Goal: Information Seeking & Learning: Learn about a topic

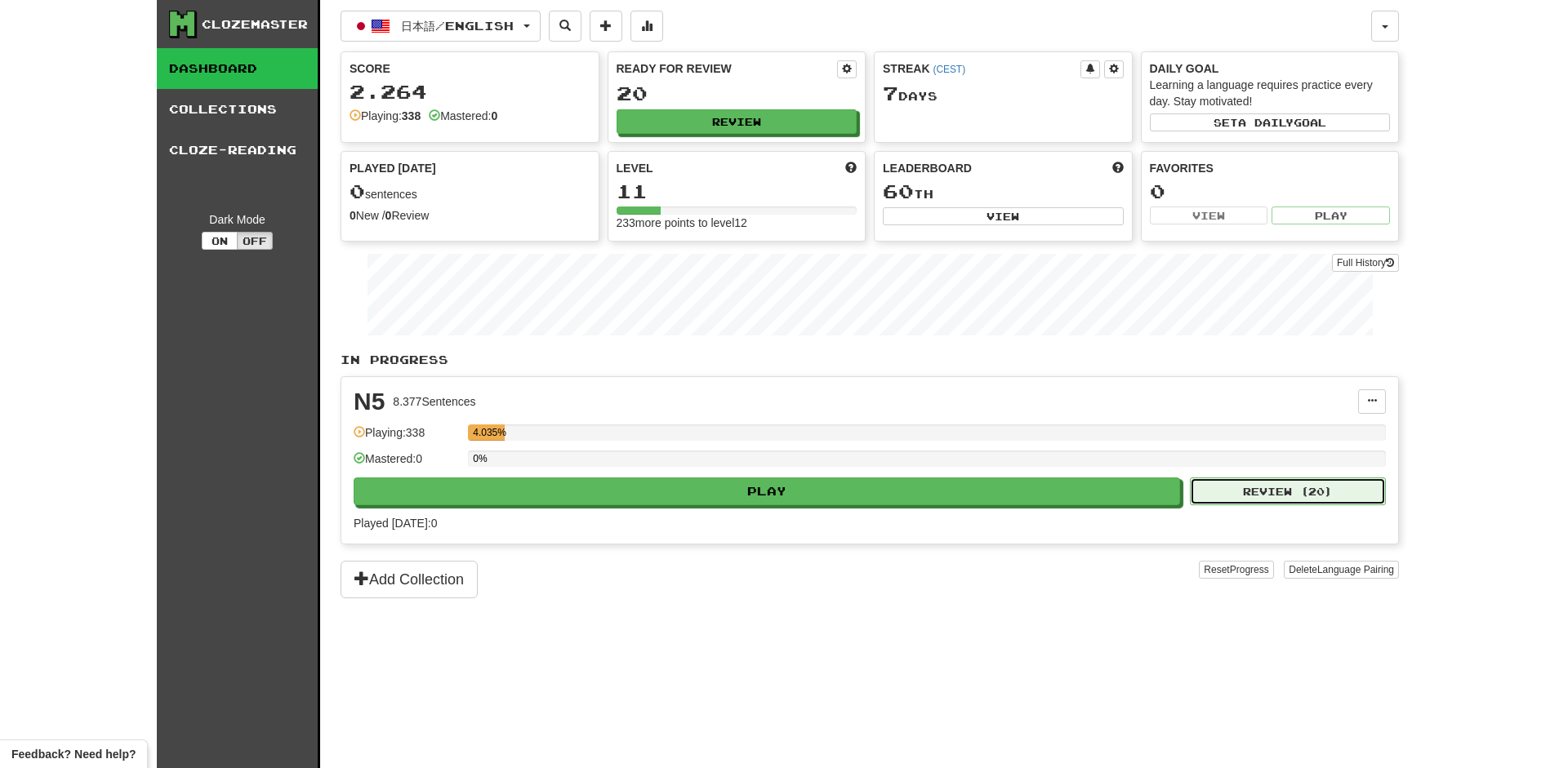
click at [1268, 490] on button "Review ( 20 )" at bounding box center [1287, 492] width 196 height 28
select select "**"
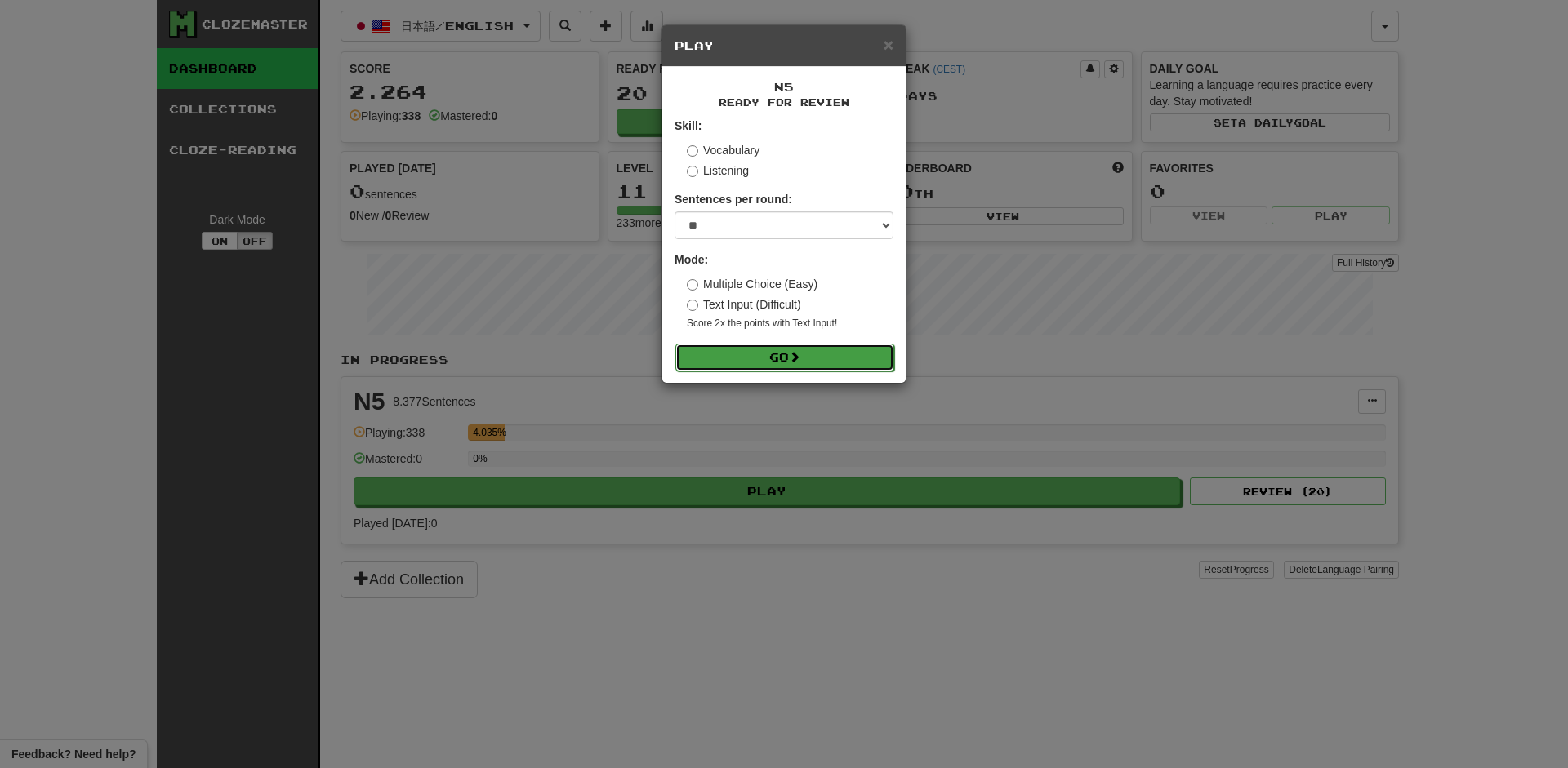
click at [781, 356] on button "Go" at bounding box center [785, 357] width 219 height 28
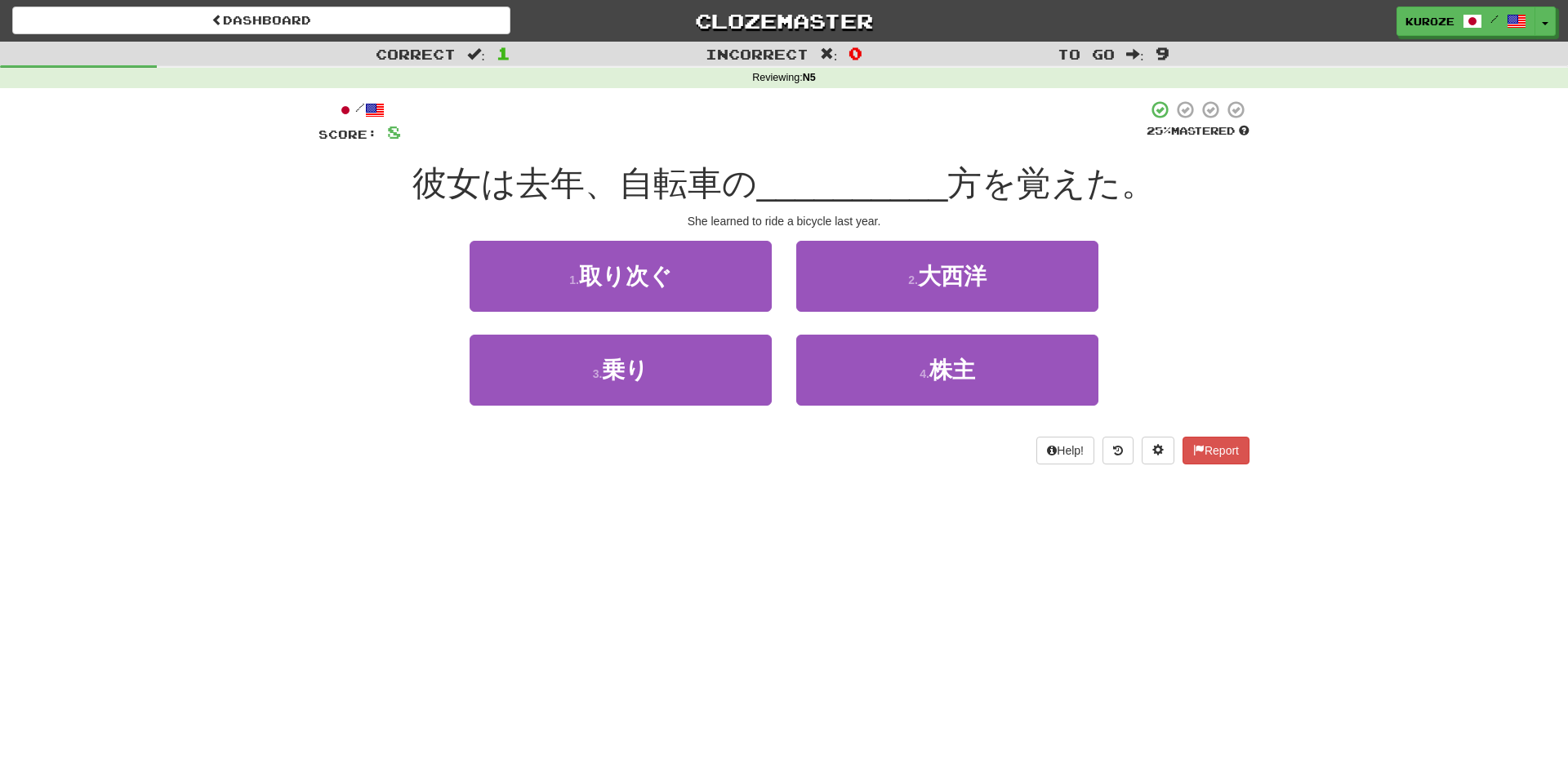
click at [1341, 284] on div "Correct : 1 Incorrect : 0 To go : 9 Reviewing : N5 / Score: 8 25 % Mastered 彼女は…" at bounding box center [784, 265] width 1568 height 446
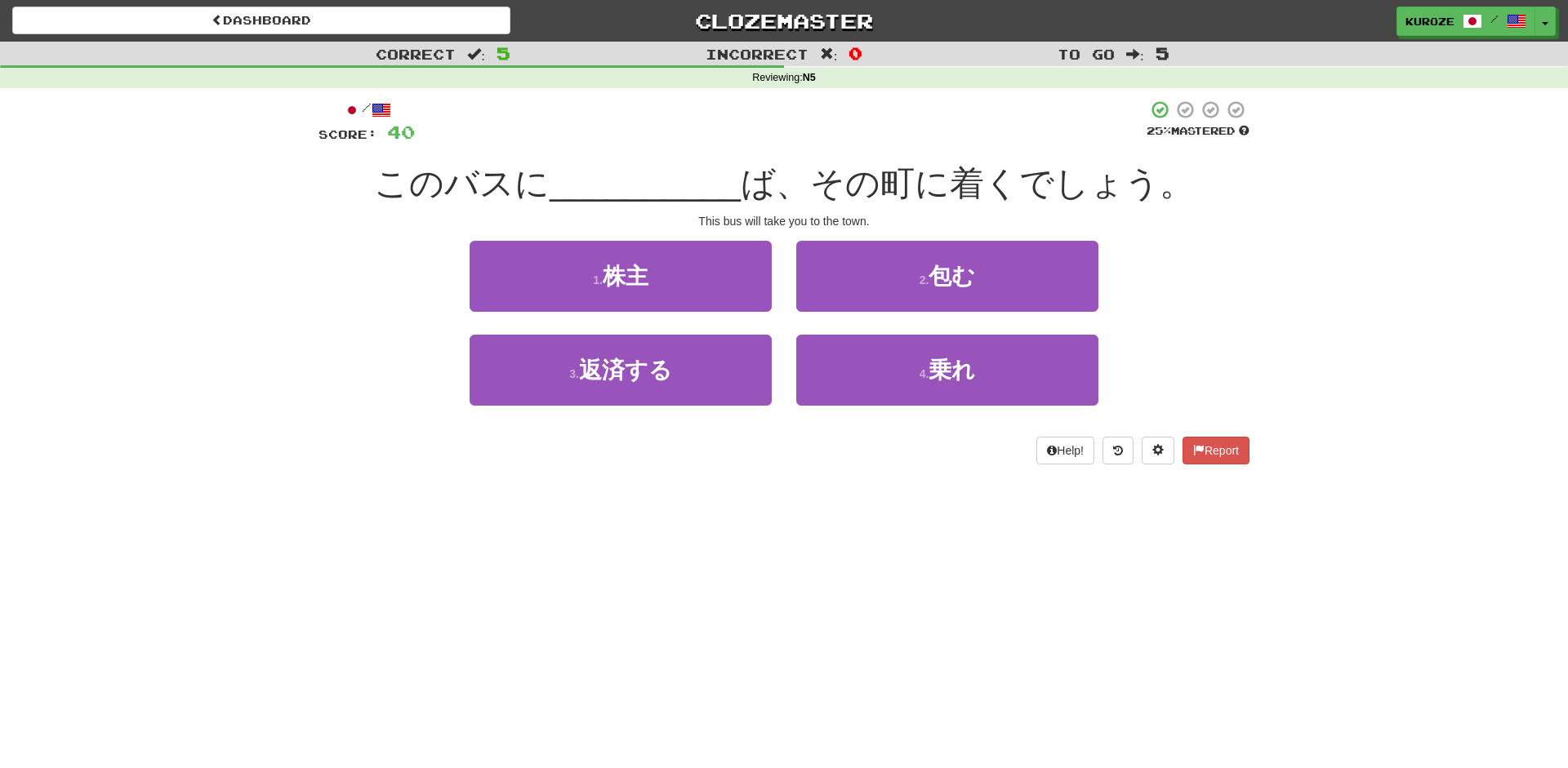
click at [1260, 200] on div "/ Score: 40 25 % Mastered このバスに __________ ば、その町に着くでしょう。 This bus will take you…" at bounding box center [783, 287] width 955 height 399
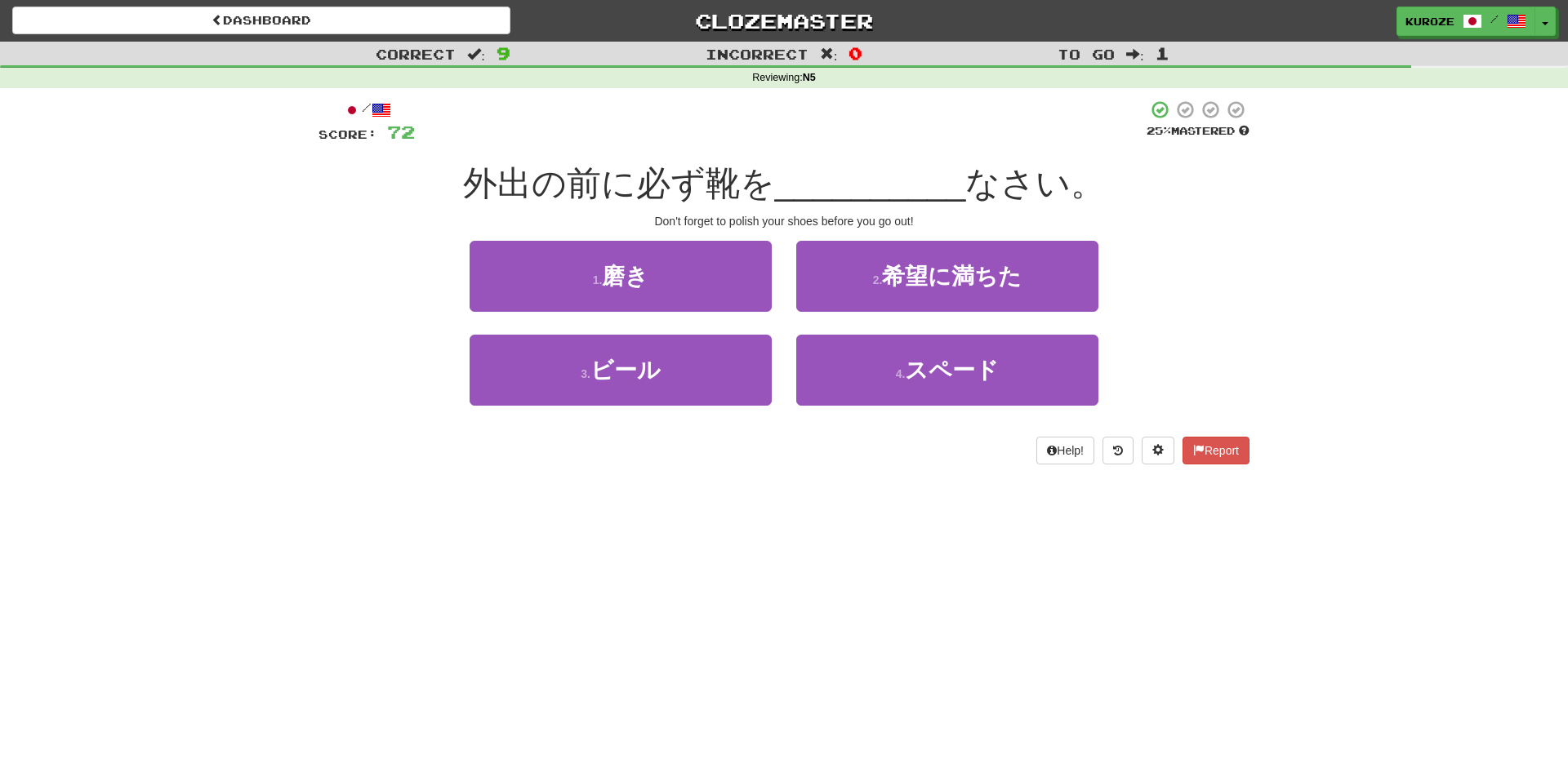
click at [1259, 200] on div "/ Score: 72 25 % Mastered 外出の前に必ず靴を __________ なさい。 Don't forget to polish your…" at bounding box center [783, 287] width 955 height 399
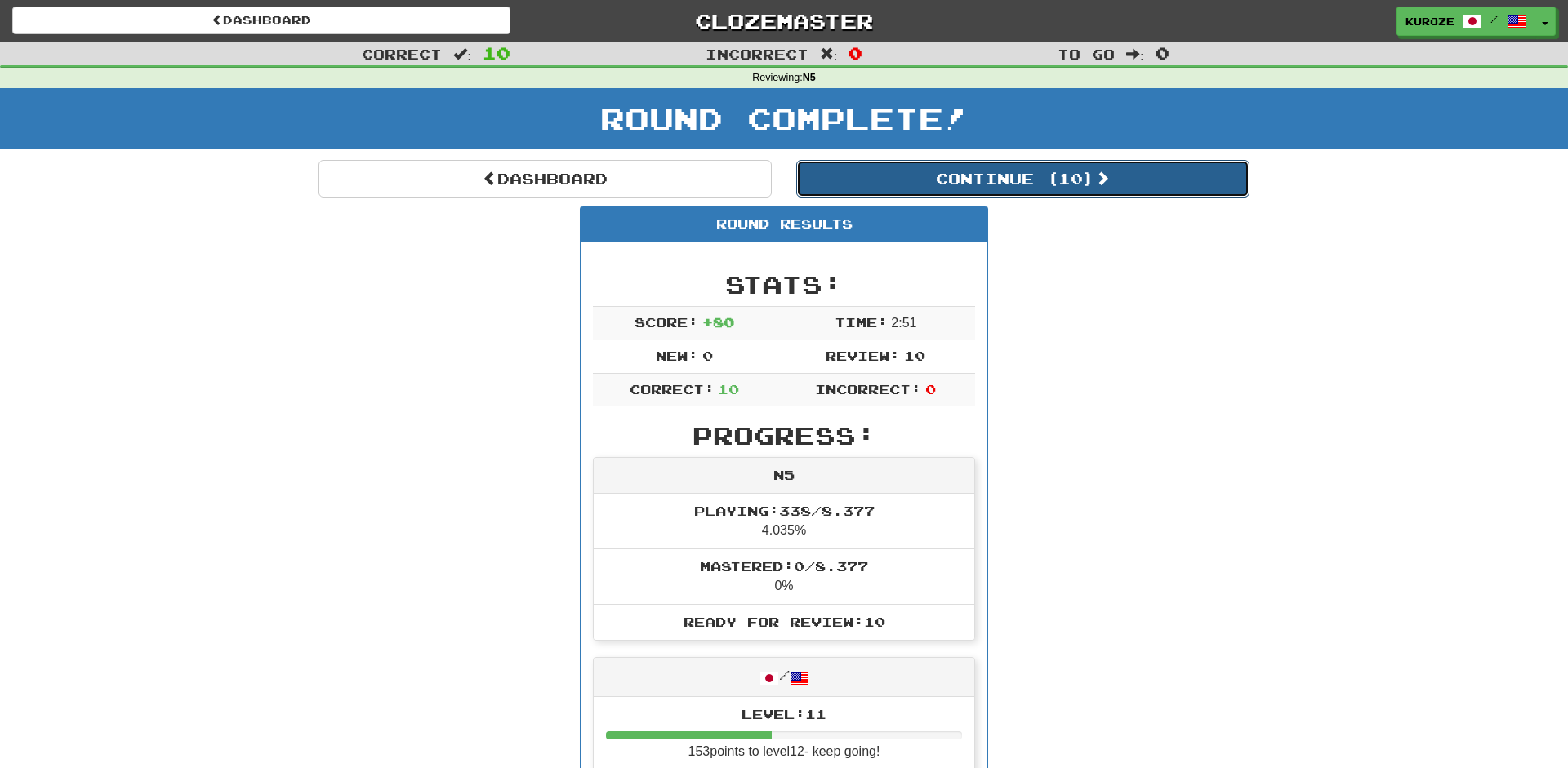
click at [1176, 182] on button "Continue ( 10 )" at bounding box center [1023, 178] width 454 height 38
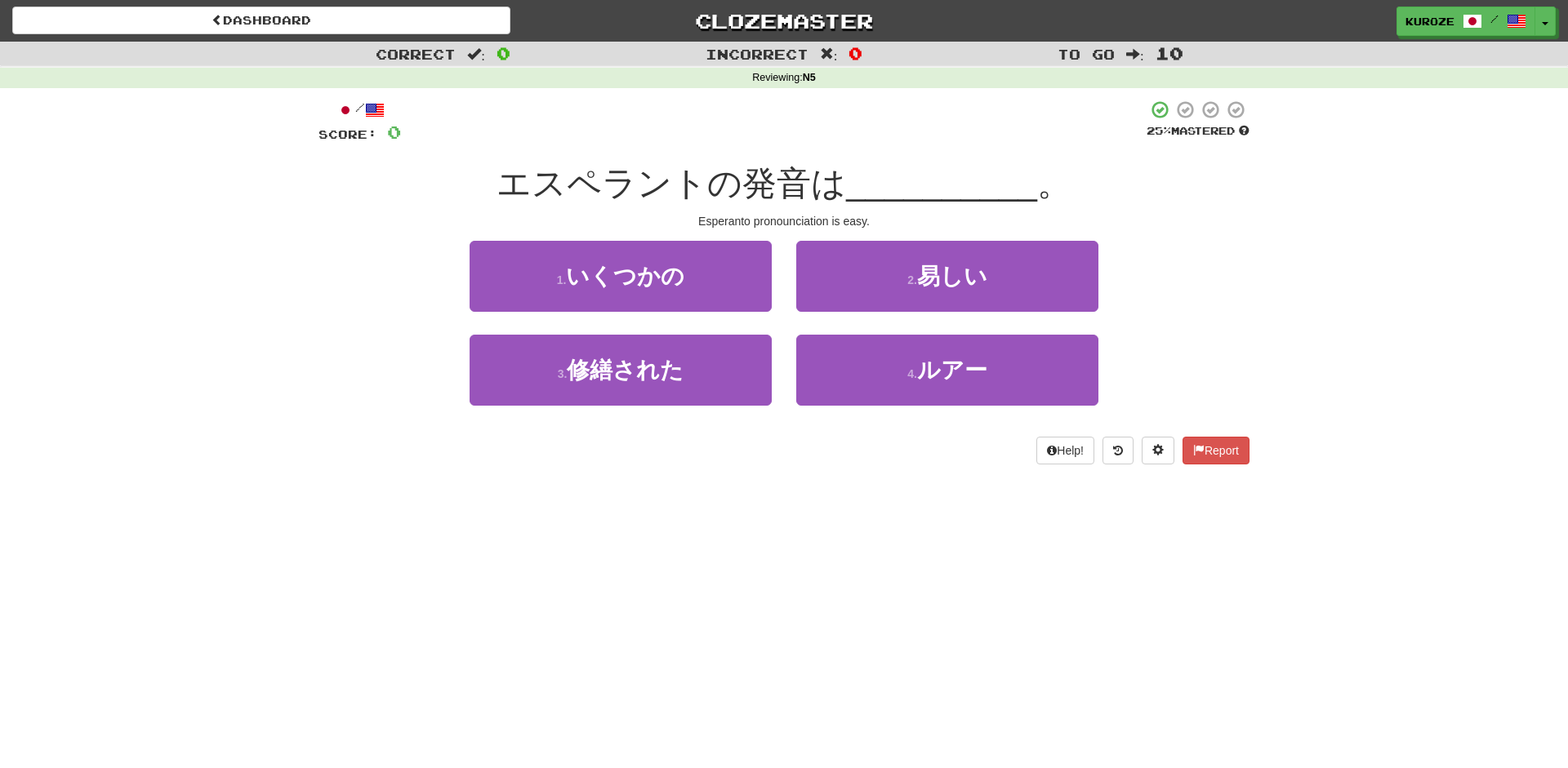
click at [1222, 233] on div "/ Score: 0 25 % Mastered エスペラントの発音は __________ 。 Esperanto pronounciation is ea…" at bounding box center [783, 282] width 931 height 365
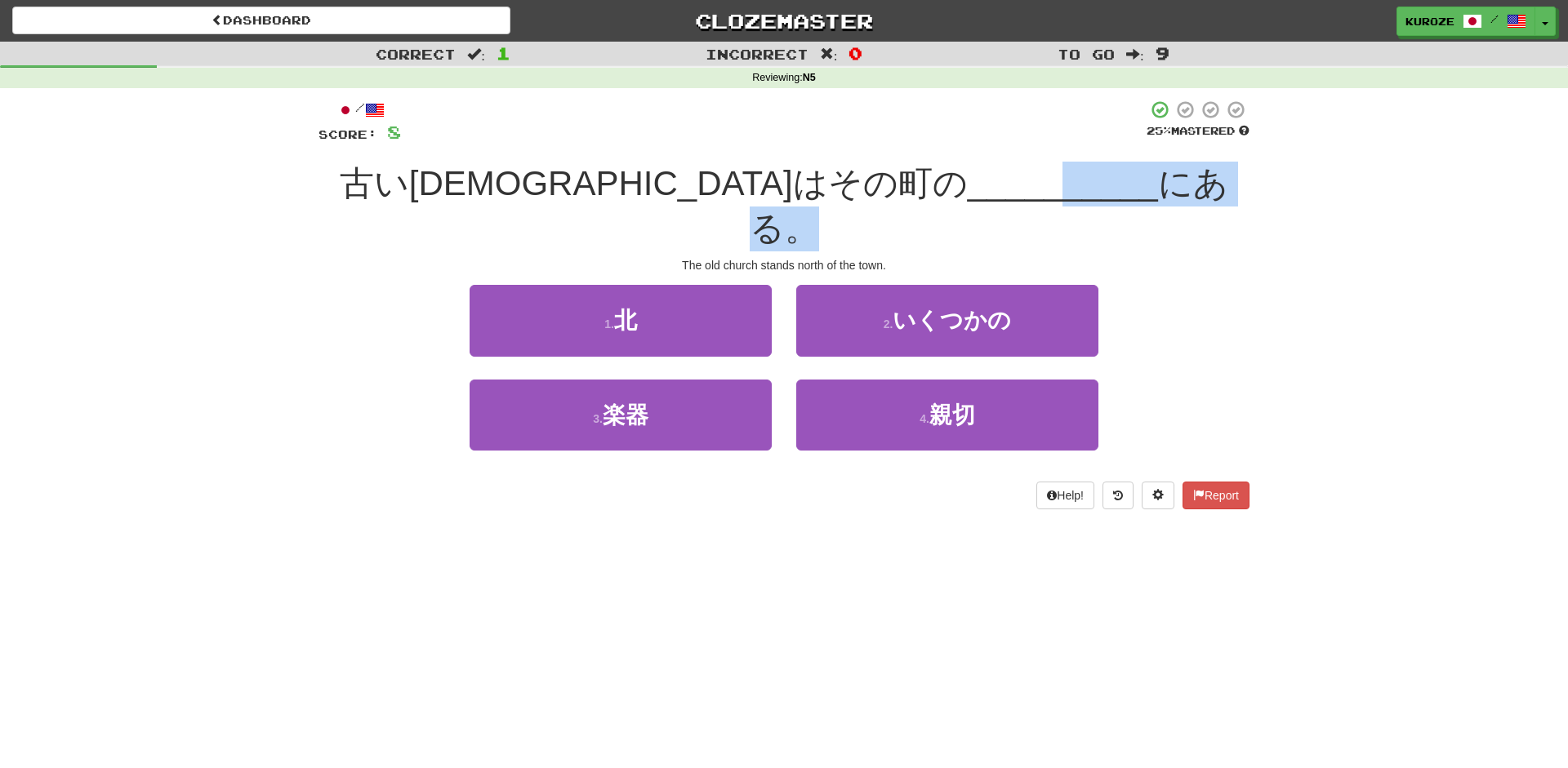
drag, startPoint x: 950, startPoint y: 186, endPoint x: 1143, endPoint y: 183, distance: 193.0
click at [1143, 183] on div "古い教会はその町の __________ にある。" at bounding box center [783, 206] width 931 height 89
click at [1343, 295] on div "Correct : 1 Incorrect : 0 To go : 9 Reviewing : N5 / Score: 8 25 % Mastered 古い教…" at bounding box center [784, 287] width 1568 height 491
click at [1293, 249] on div "Correct : 1 Incorrect : 0 To go : 9 Reviewing : N5 / Score: 8 25 % Mastered 古い教…" at bounding box center [784, 287] width 1568 height 491
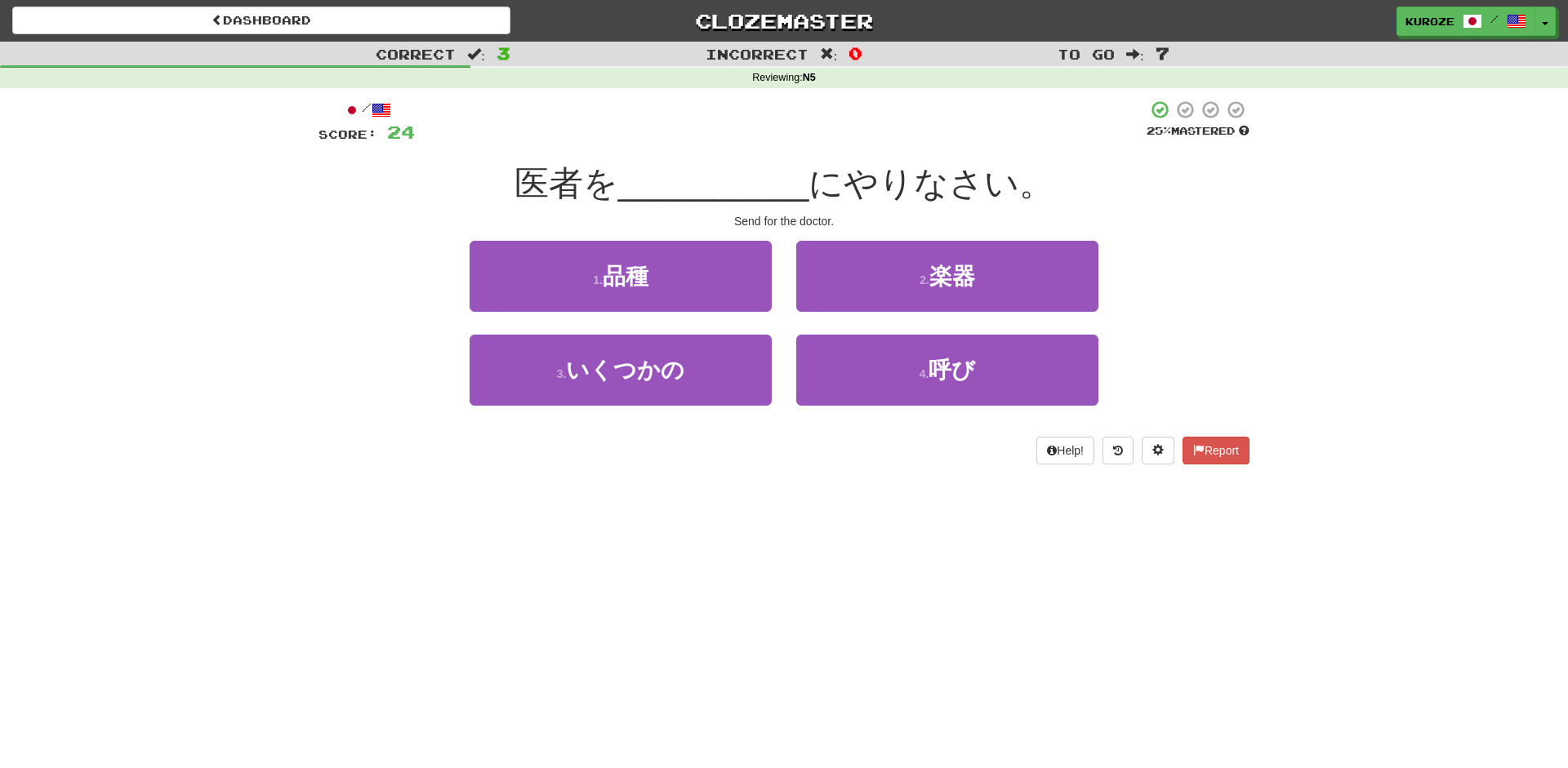
click at [1175, 194] on div "医者を __________ にやりなさい。" at bounding box center [783, 183] width 931 height 45
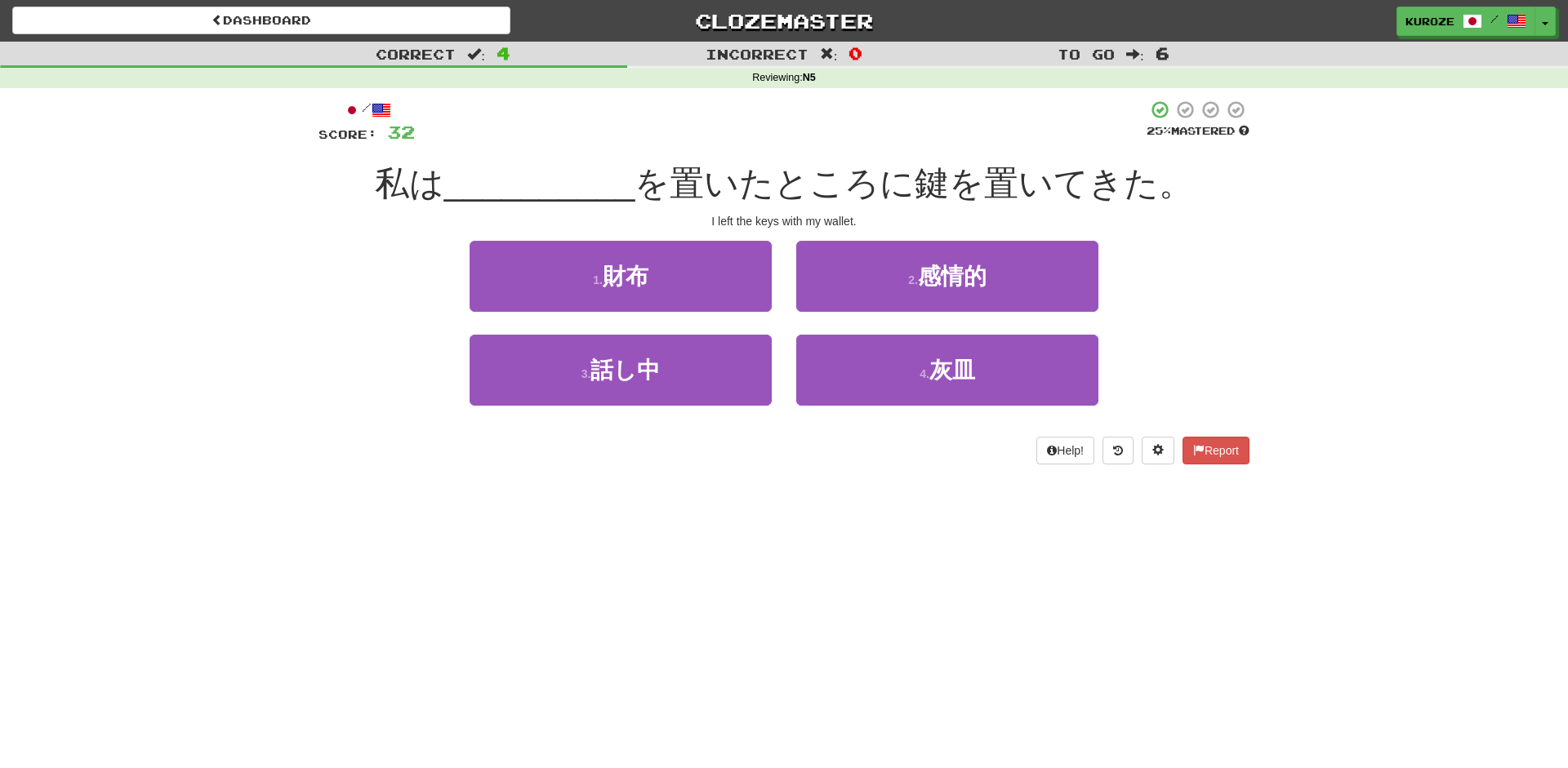
click at [1290, 260] on div "Correct : 4 Incorrect : 0 To go : 6 Reviewing : N5 / Score: 32 25 % Mastered 私は…" at bounding box center [784, 265] width 1568 height 446
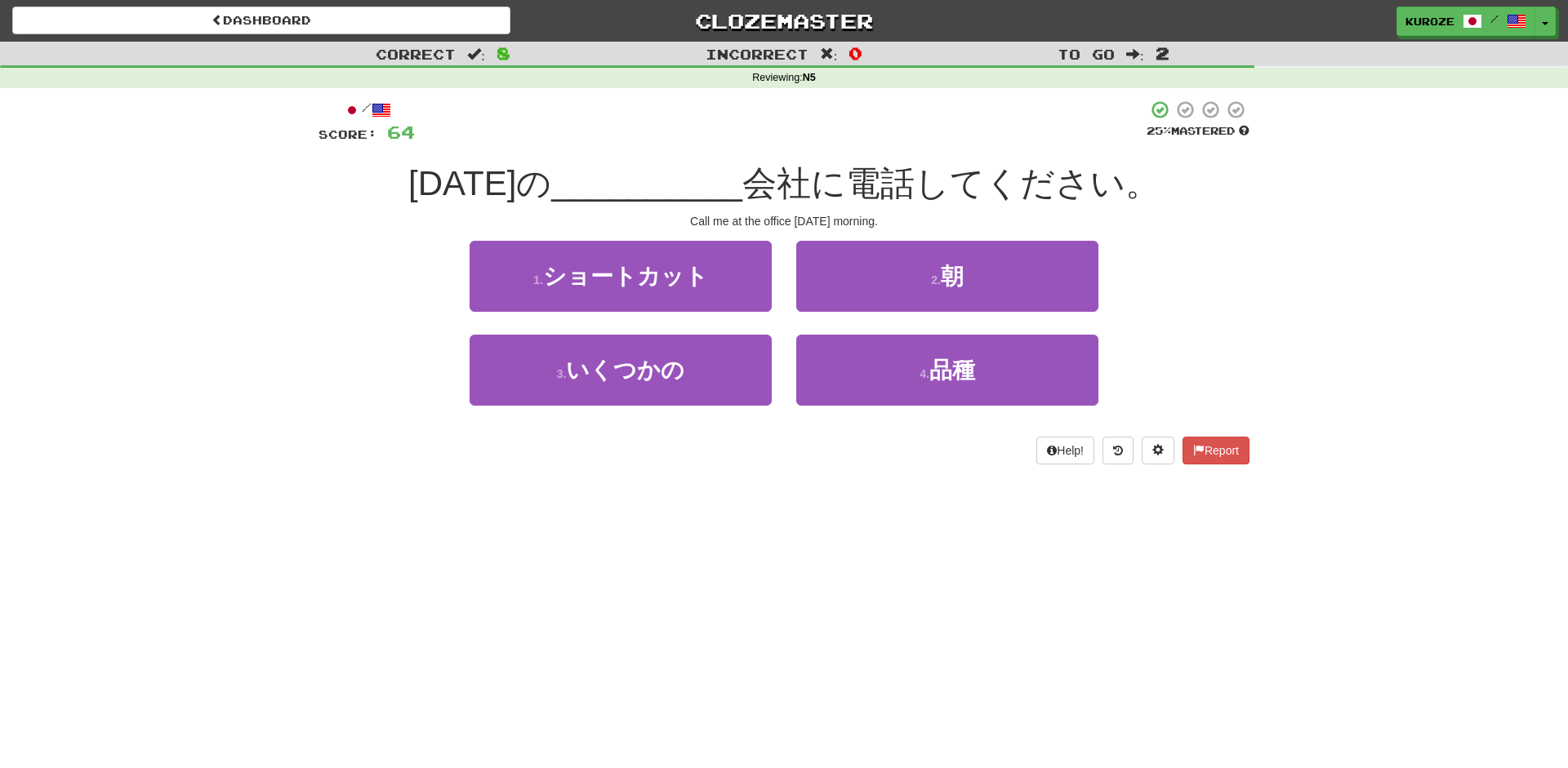
click at [416, 313] on div "1 . ショートカット 2 . 朝" at bounding box center [783, 287] width 980 height 93
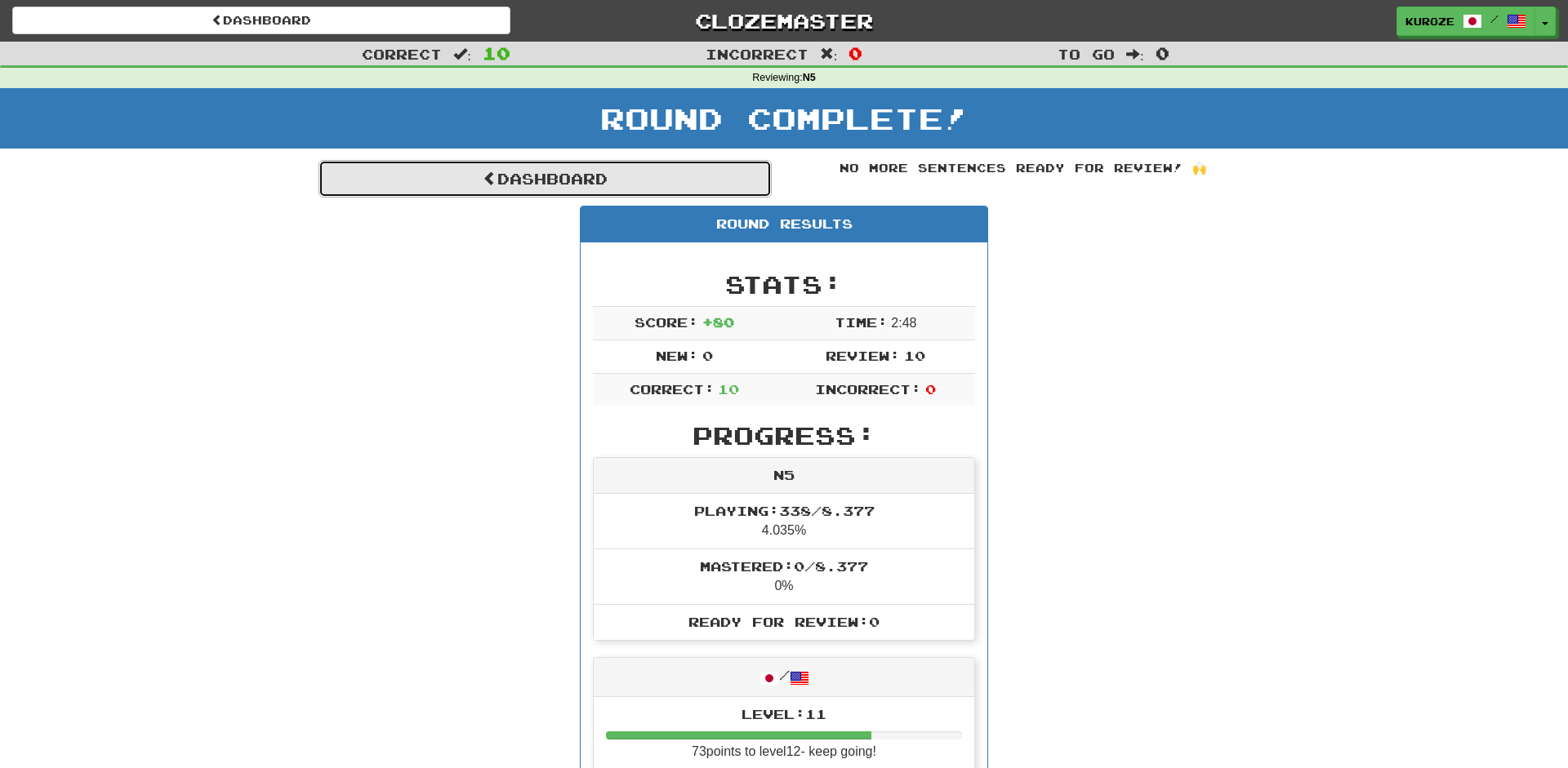
click at [579, 176] on link "Dashboard" at bounding box center [545, 178] width 454 height 38
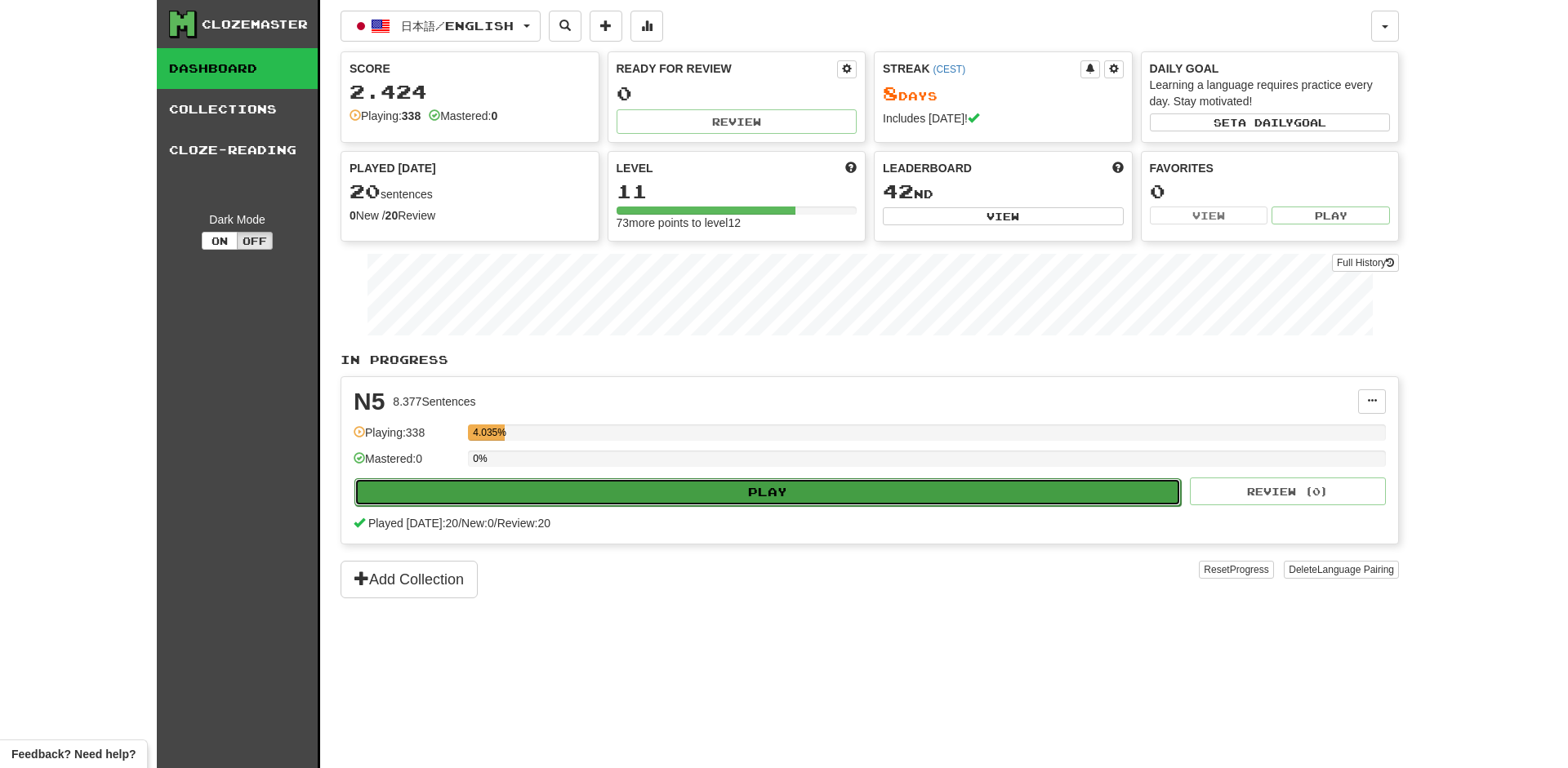
click at [887, 494] on button "Play" at bounding box center [767, 492] width 827 height 28
select select "**"
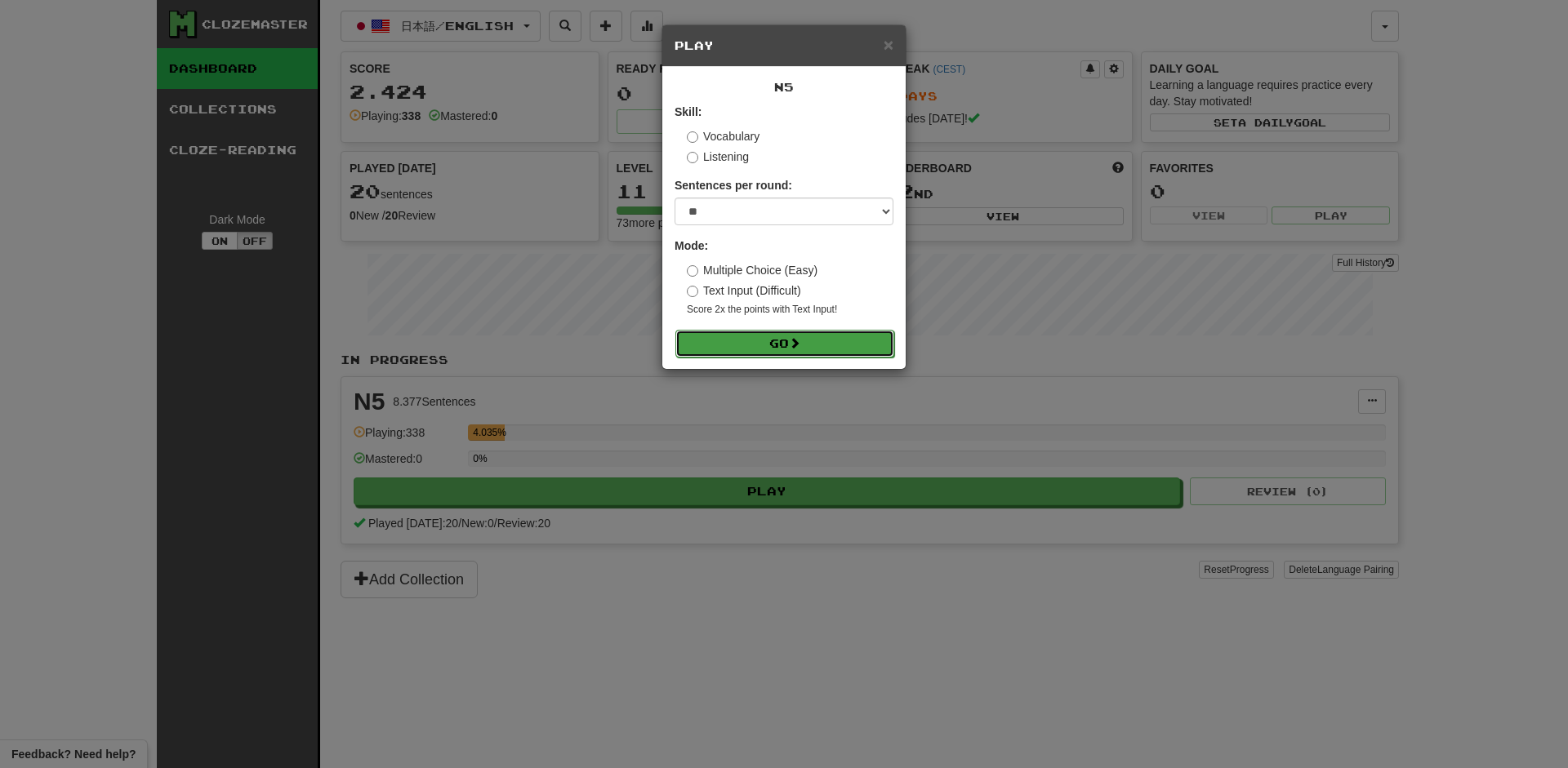
click at [801, 338] on span at bounding box center [794, 342] width 11 height 11
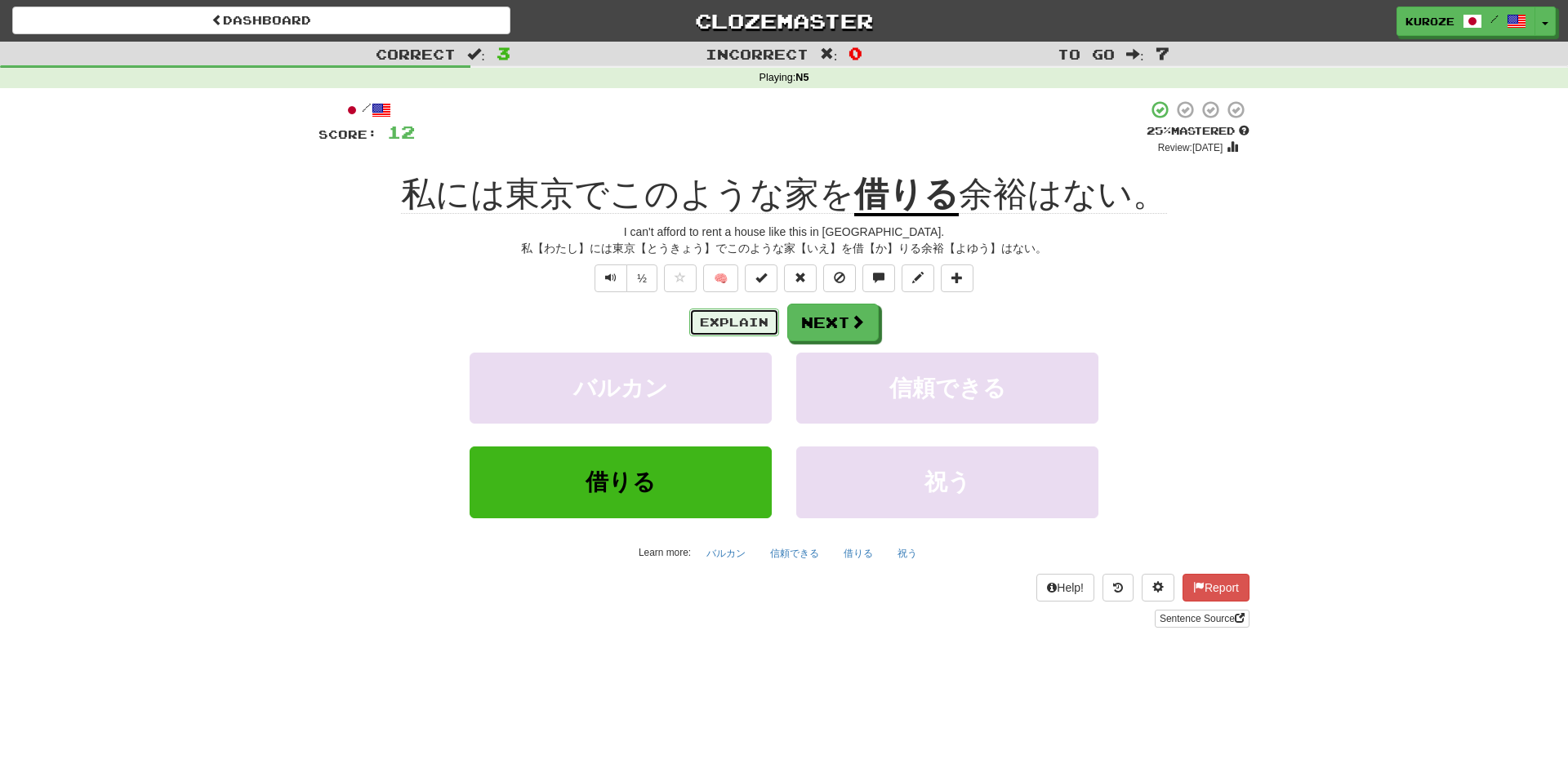
click at [724, 322] on button "Explain" at bounding box center [734, 322] width 90 height 28
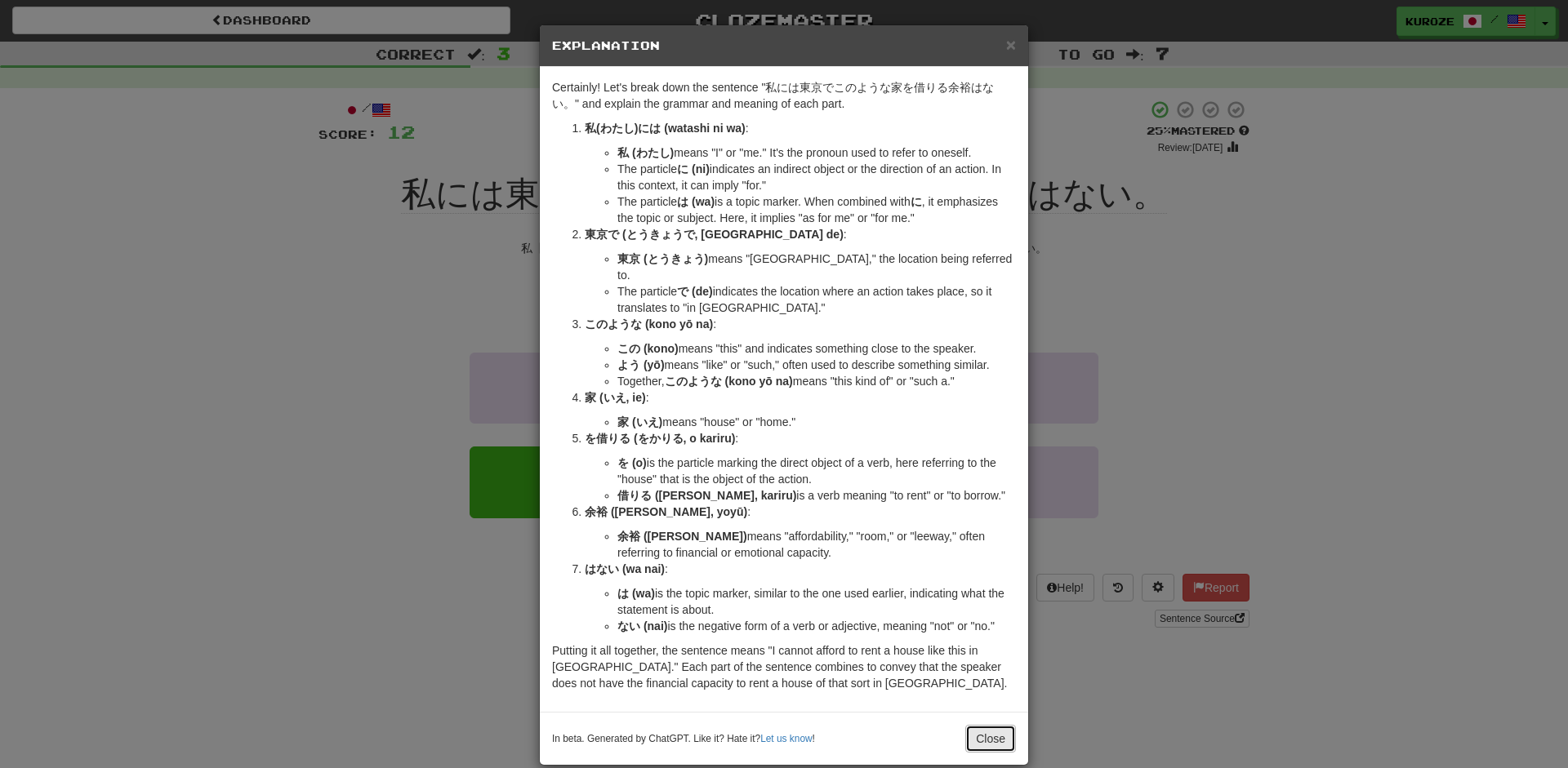
click at [993, 736] on button "Close" at bounding box center [990, 739] width 51 height 28
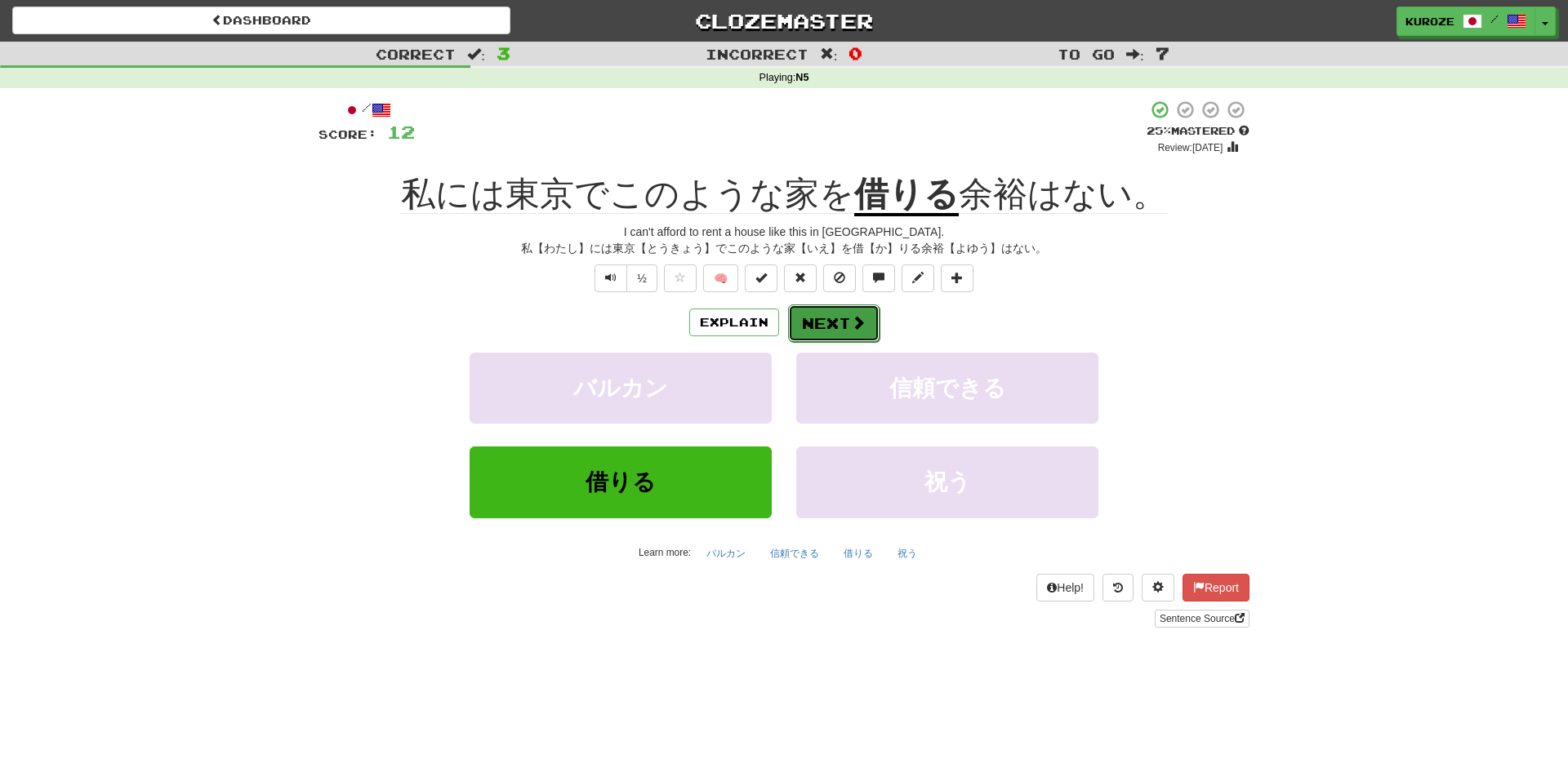
click at [856, 326] on span at bounding box center [858, 322] width 15 height 15
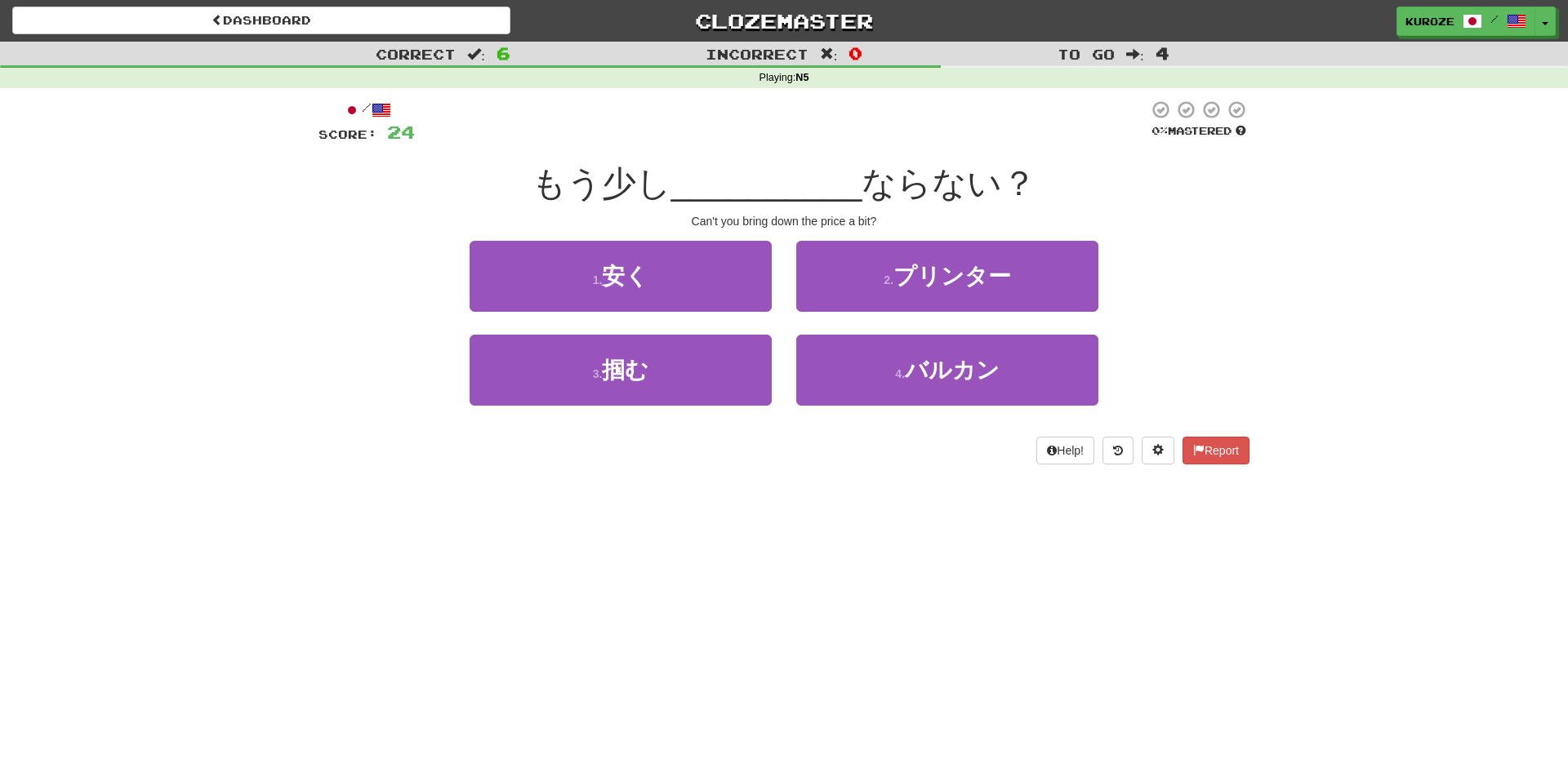
click at [1413, 305] on div "Correct : 6 Incorrect : 0 To go : 4 Playing : N5 / Score: 24 0 % Mastered もう少し …" at bounding box center [784, 265] width 1568 height 446
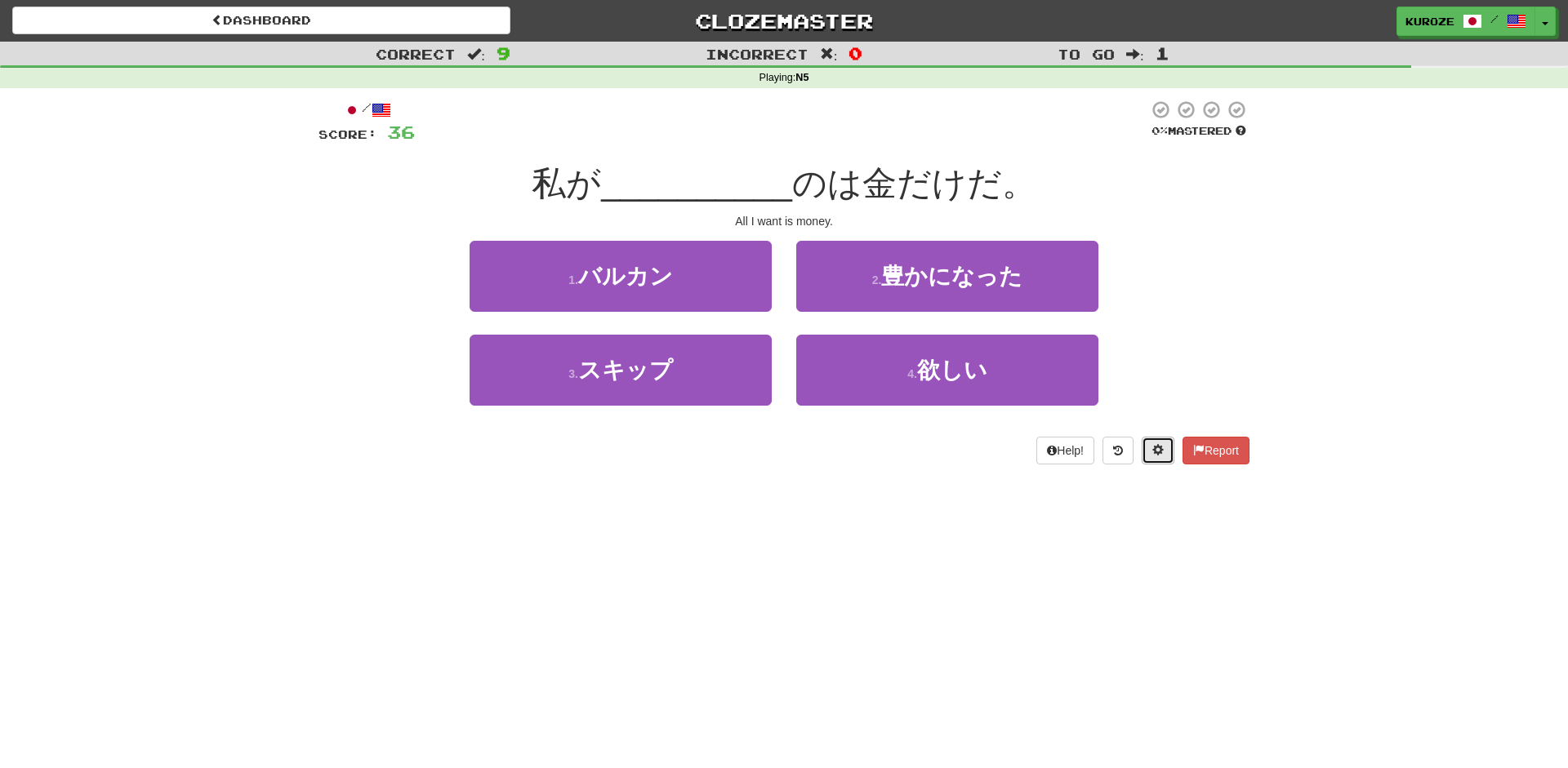
click at [1158, 445] on span at bounding box center [1157, 449] width 11 height 11
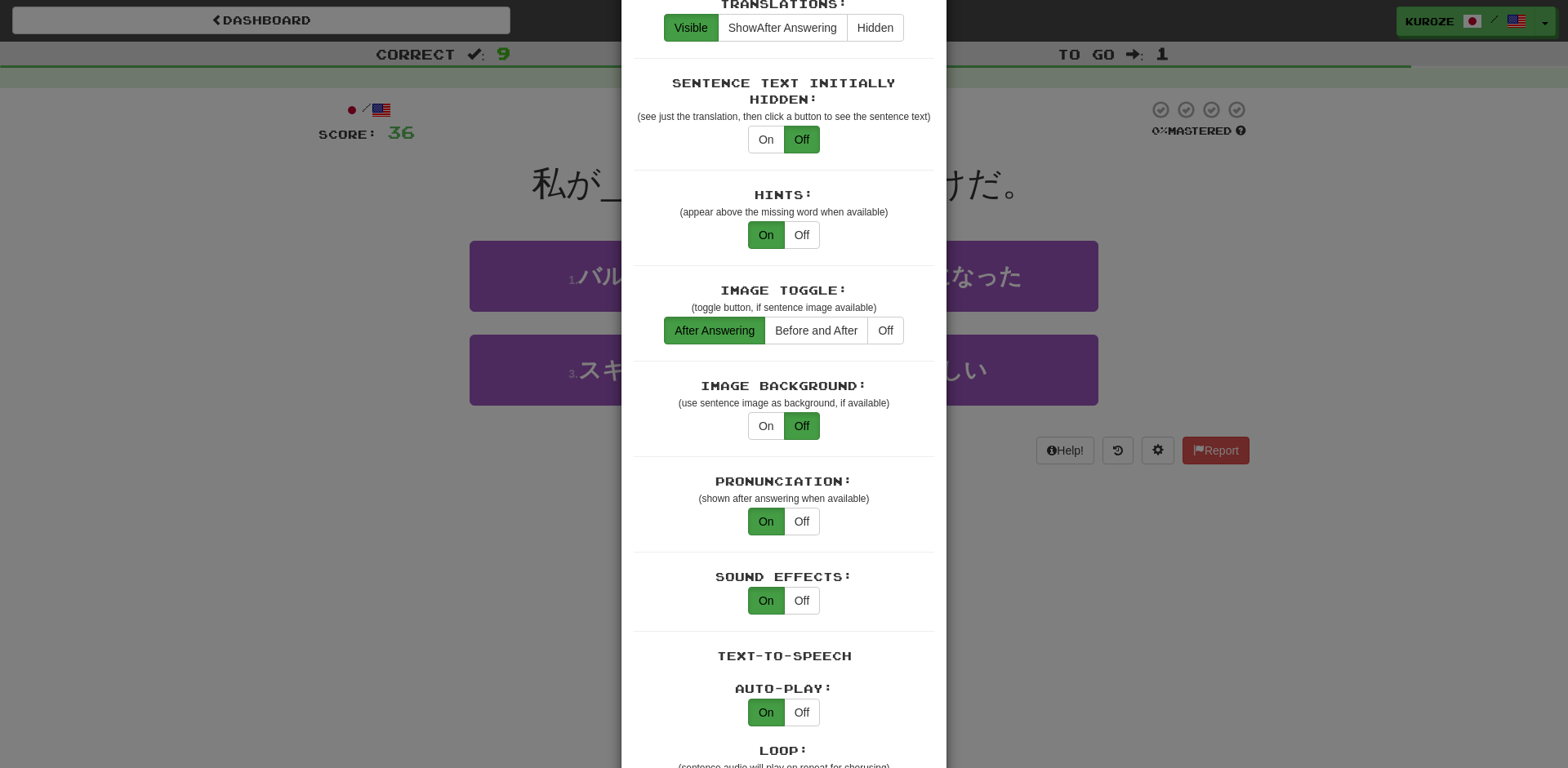
scroll to position [103, 0]
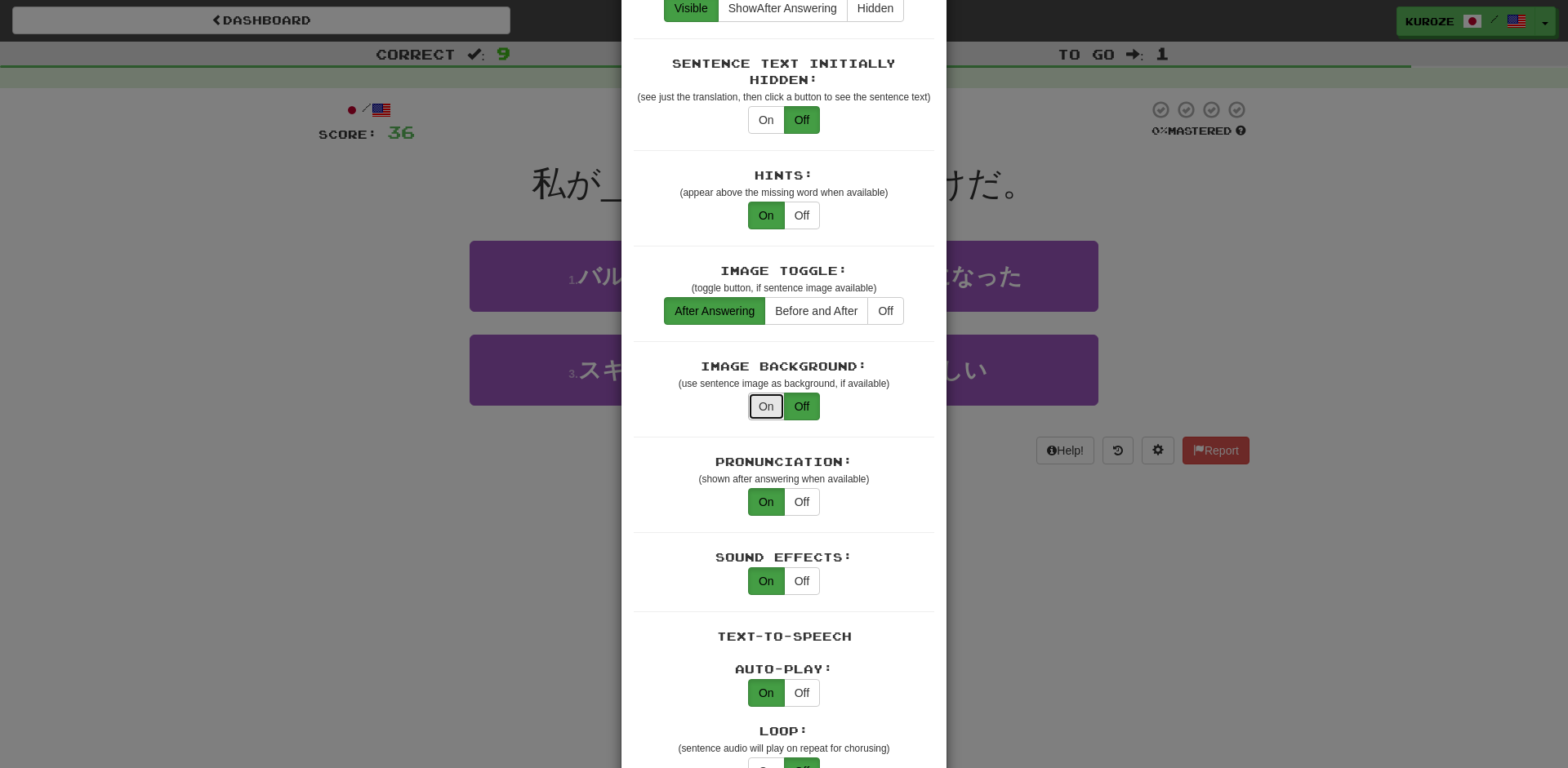
click at [769, 392] on button "On" at bounding box center [767, 406] width 37 height 28
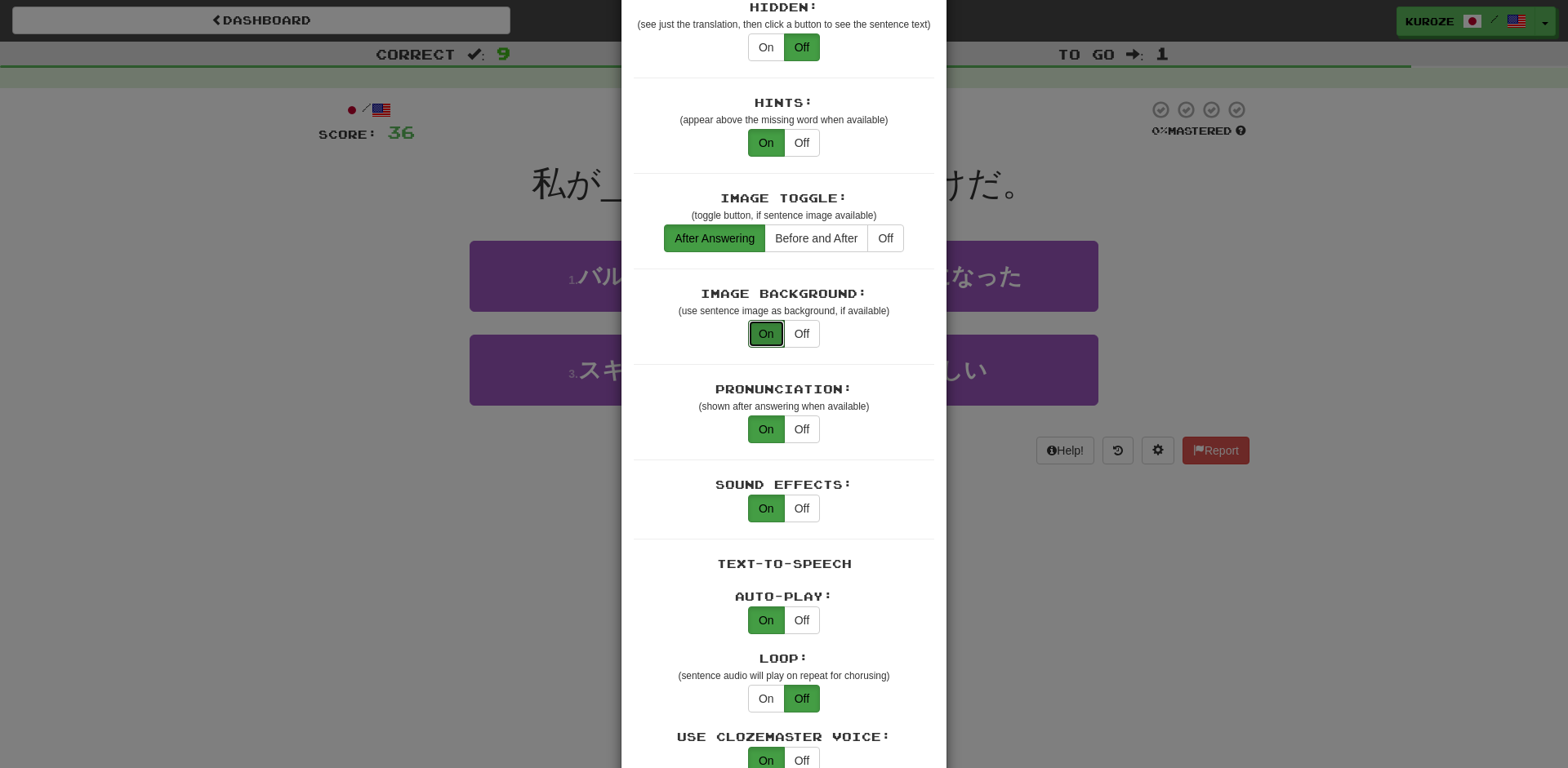
scroll to position [0, 0]
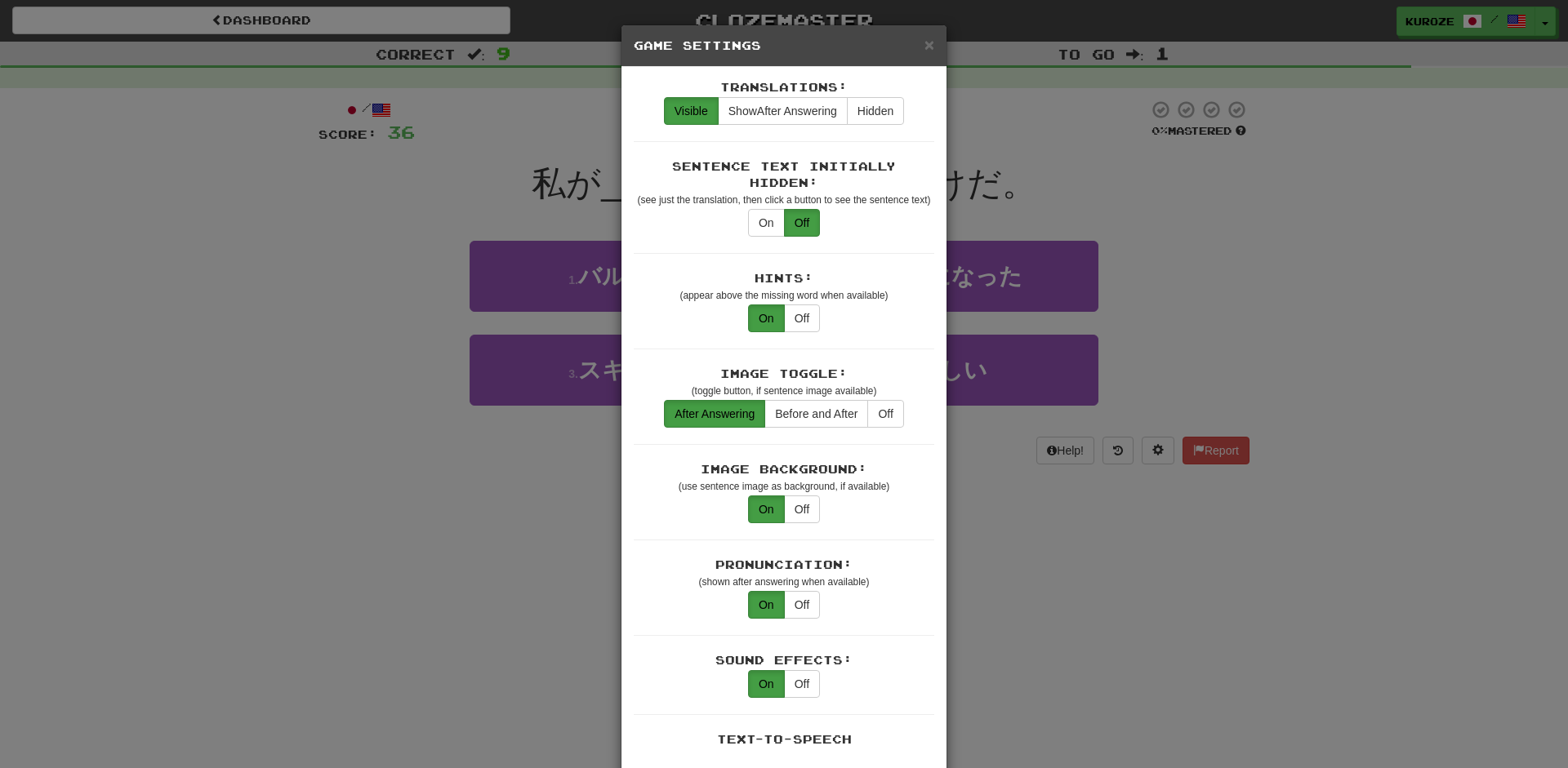
click at [1224, 318] on div "× Game Settings Translations: Visible Show After Answering Hidden Sentence Text…" at bounding box center [784, 384] width 1568 height 768
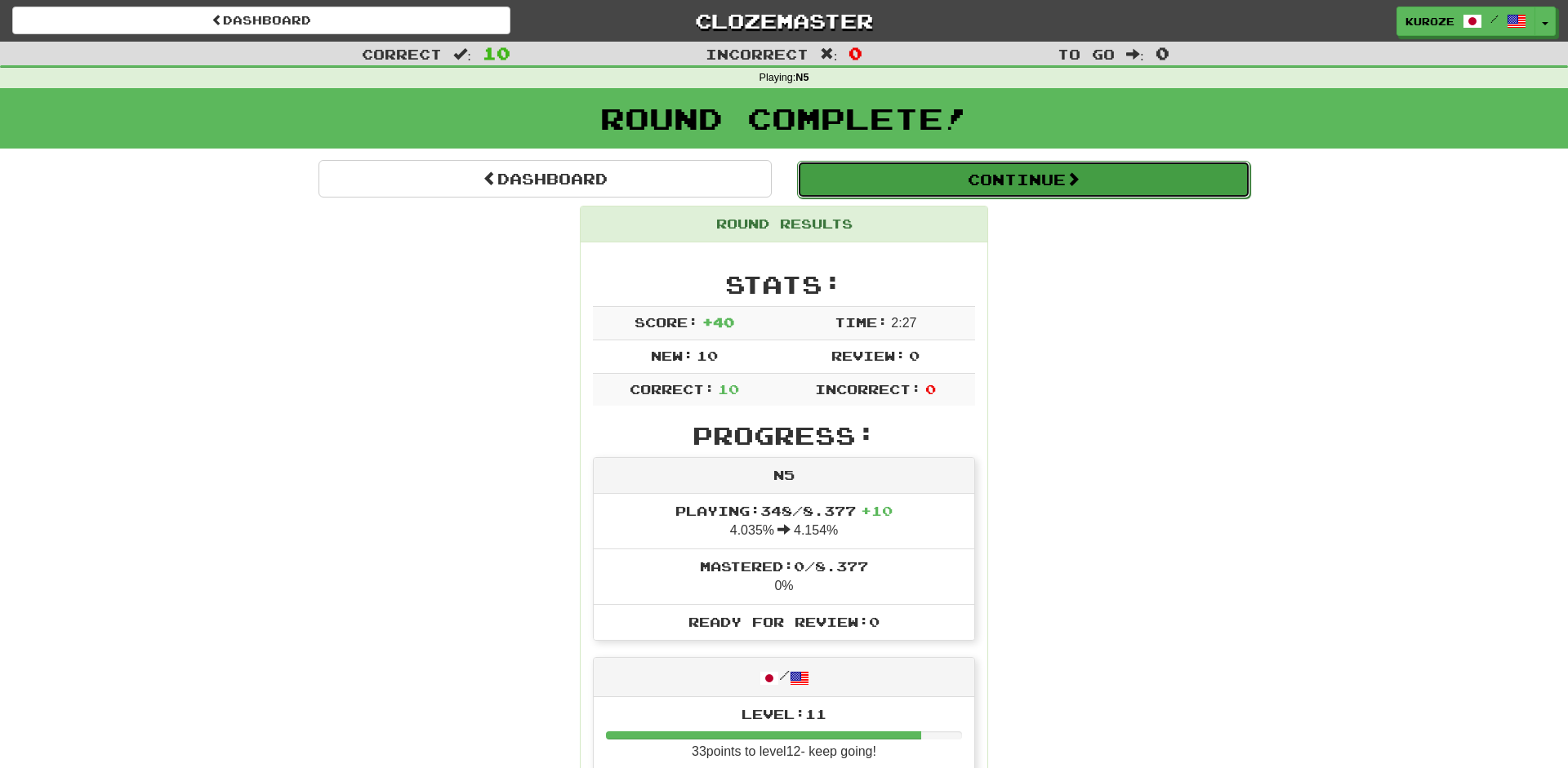
click at [1001, 170] on button "Continue" at bounding box center [1023, 179] width 454 height 38
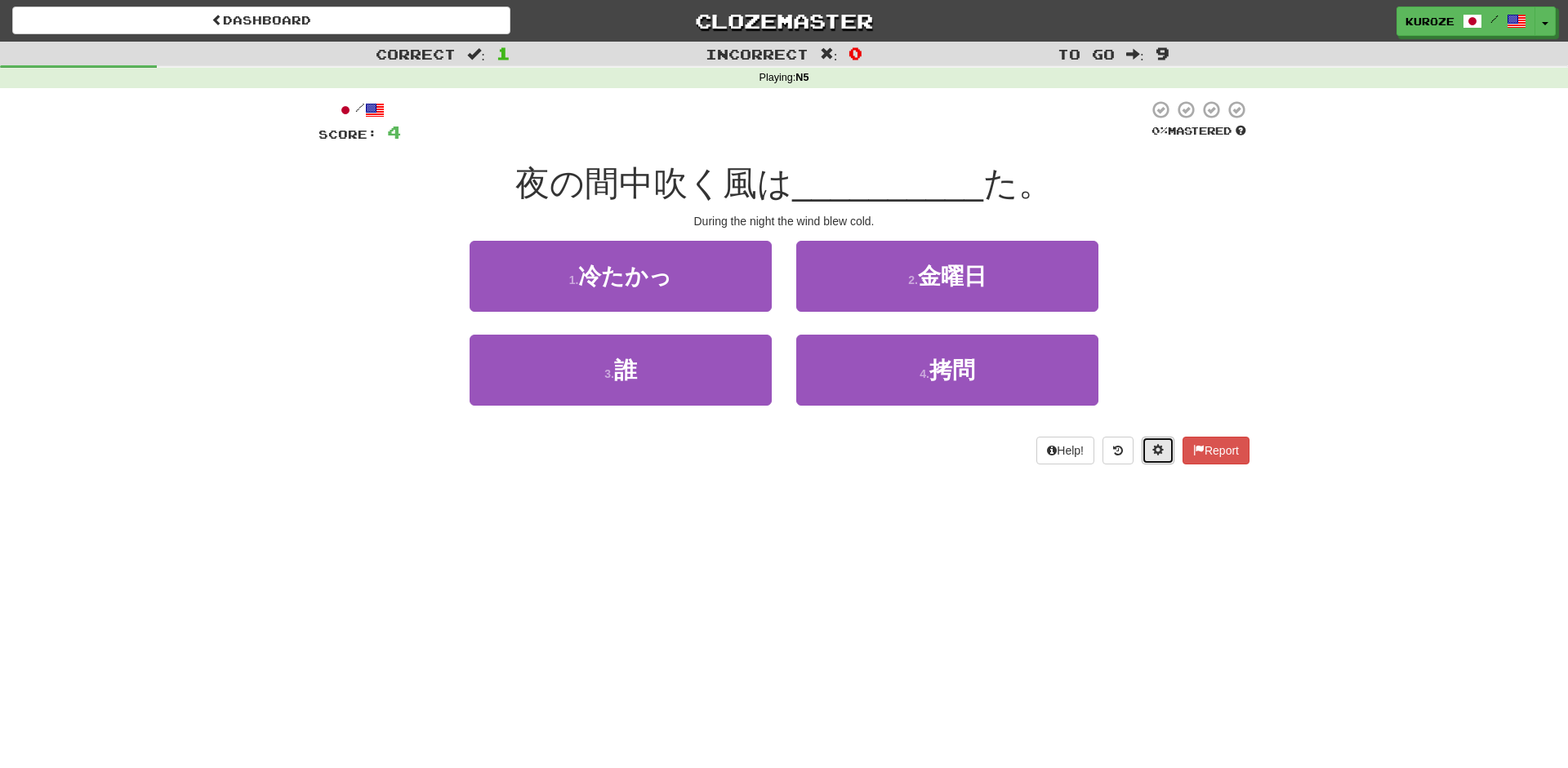
click at [1157, 453] on span at bounding box center [1157, 449] width 11 height 11
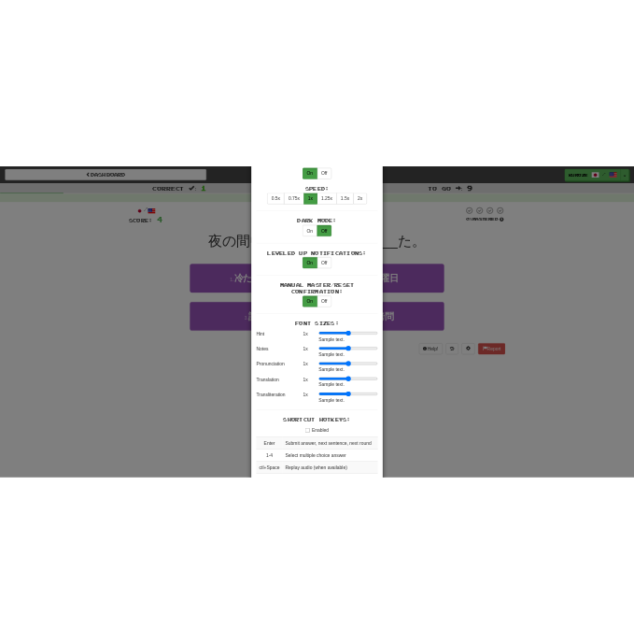
scroll to position [1059, 0]
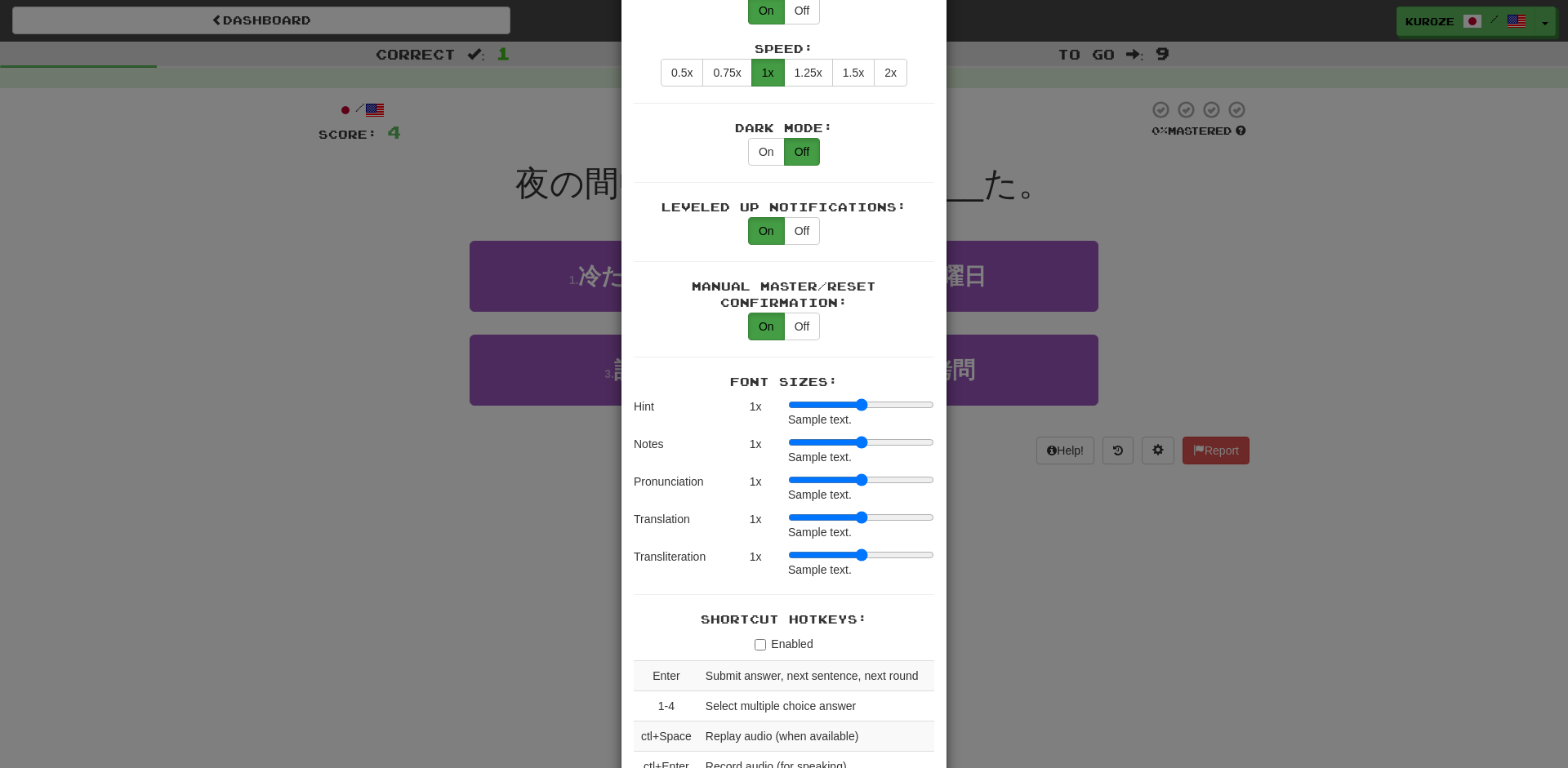
click at [1286, 234] on div "× Game Settings Translations: Visible Show After Answering Hidden Sentence Text…" at bounding box center [784, 384] width 1568 height 768
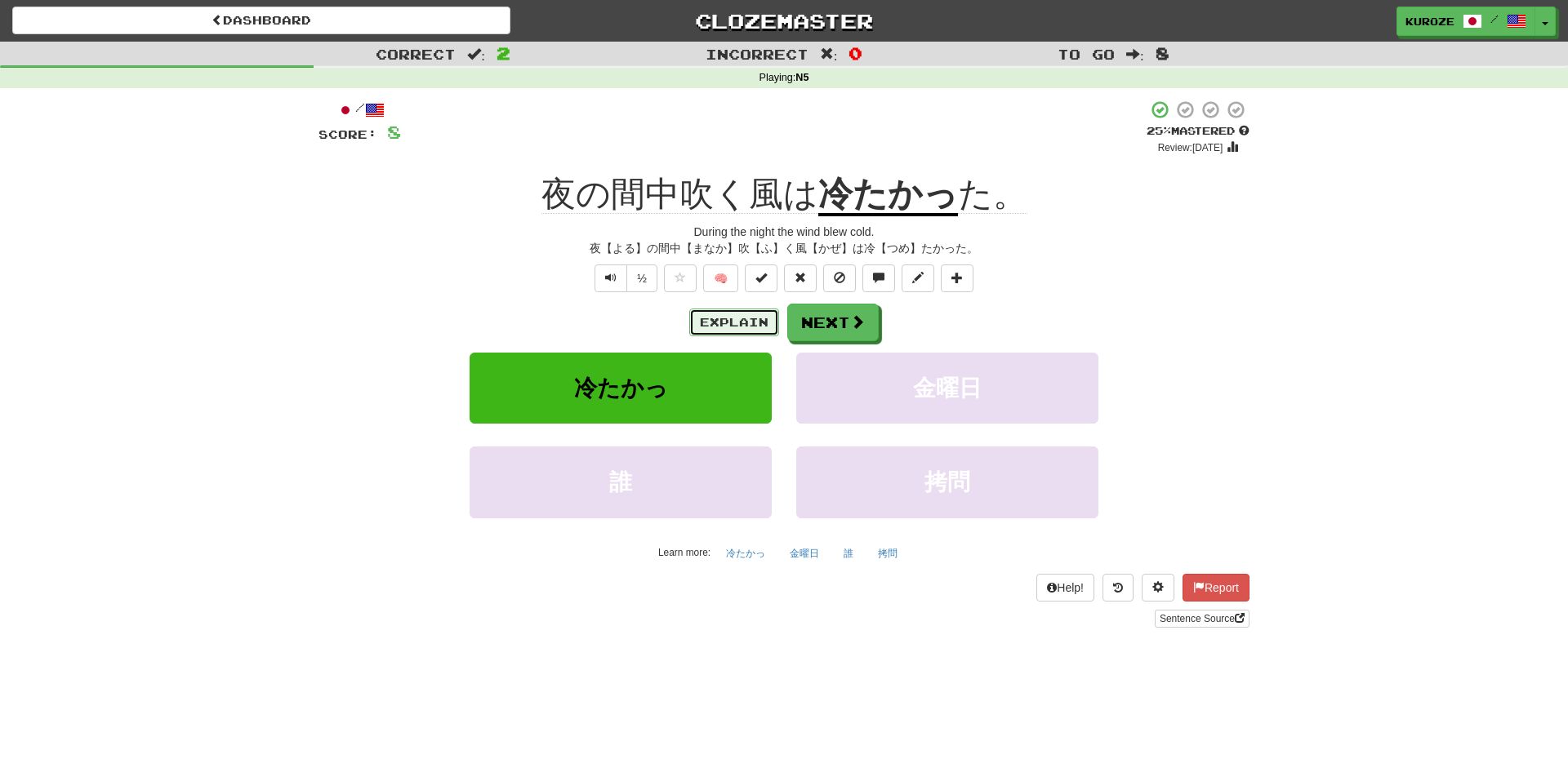
click at [753, 324] on button "Explain" at bounding box center [734, 322] width 90 height 28
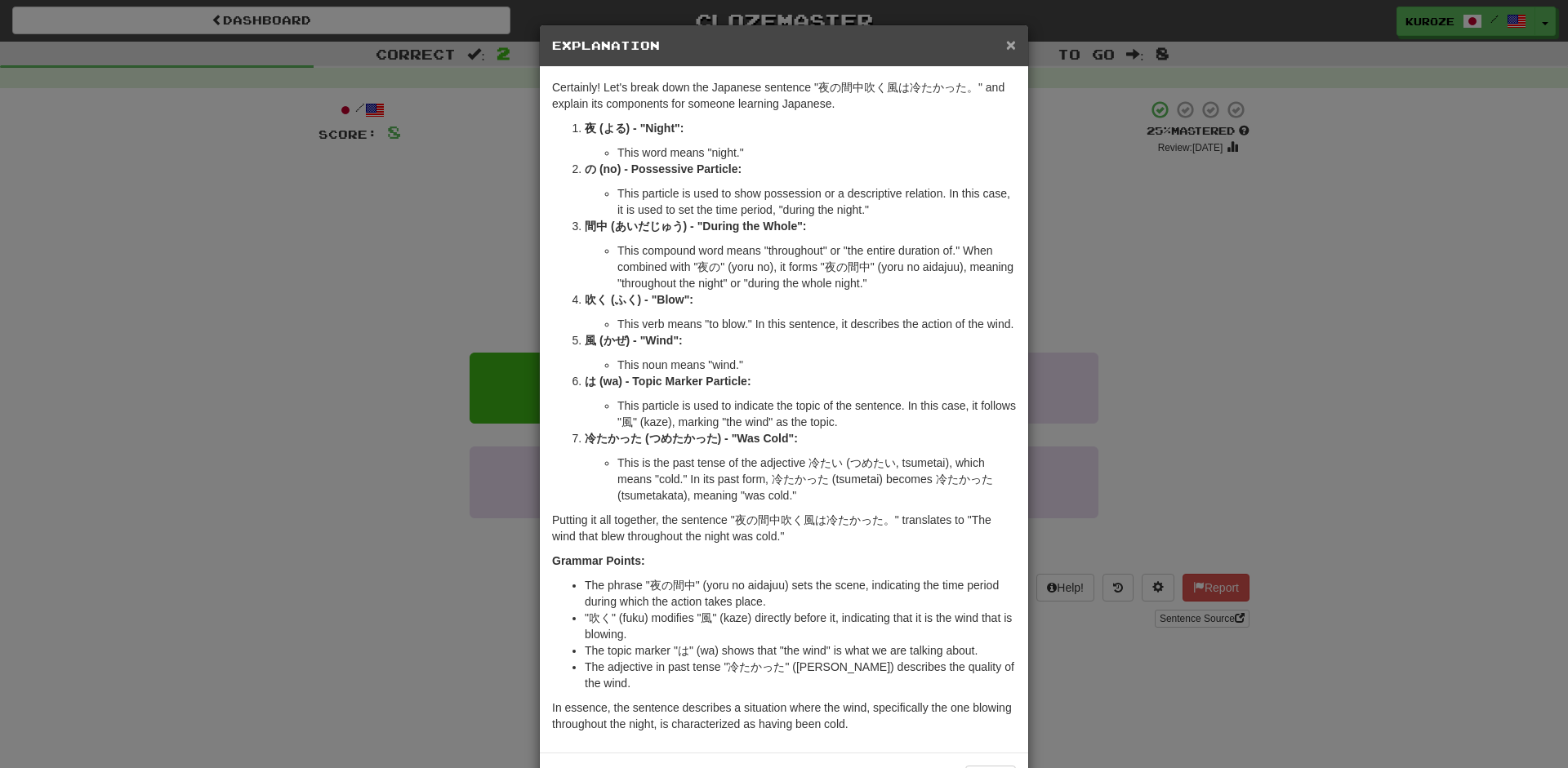
click at [1009, 48] on span "×" at bounding box center [1010, 44] width 10 height 18
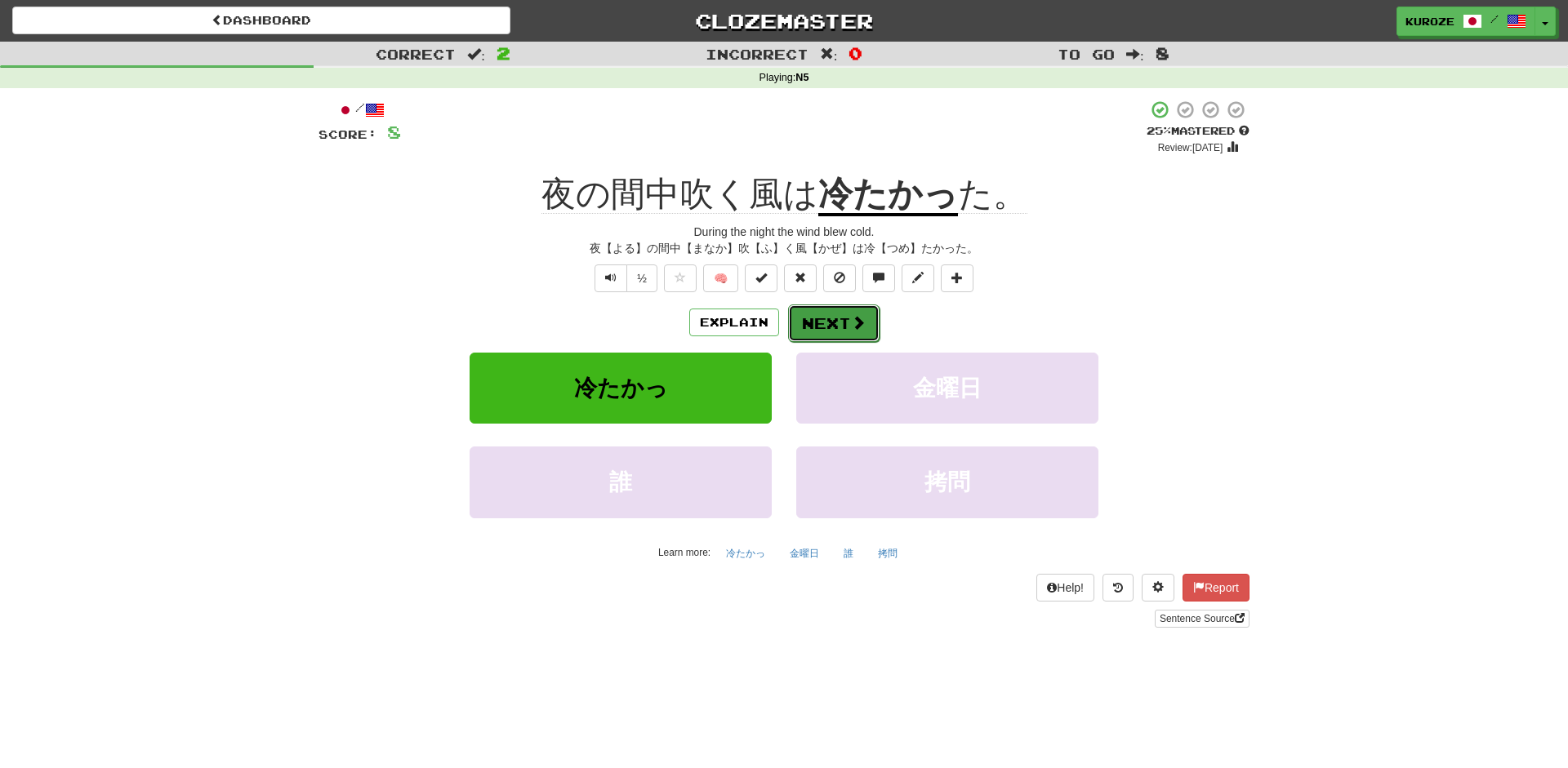
click at [851, 326] on span at bounding box center [858, 322] width 15 height 15
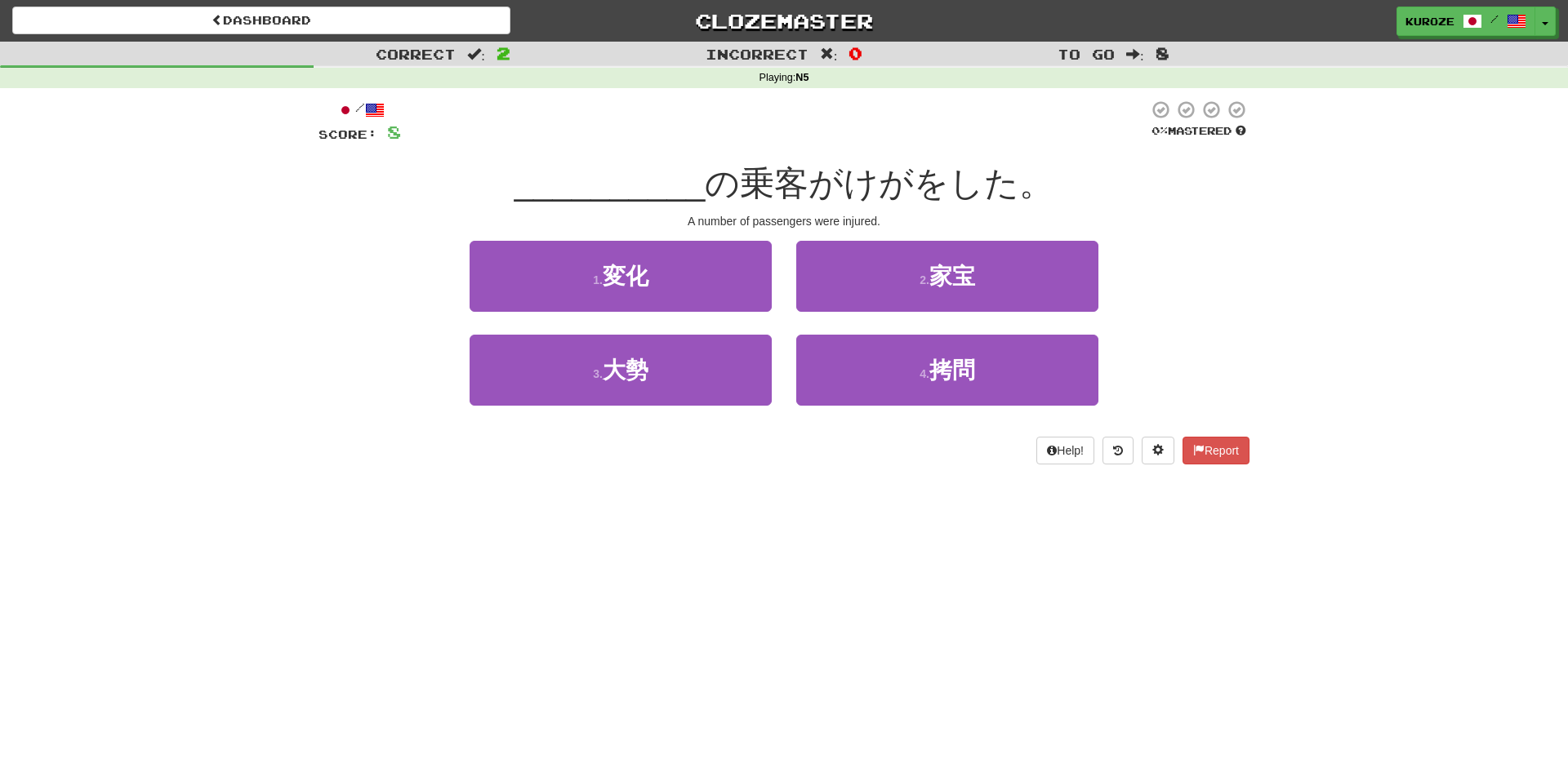
click at [1267, 236] on div "Correct : 2 Incorrect : 0 To go : 8 Playing : N5 / Score: 8 0 % Mastered ______…" at bounding box center [784, 265] width 1568 height 446
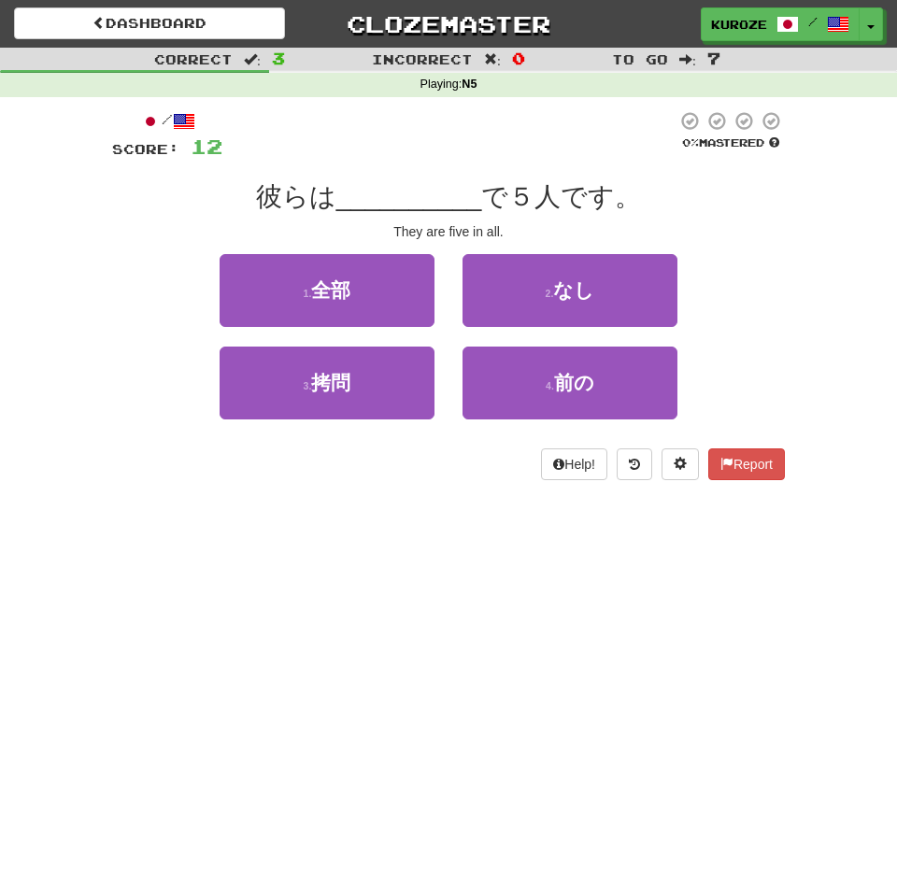
click at [462, 617] on div "Dashboard Clozemaster kuroze / Toggle Dropdown Dashboard Leaderboard Activity F…" at bounding box center [448, 439] width 897 height 879
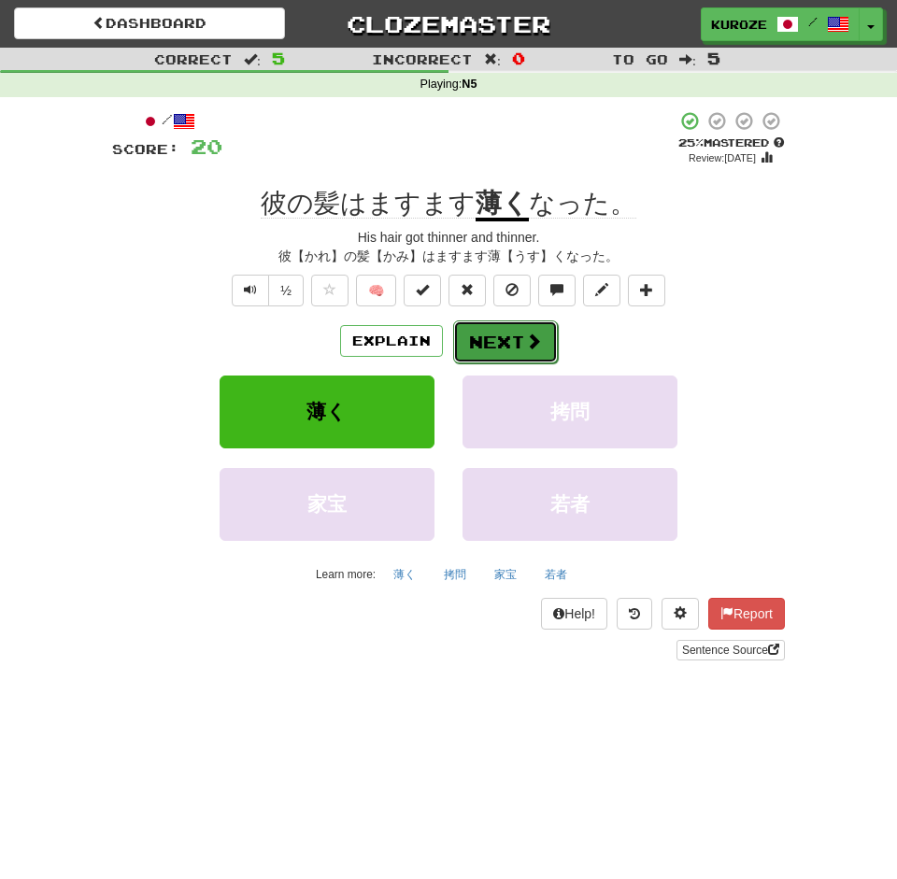
click at [515, 327] on button "Next" at bounding box center [505, 341] width 105 height 43
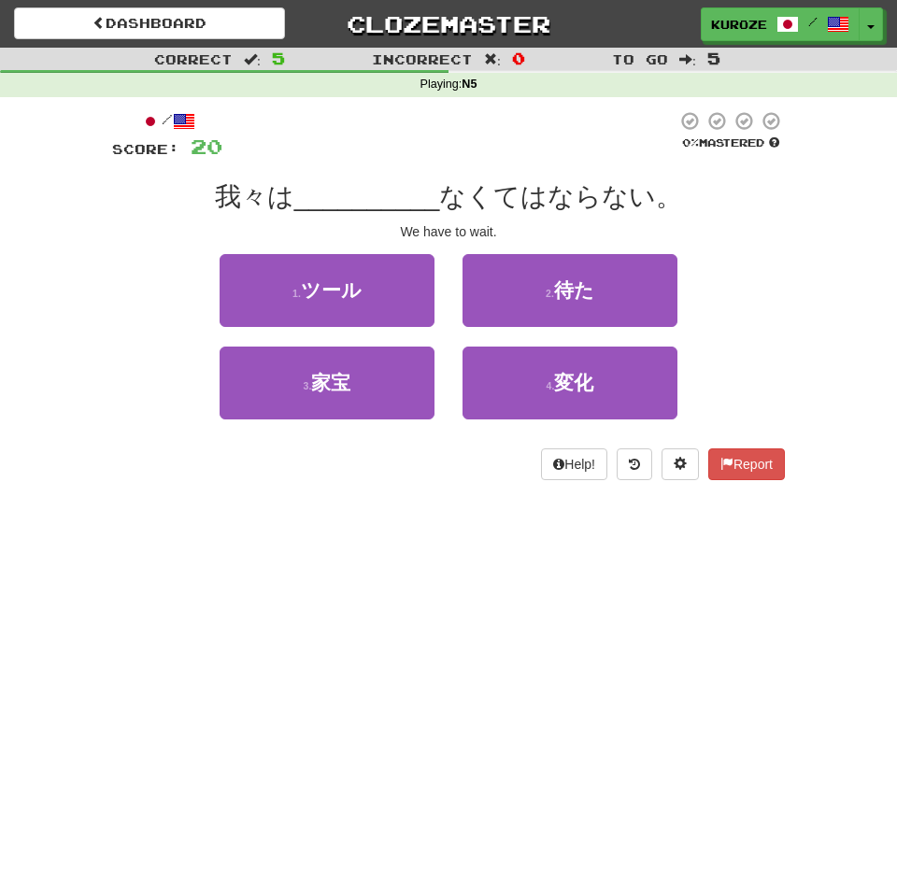
click at [776, 322] on div "1 . ツール 2 . 待た" at bounding box center [448, 300] width 729 height 92
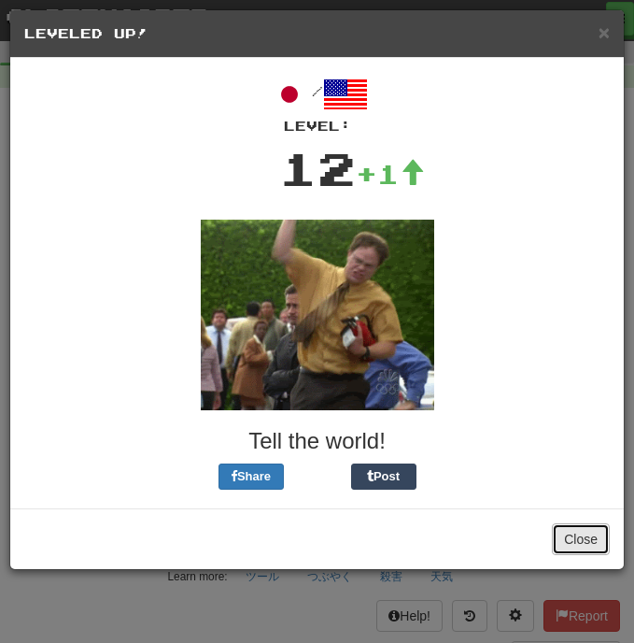
click at [575, 533] on button "Close" at bounding box center [581, 539] width 58 height 32
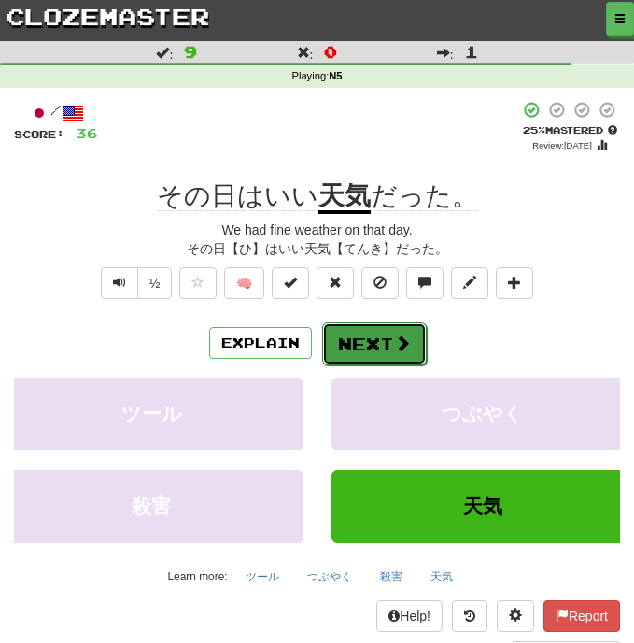
click at [385, 348] on button "Next" at bounding box center [374, 343] width 105 height 43
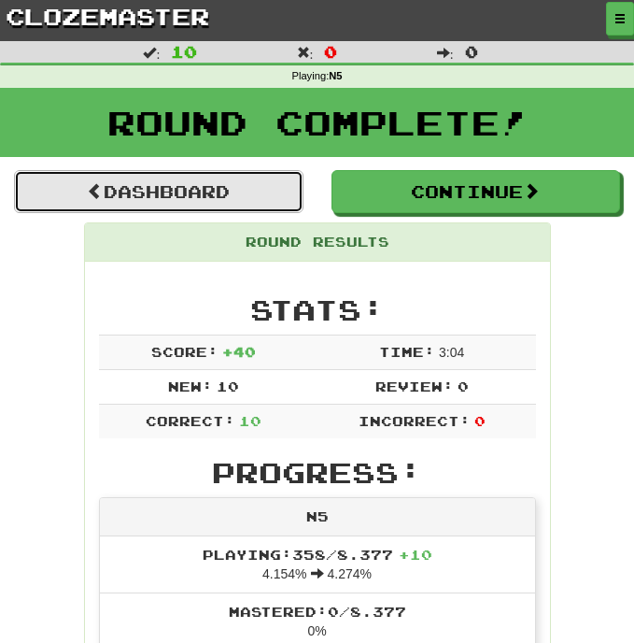
click at [270, 192] on link "Dashboard" at bounding box center [159, 191] width 290 height 43
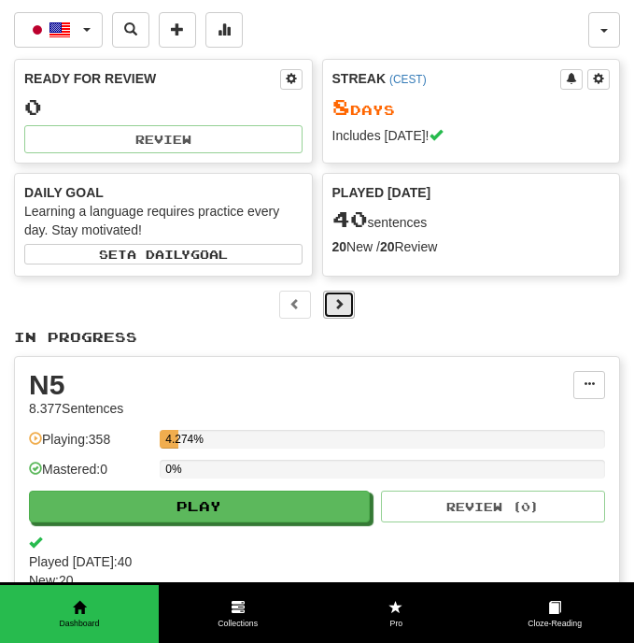
click at [350, 306] on button at bounding box center [339, 305] width 32 height 28
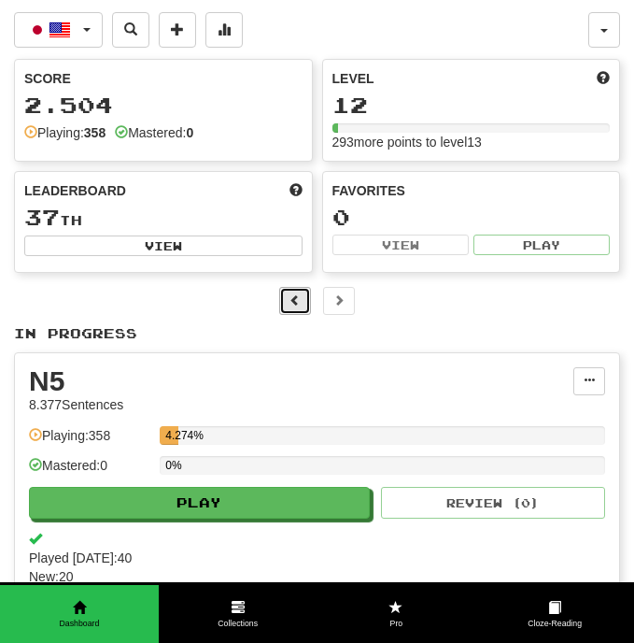
click at [294, 305] on span at bounding box center [295, 299] width 11 height 11
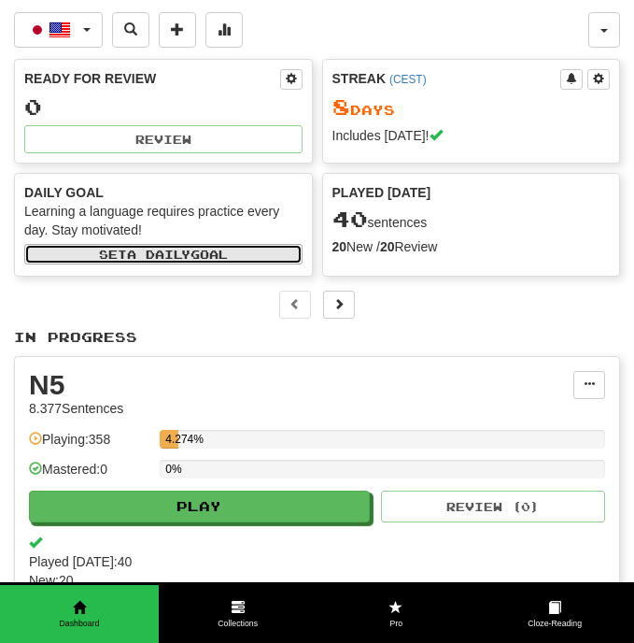
click at [245, 256] on button "Set a daily goal" at bounding box center [163, 254] width 278 height 21
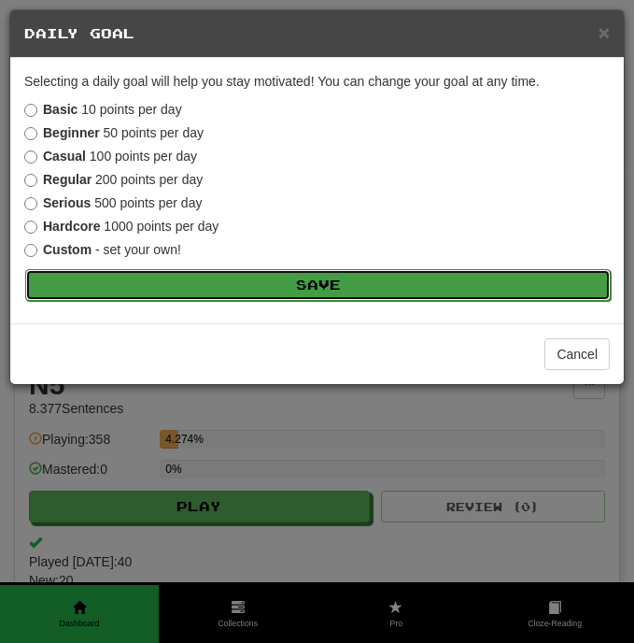
click at [319, 290] on button "Save" at bounding box center [318, 285] width 586 height 32
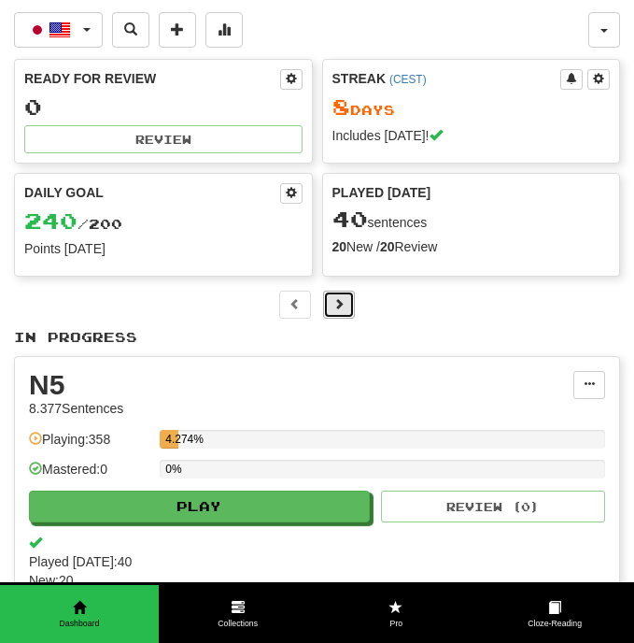
click at [344, 306] on span at bounding box center [339, 303] width 11 height 11
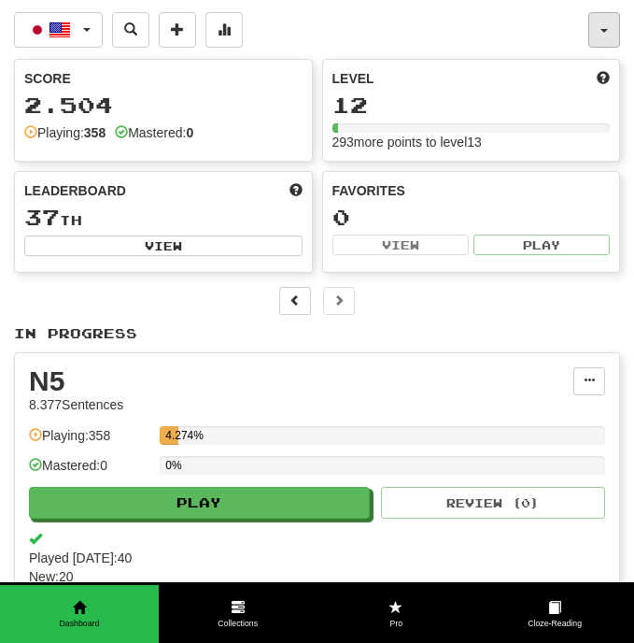
click at [610, 21] on button "button" at bounding box center [605, 30] width 32 height 36
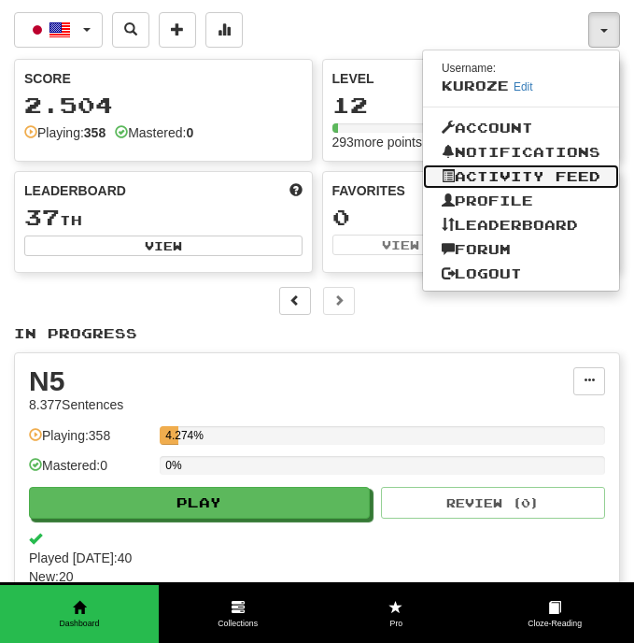
click at [521, 180] on link "Activity Feed" at bounding box center [521, 176] width 196 height 24
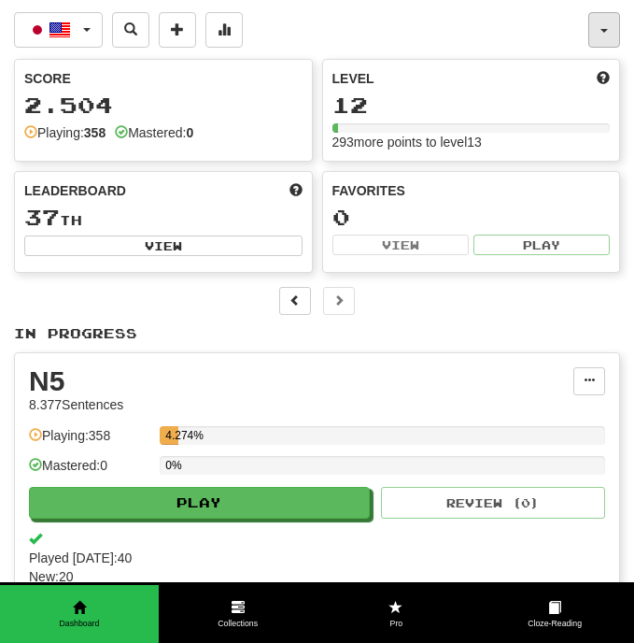
click at [596, 30] on button "button" at bounding box center [605, 30] width 32 height 36
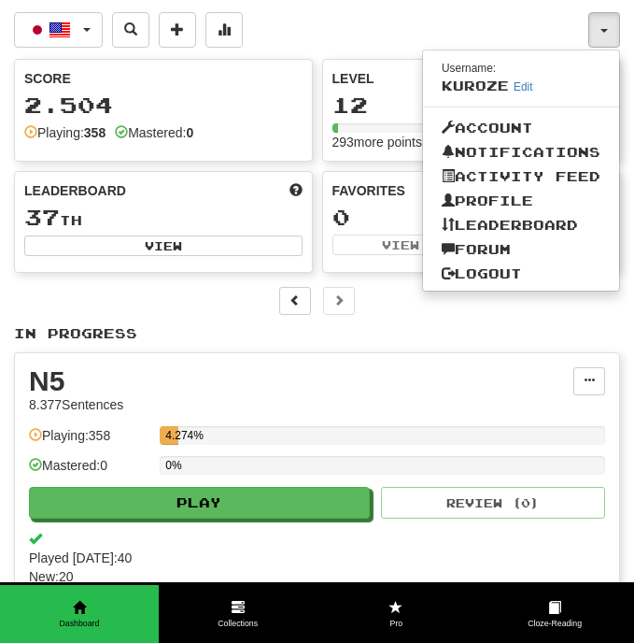
click at [489, 20] on div "日本語 / English 日本語 / English Streak: 8 Review: 0 Points today: 240 Language Pair…" at bounding box center [301, 30] width 575 height 36
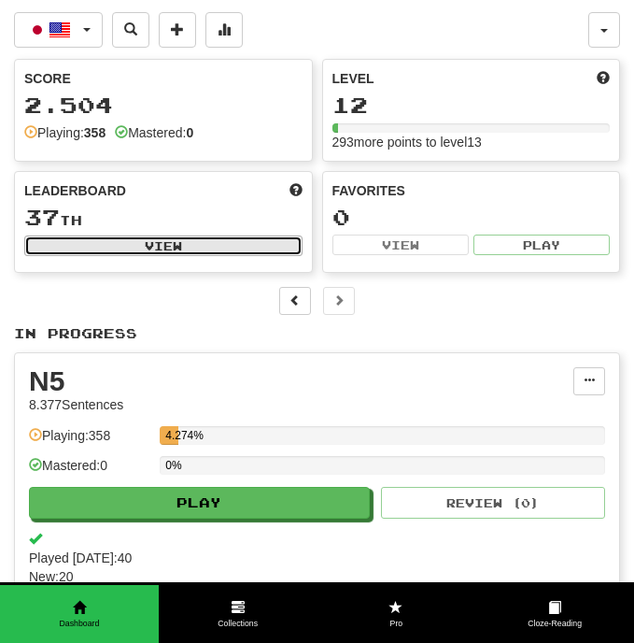
click at [137, 245] on button "View" at bounding box center [163, 245] width 278 height 21
select select "**********"
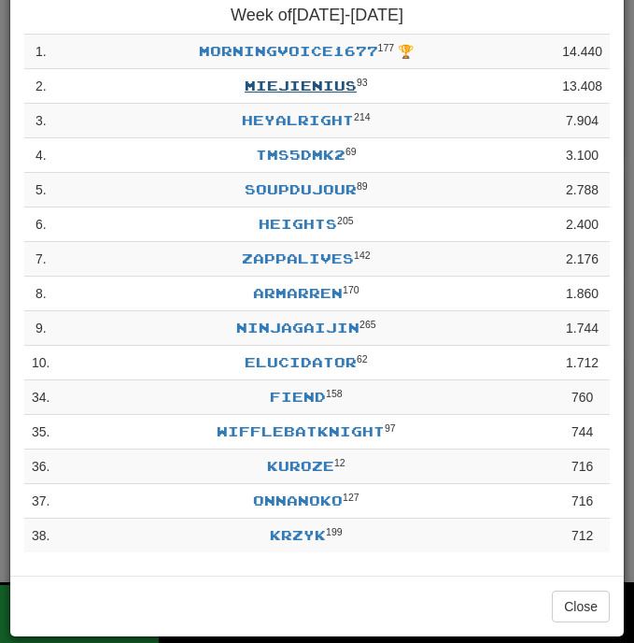
scroll to position [125, 0]
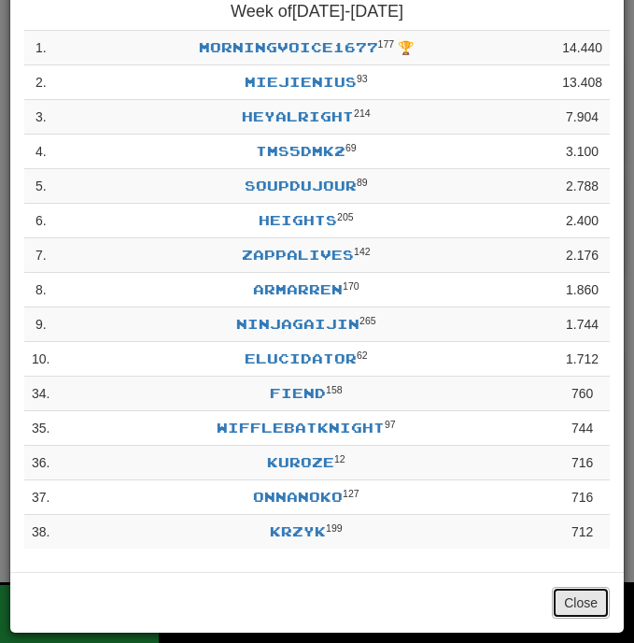
click at [575, 601] on button "Close" at bounding box center [581, 603] width 58 height 32
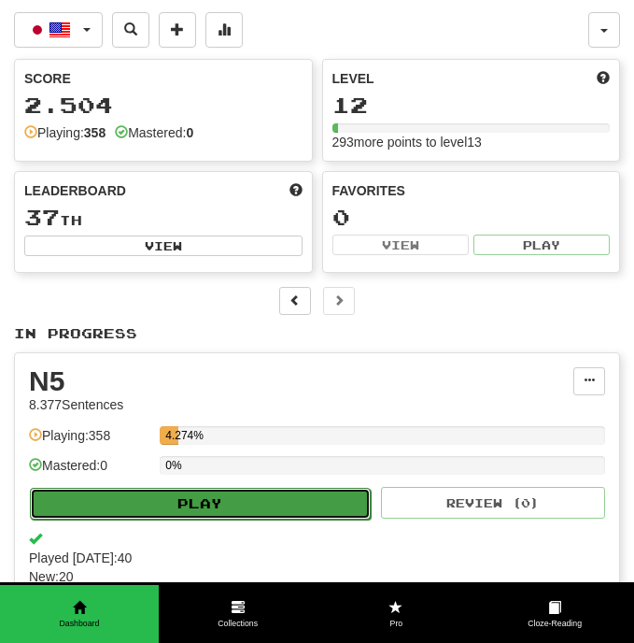
click at [230, 511] on button "Play" at bounding box center [200, 504] width 341 height 32
select select "**"
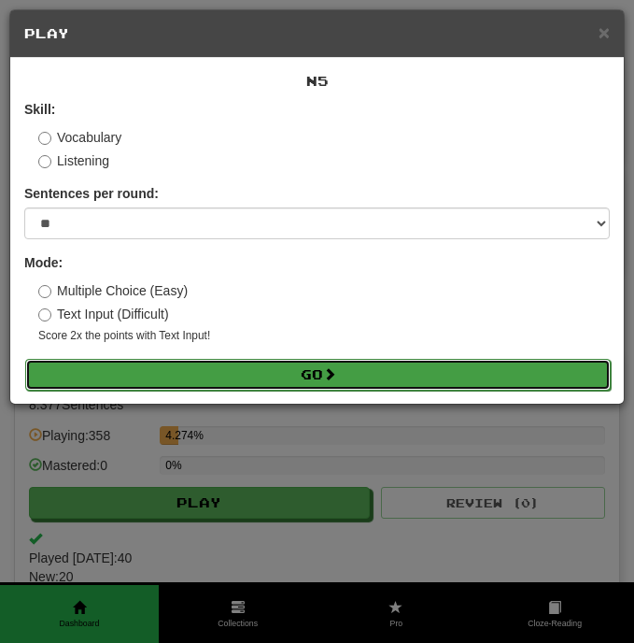
click at [295, 376] on button "Go" at bounding box center [318, 375] width 586 height 32
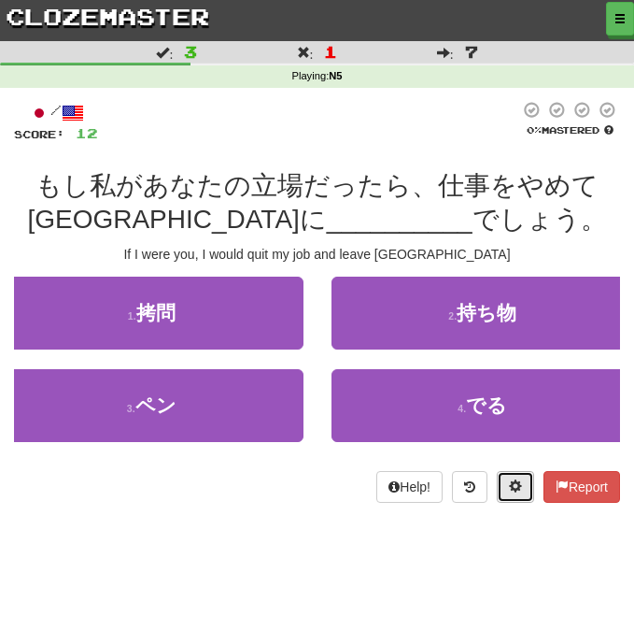
click at [521, 492] on button at bounding box center [515, 487] width 37 height 32
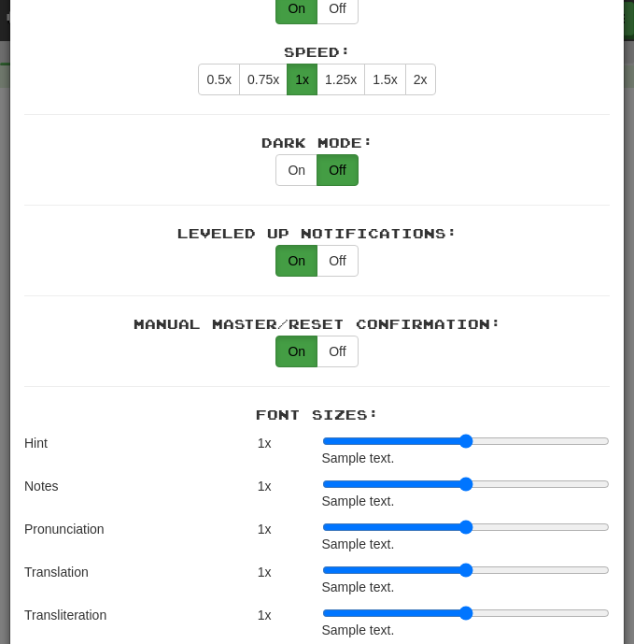
scroll to position [1059, 0]
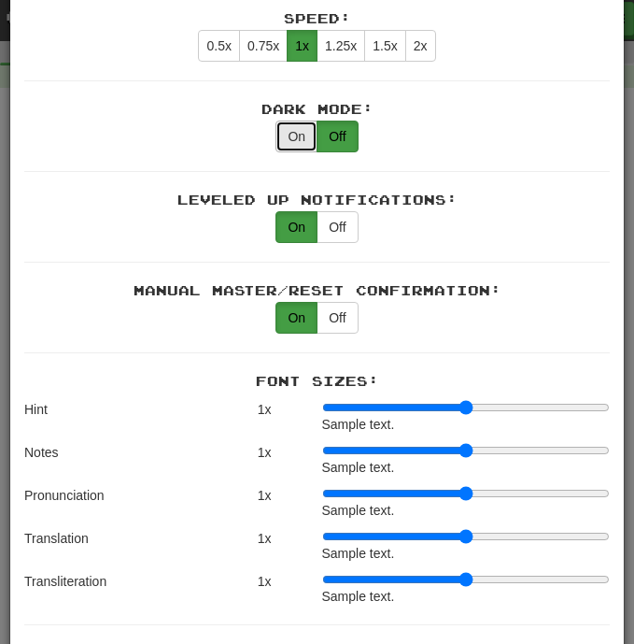
click at [292, 132] on button "On" at bounding box center [297, 137] width 42 height 32
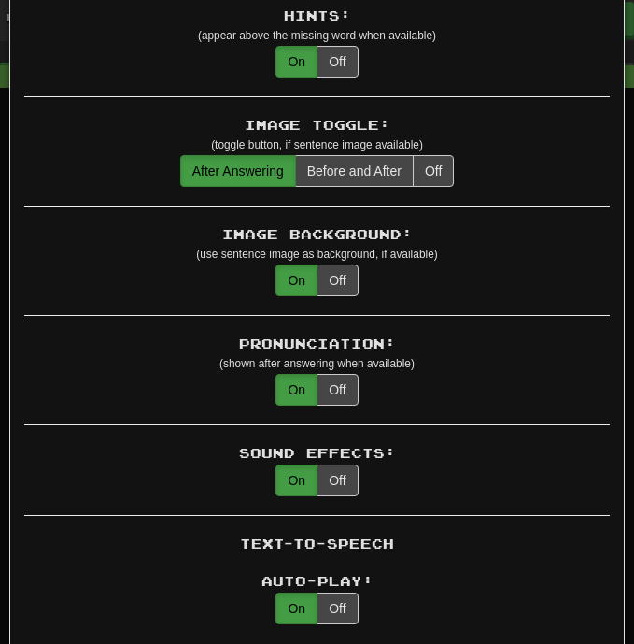
scroll to position [0, 0]
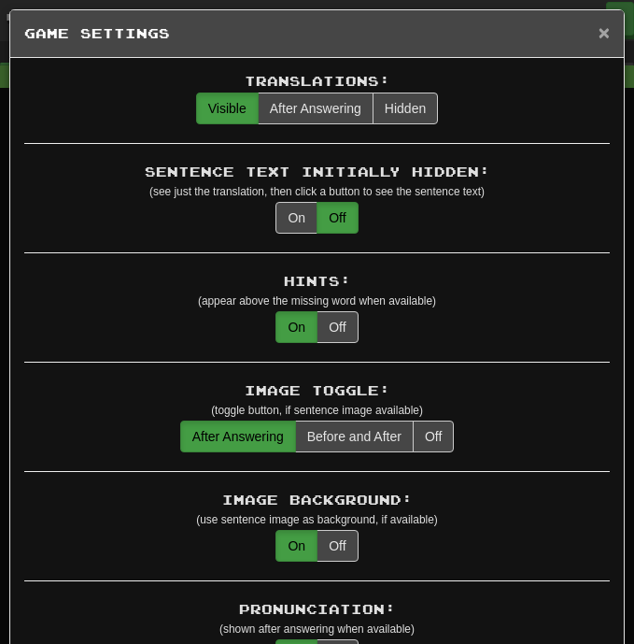
click at [599, 35] on span "×" at bounding box center [604, 31] width 11 height 21
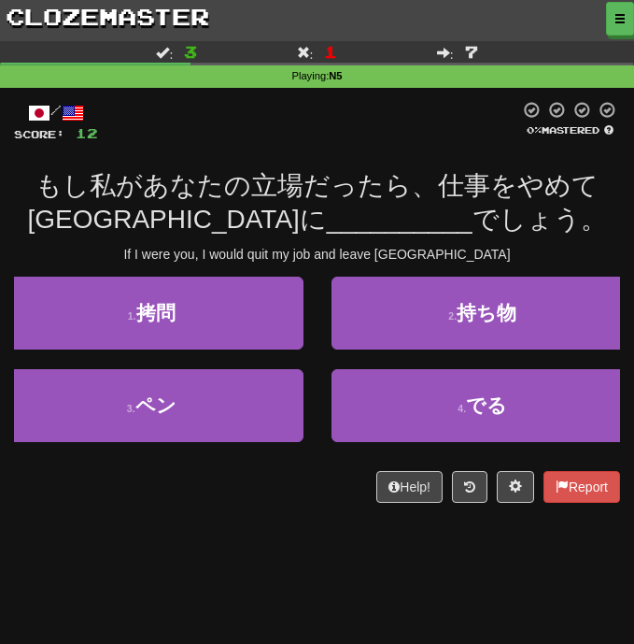
click at [196, 491] on div "Help! Report" at bounding box center [317, 487] width 606 height 32
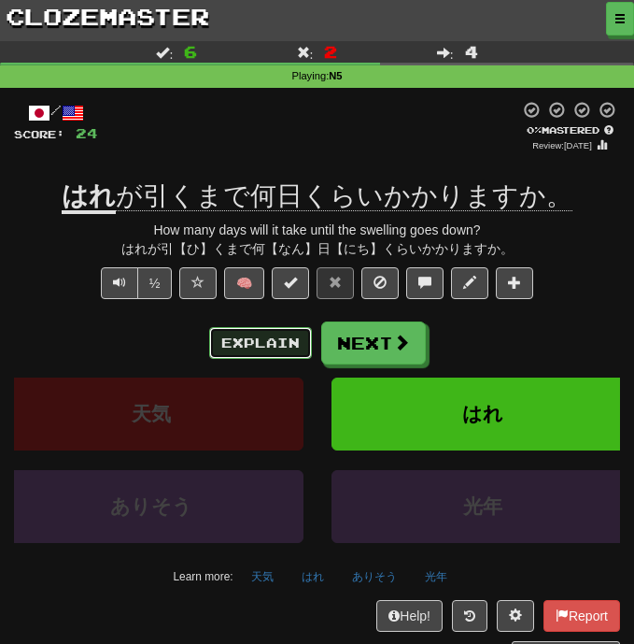
click at [266, 334] on button "Explain" at bounding box center [260, 343] width 103 height 32
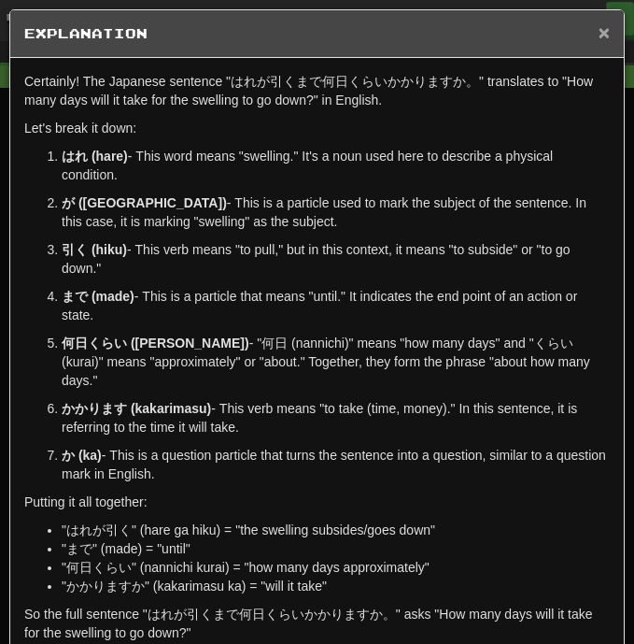
click at [608, 32] on span "×" at bounding box center [604, 31] width 11 height 21
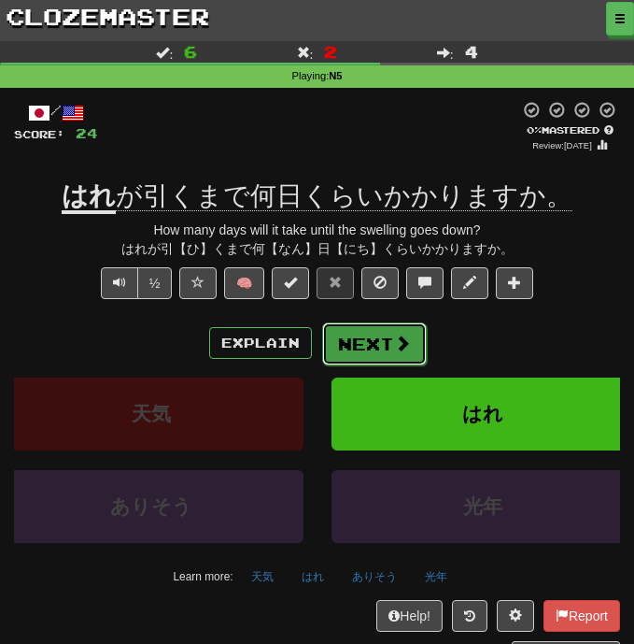
click at [399, 346] on span at bounding box center [402, 342] width 17 height 17
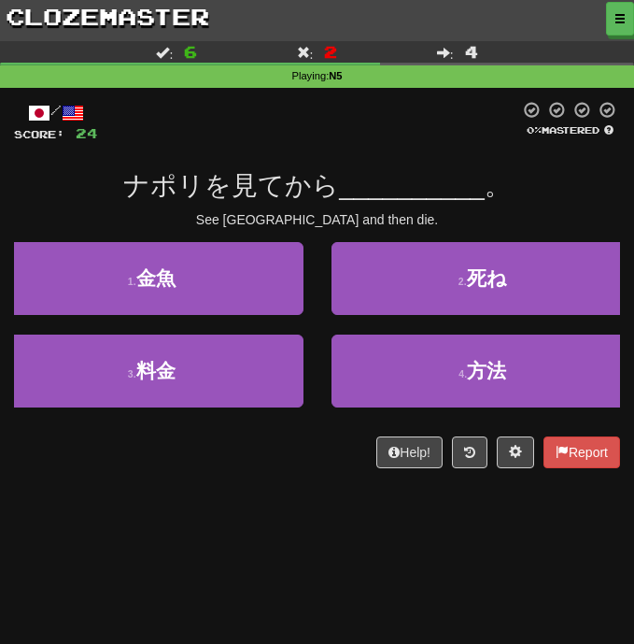
click at [576, 198] on div "ナポリを見てから __________ 。" at bounding box center [317, 186] width 606 height 34
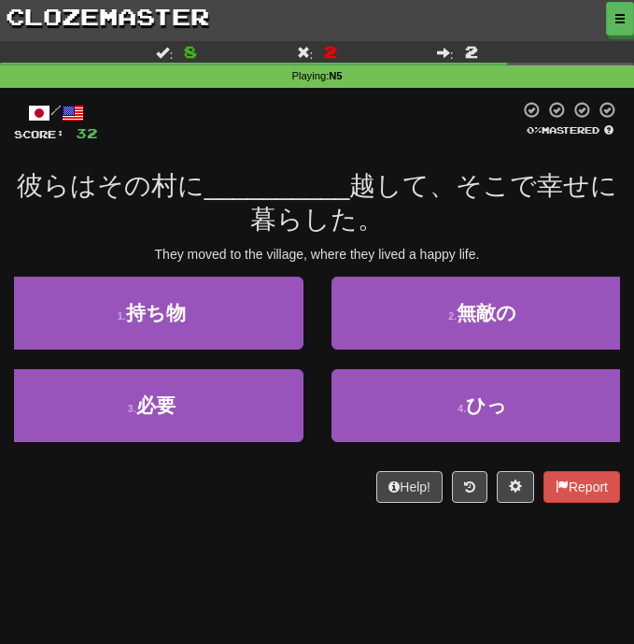
click at [486, 222] on div "彼らはその村に __________ 越して、そこで幸せに暮らした。" at bounding box center [317, 203] width 606 height 68
click at [491, 216] on div "彼らはその村に __________ 越して、そこで幸せに暮らした。" at bounding box center [317, 203] width 606 height 68
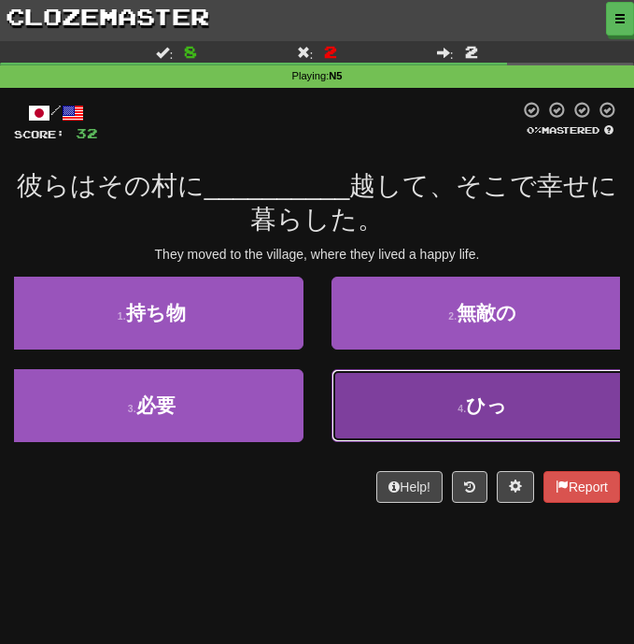
click at [487, 408] on span "ひっ" at bounding box center [486, 404] width 41 height 21
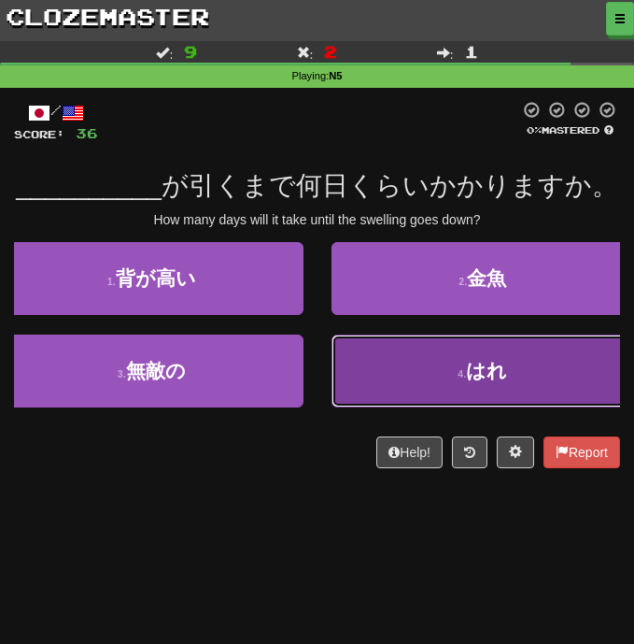
click at [472, 370] on span "はれ" at bounding box center [486, 370] width 41 height 21
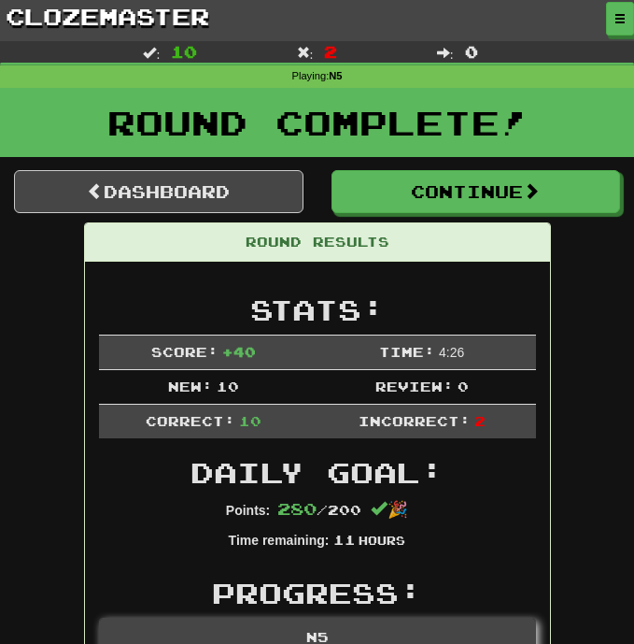
click at [448, 164] on div "Round Complete!" at bounding box center [317, 129] width 634 height 82
click at [447, 170] on div "Round Complete!" at bounding box center [317, 129] width 634 height 82
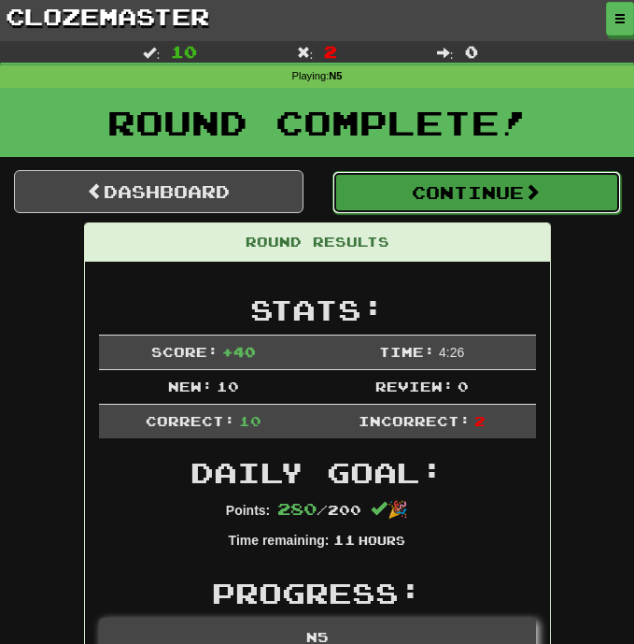
click at [442, 183] on button "Continue" at bounding box center [478, 192] width 290 height 43
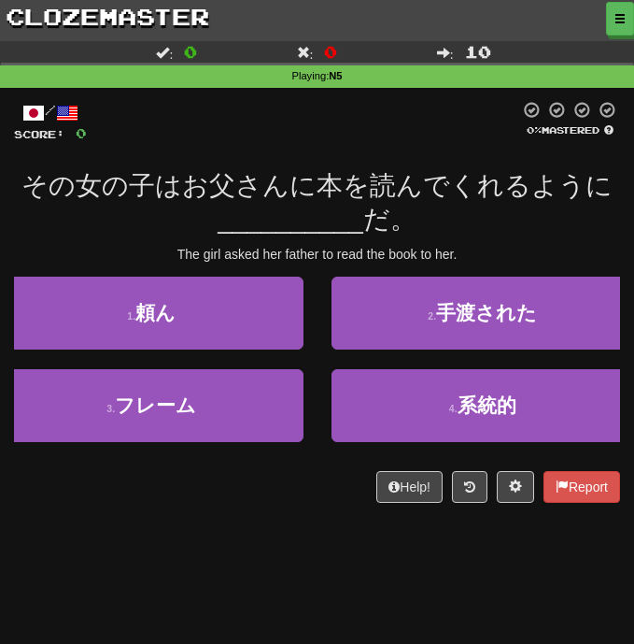
click at [510, 215] on div "その女の子はお父さんに本を読んでくれるように __________ だ。" at bounding box center [317, 203] width 606 height 68
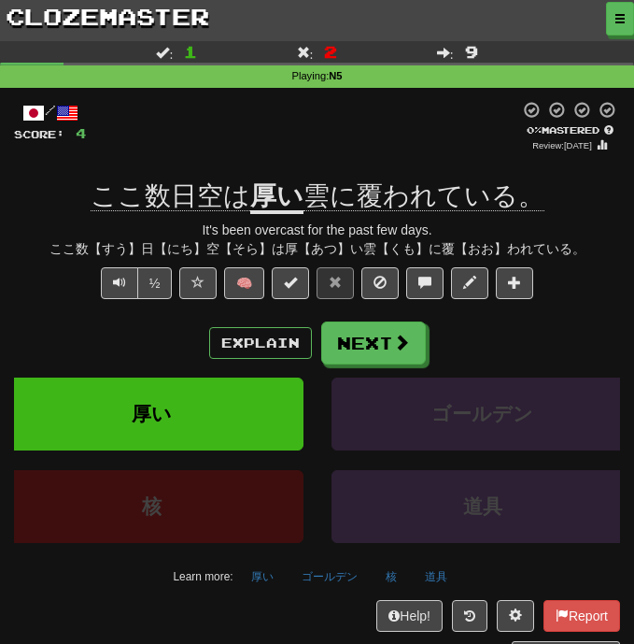
click at [235, 324] on div "Explain Next" at bounding box center [317, 342] width 606 height 43
click at [231, 336] on button "Explain" at bounding box center [260, 343] width 103 height 32
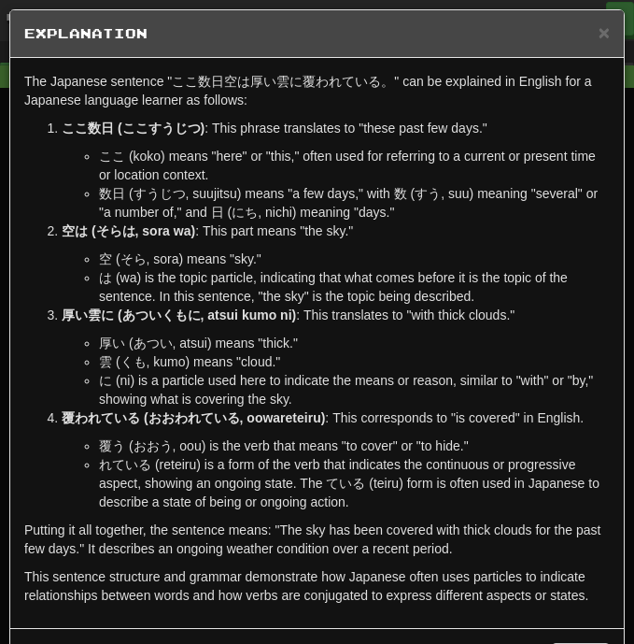
scroll to position [57, 0]
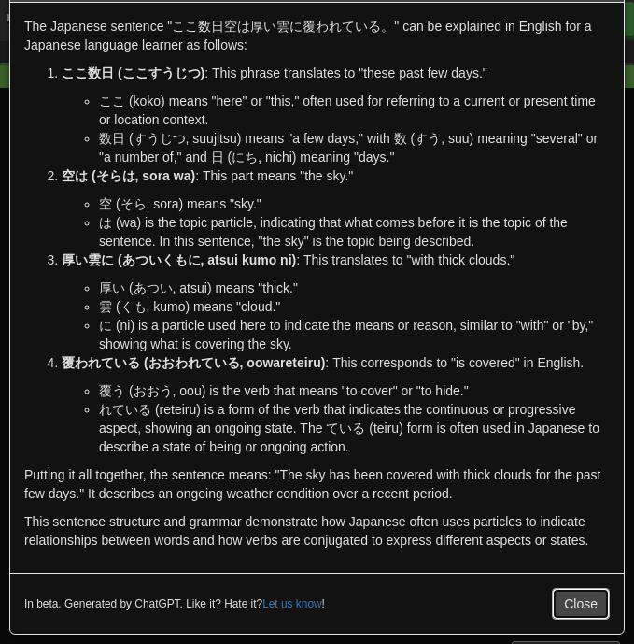
click at [562, 594] on button "Close" at bounding box center [581, 604] width 58 height 32
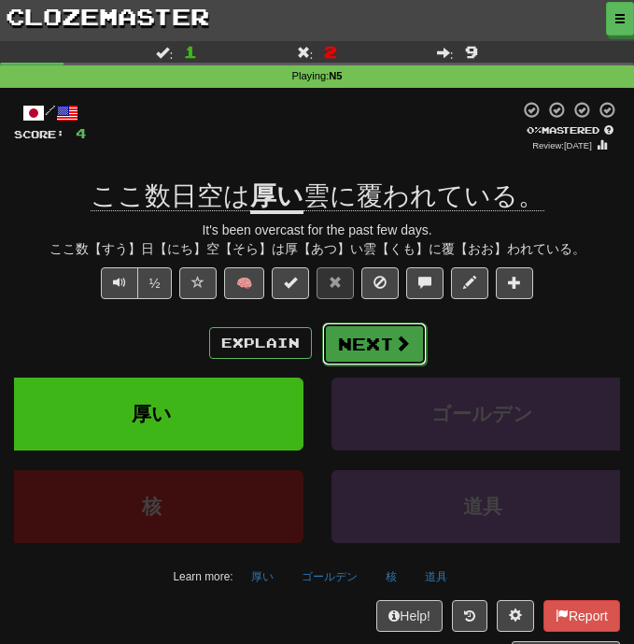
click at [396, 351] on span at bounding box center [402, 342] width 17 height 17
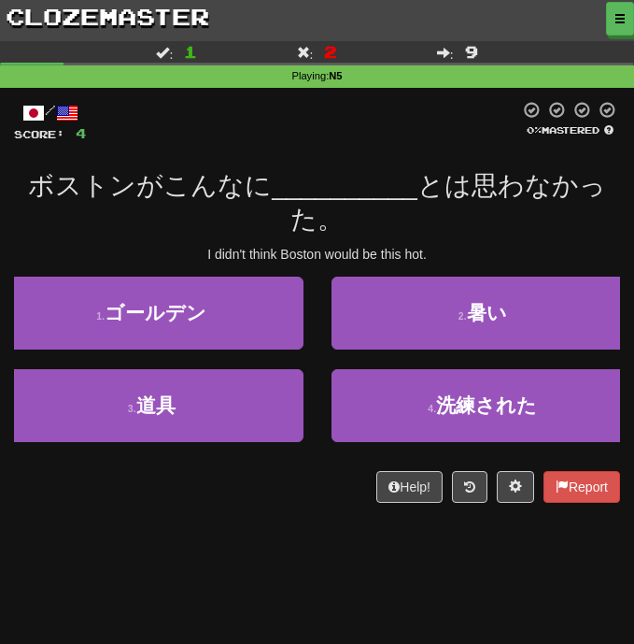
click at [500, 235] on div "ボストンがこんなに __________ とは思わなかった。" at bounding box center [317, 203] width 606 height 68
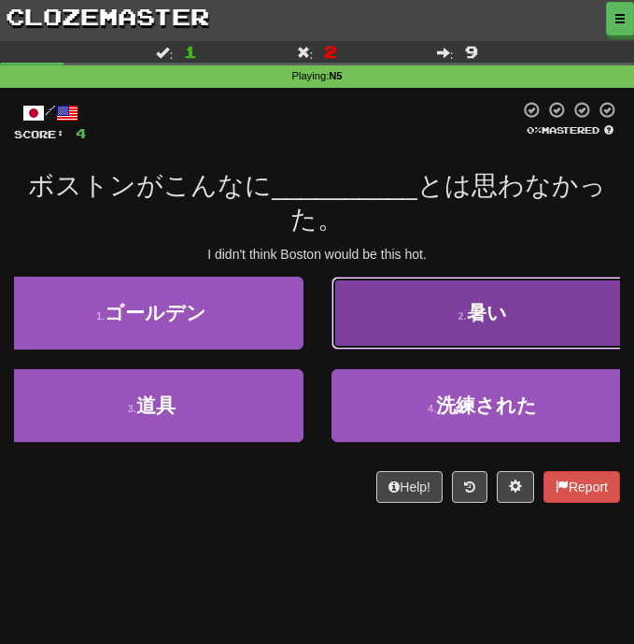
click at [465, 331] on button "2 . 暑い" at bounding box center [484, 313] width 304 height 73
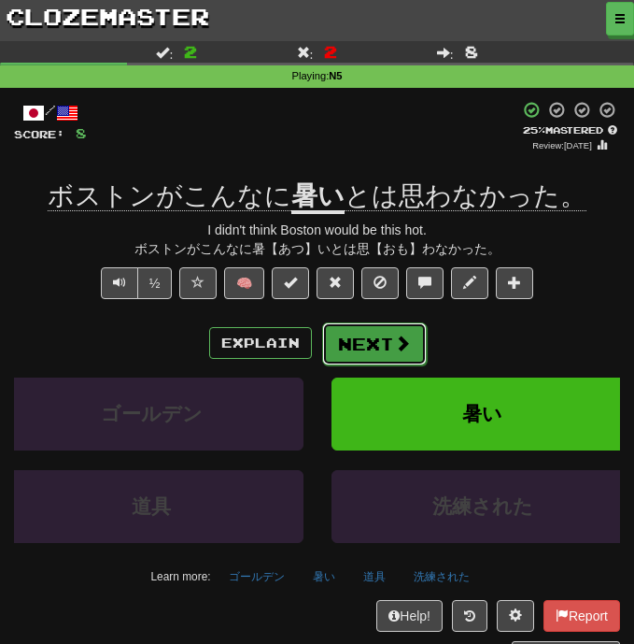
click at [406, 347] on span at bounding box center [402, 342] width 17 height 17
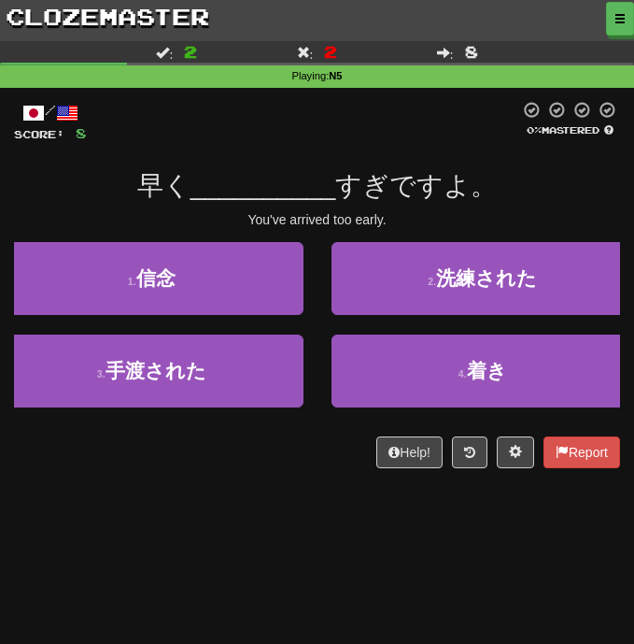
click at [286, 443] on div "Help! Report" at bounding box center [317, 452] width 606 height 32
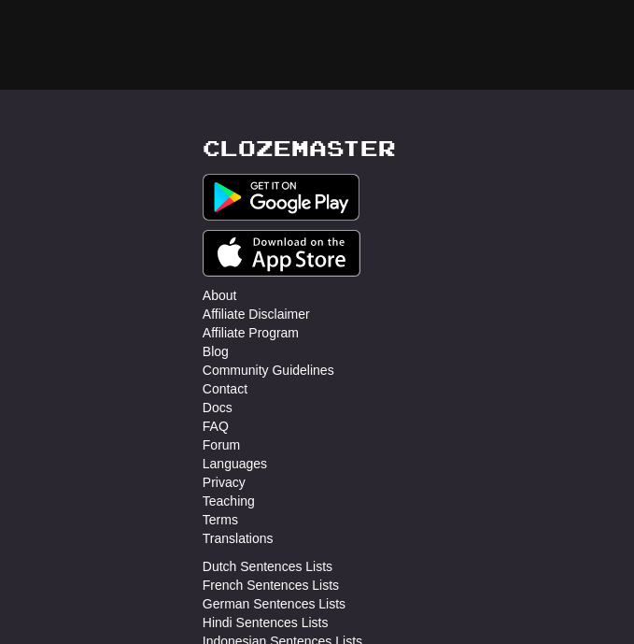
scroll to position [0, 0]
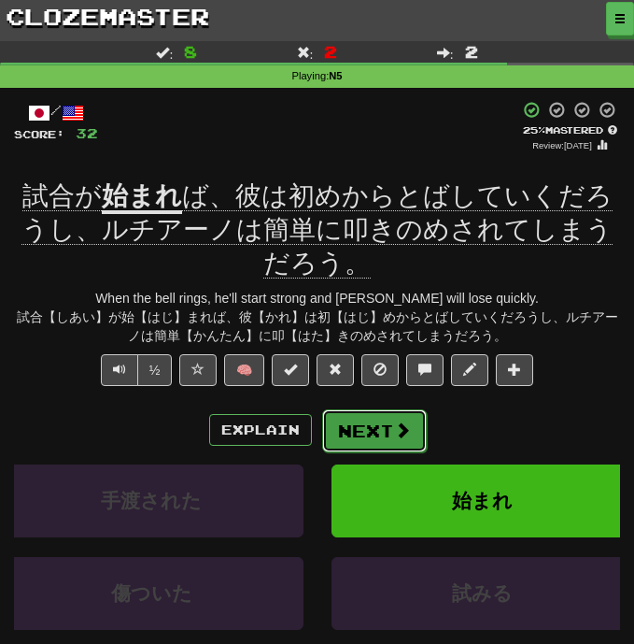
click at [379, 432] on button "Next" at bounding box center [374, 430] width 105 height 43
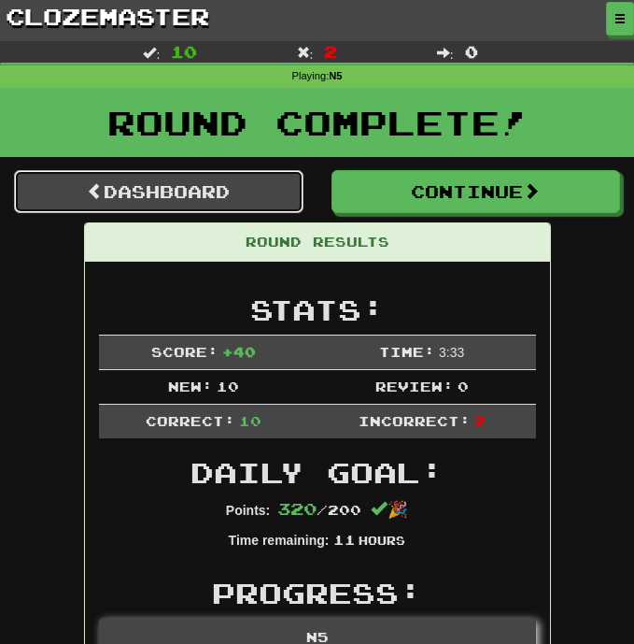
click at [249, 205] on link "Dashboard" at bounding box center [159, 191] width 290 height 43
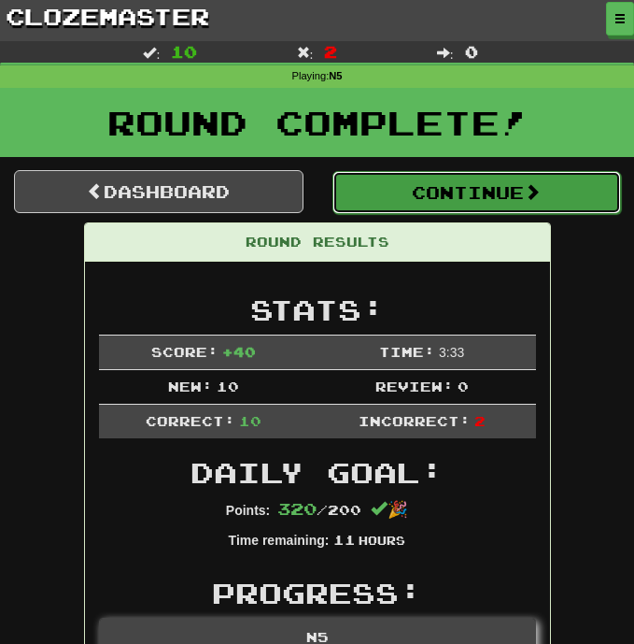
click at [464, 182] on button "Continue" at bounding box center [478, 192] width 290 height 43
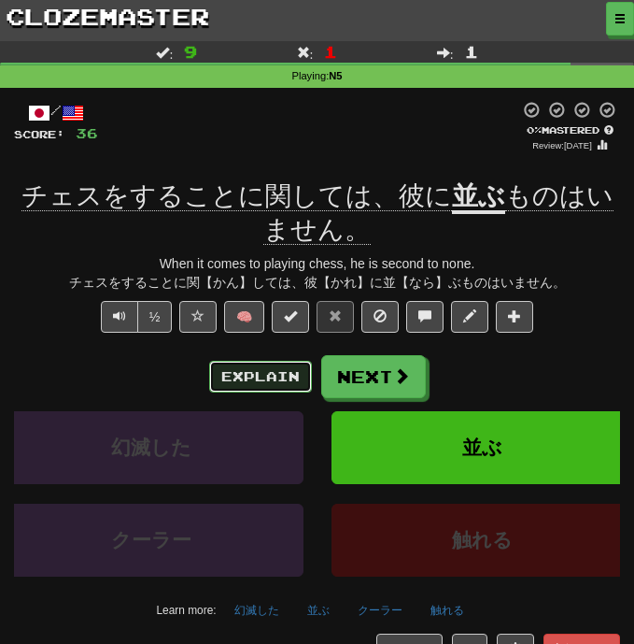
click at [272, 382] on button "Explain" at bounding box center [260, 377] width 103 height 32
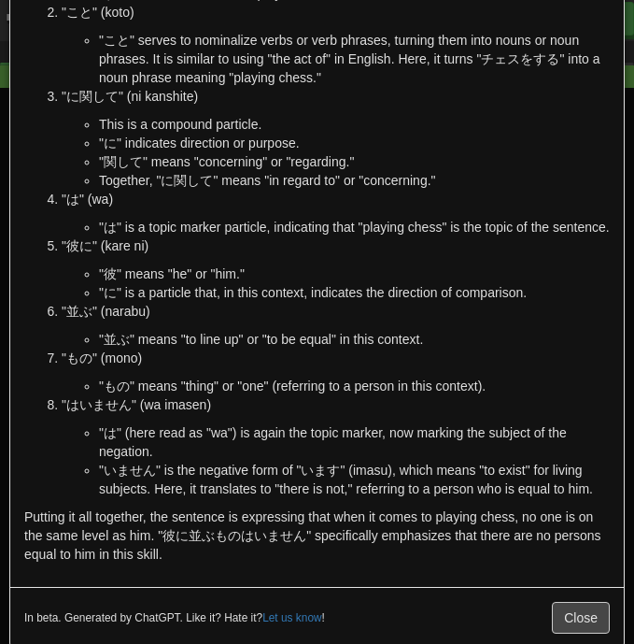
scroll to position [298, 0]
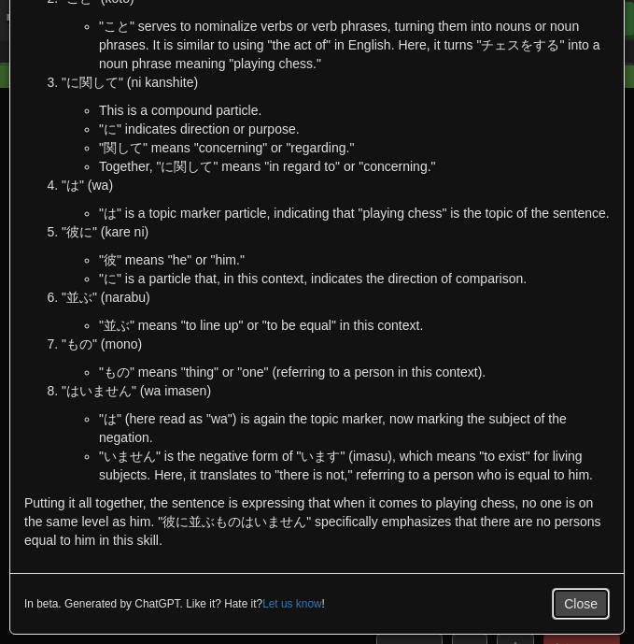
click at [572, 606] on button "Close" at bounding box center [581, 604] width 58 height 32
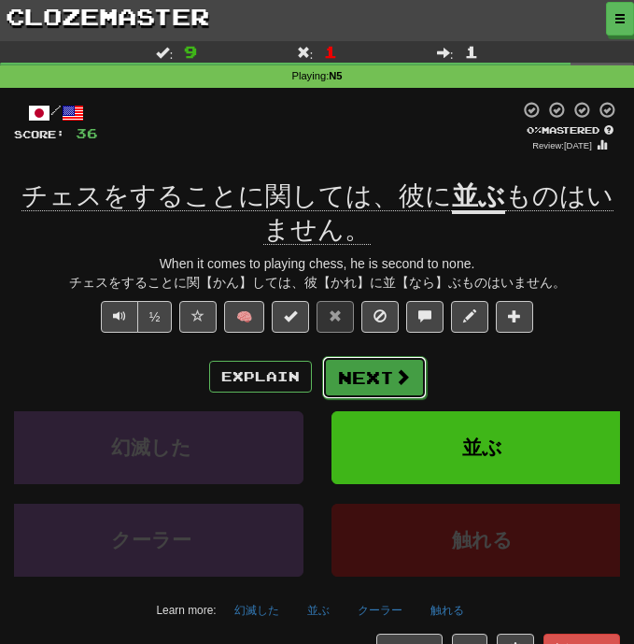
click at [353, 377] on button "Next" at bounding box center [374, 377] width 105 height 43
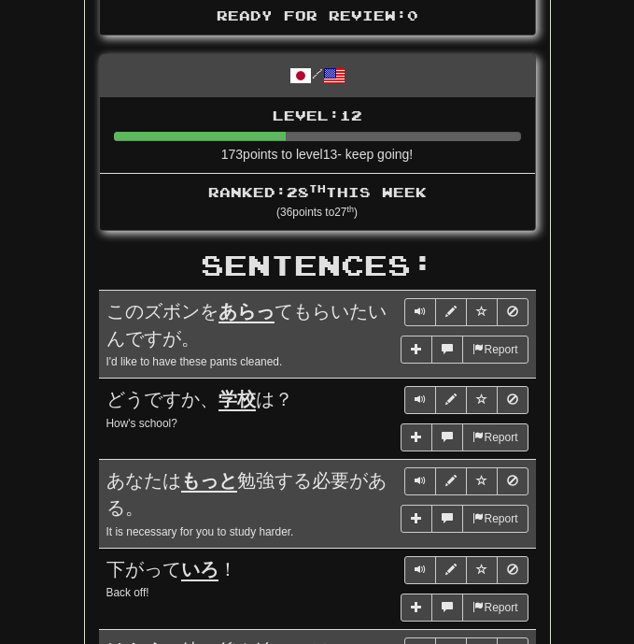
scroll to position [0, 0]
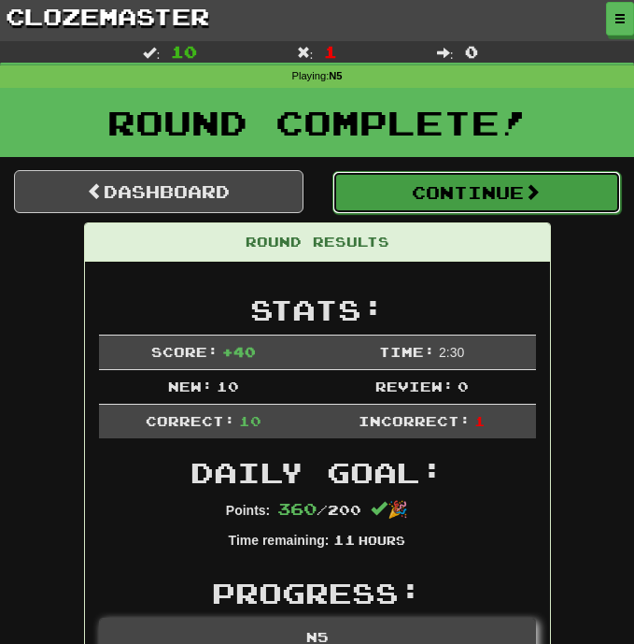
click at [462, 189] on button "Continue" at bounding box center [478, 192] width 290 height 43
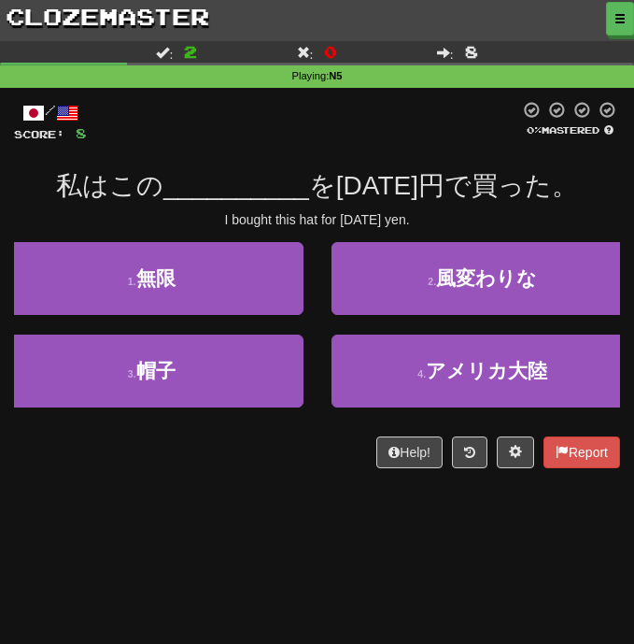
click at [262, 490] on div "/ Score: 8 0 % Mastered 私はこの __________ を２０００円で買った。 I bought this hat for 2000 …" at bounding box center [317, 291] width 606 height 406
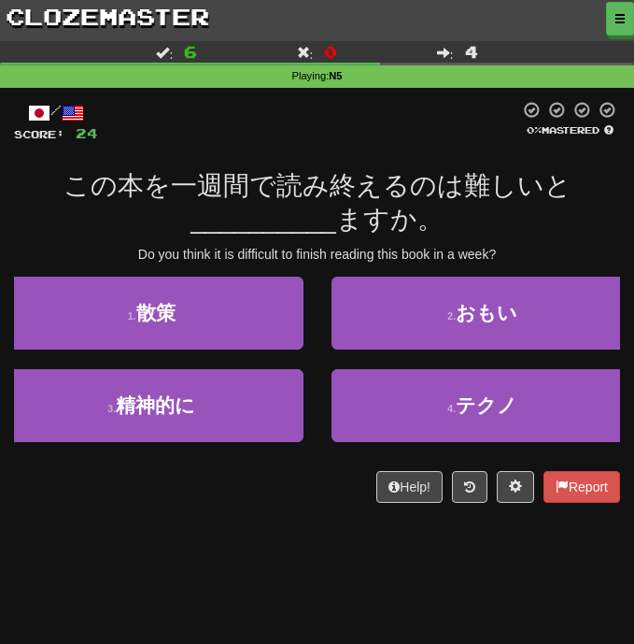
click at [558, 208] on div "この本を一週間で読み終えるのは難しいと __________ ますか。" at bounding box center [317, 203] width 606 height 68
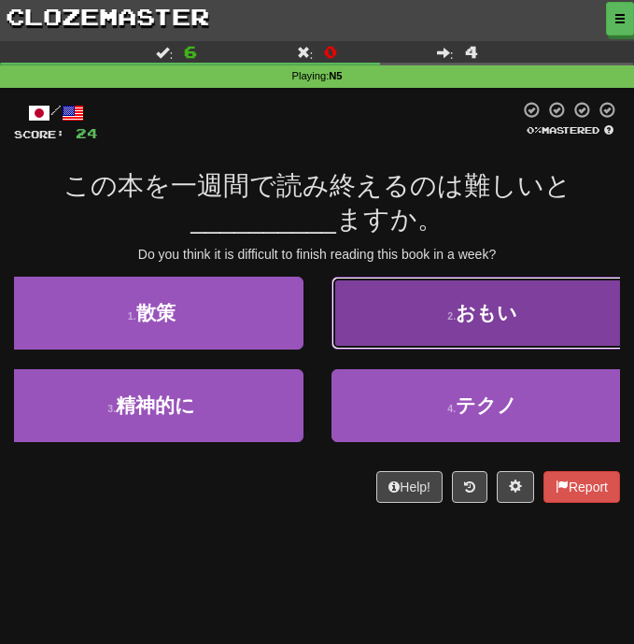
click at [514, 311] on span "おもい" at bounding box center [487, 312] width 62 height 21
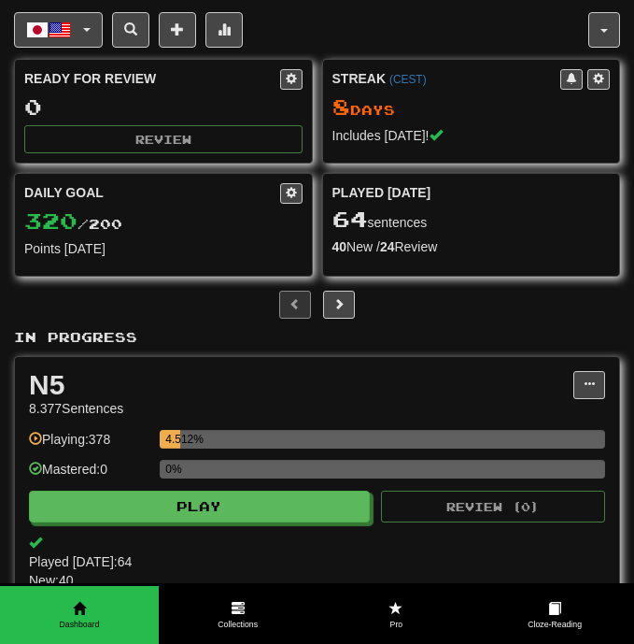
scroll to position [129, 0]
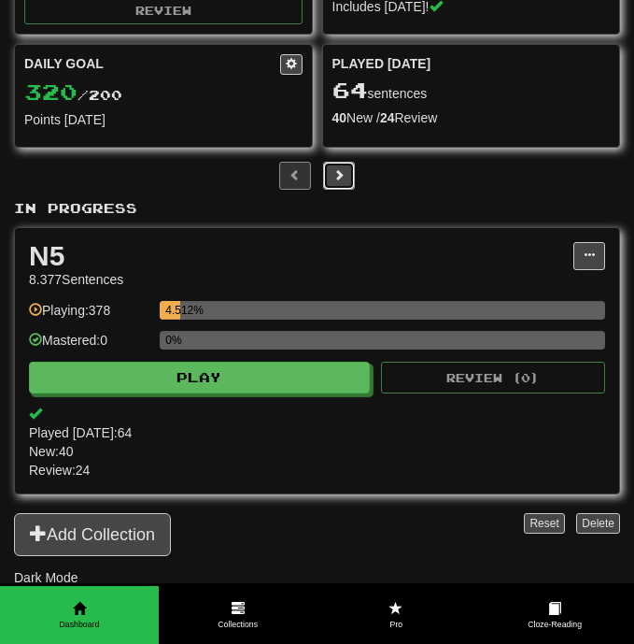
click at [335, 178] on span at bounding box center [339, 174] width 11 height 11
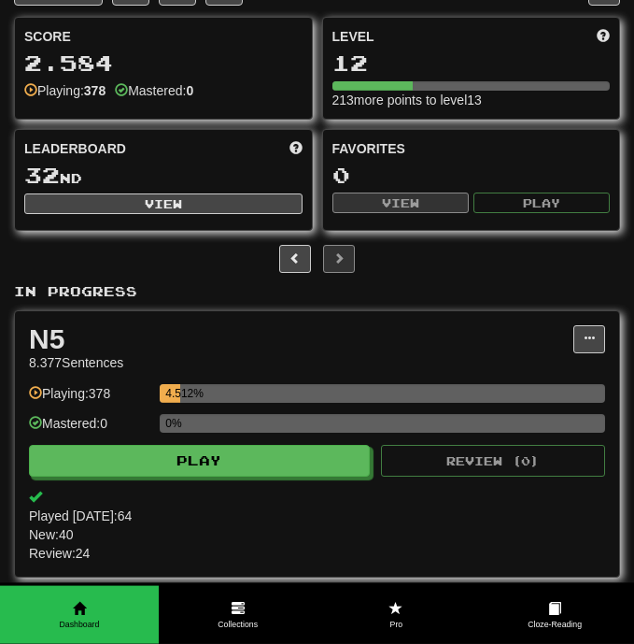
scroll to position [0, 0]
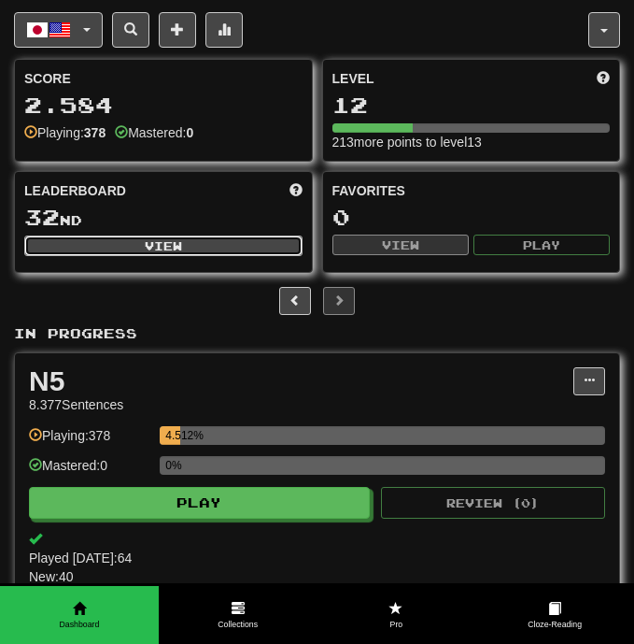
click at [208, 249] on button "View" at bounding box center [163, 245] width 278 height 21
select select "**********"
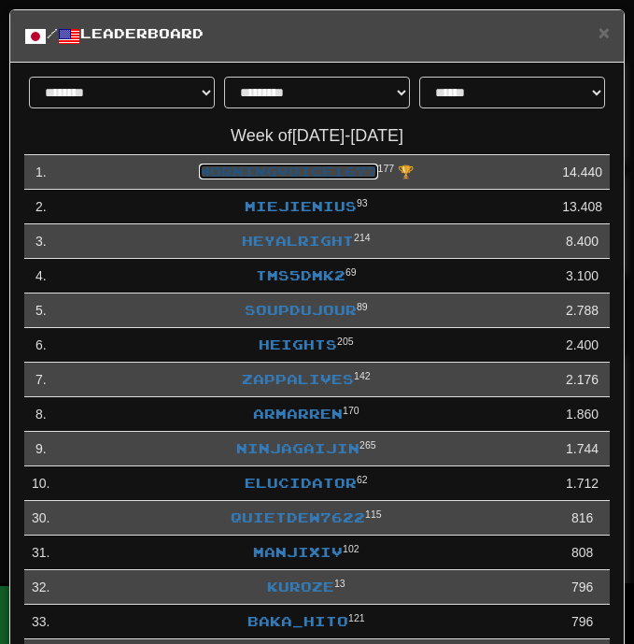
click at [329, 178] on link "MorningVoice1677" at bounding box center [288, 172] width 179 height 16
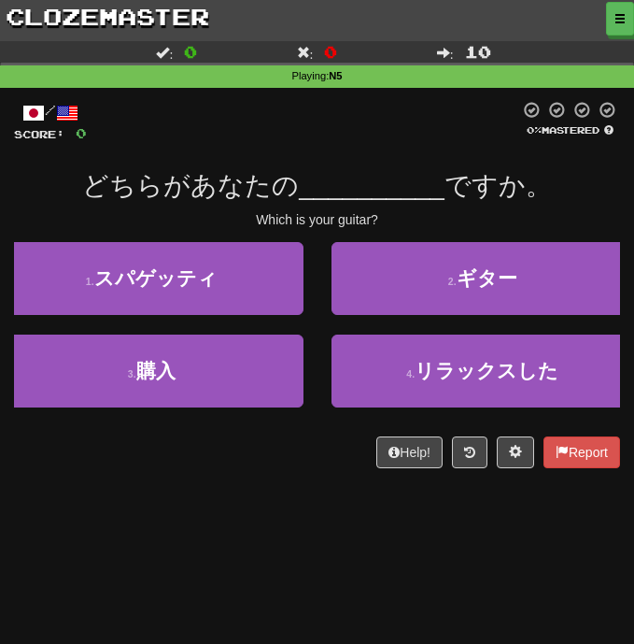
click at [569, 193] on div "どちらがあなたの __________ ですか。" at bounding box center [317, 186] width 606 height 34
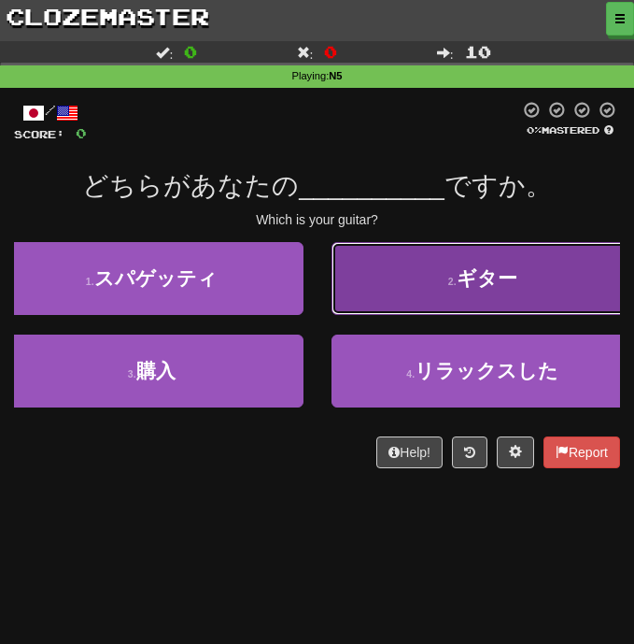
click at [391, 299] on button "2 . ギター" at bounding box center [484, 278] width 304 height 73
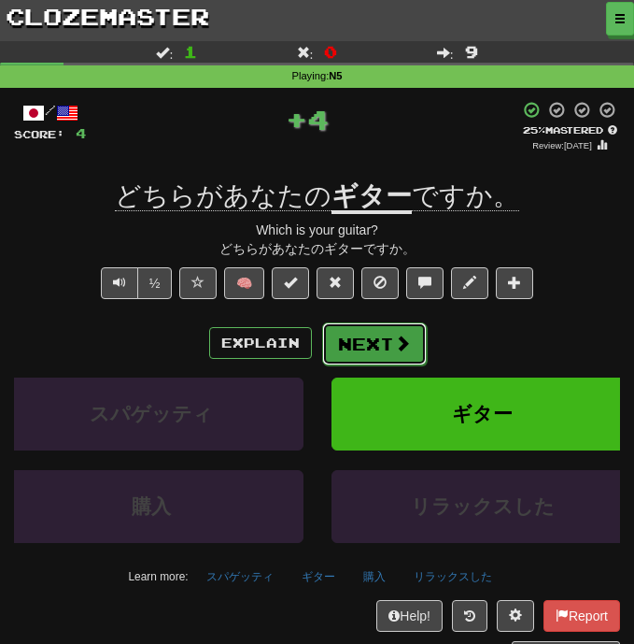
click at [377, 348] on button "Next" at bounding box center [374, 343] width 105 height 43
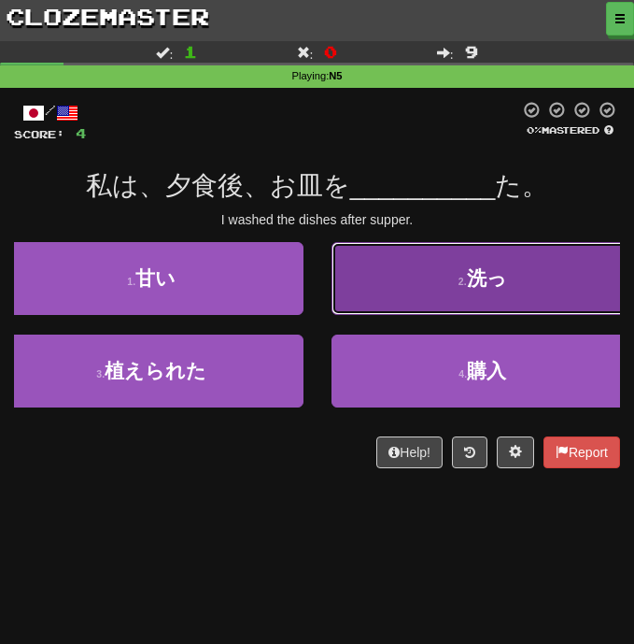
click at [404, 279] on button "2 . 洗っ" at bounding box center [484, 278] width 304 height 73
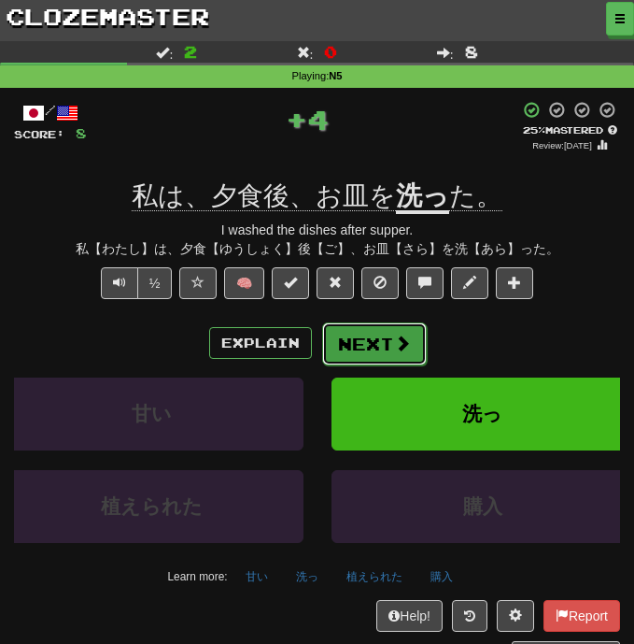
click at [358, 336] on button "Next" at bounding box center [374, 343] width 105 height 43
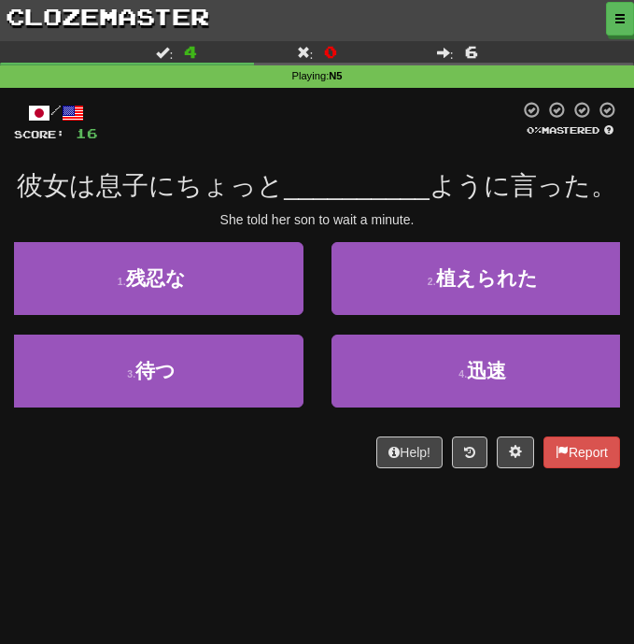
click at [286, 500] on div "Dashboard Clozemaster [GEOGRAPHIC_DATA] / Toggle Dropdown Dashboard Leaderboard…" at bounding box center [317, 322] width 634 height 644
click at [226, 459] on div "Help! Report" at bounding box center [317, 452] width 606 height 32
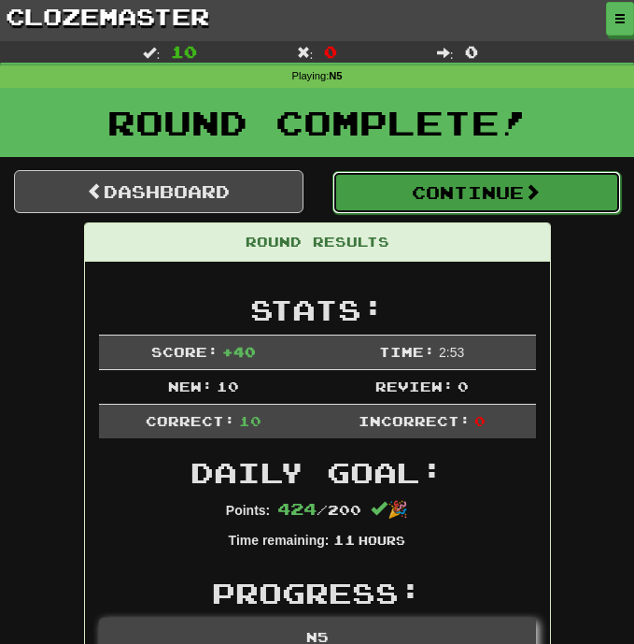
click at [432, 196] on button "Continue" at bounding box center [478, 192] width 290 height 43
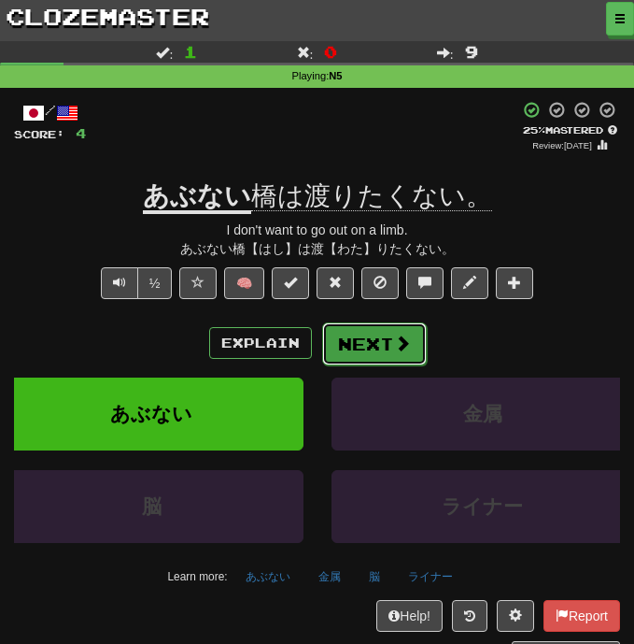
click at [394, 349] on span at bounding box center [402, 342] width 17 height 17
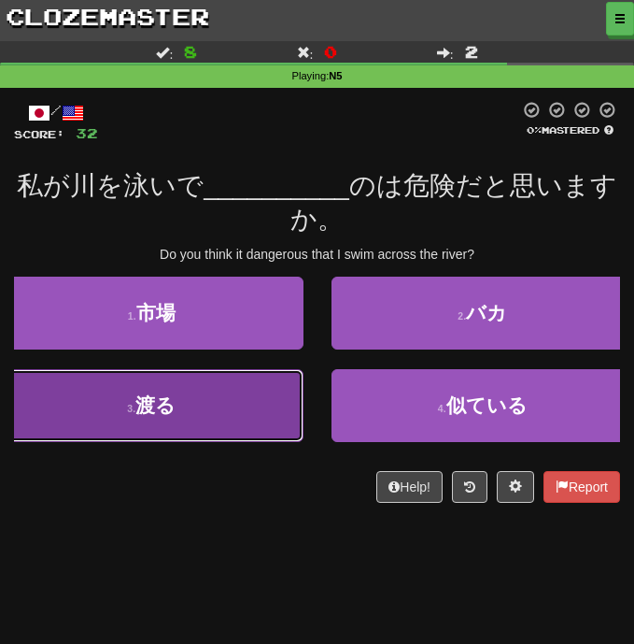
click at [229, 423] on button "3 . 渡る" at bounding box center [152, 405] width 304 height 73
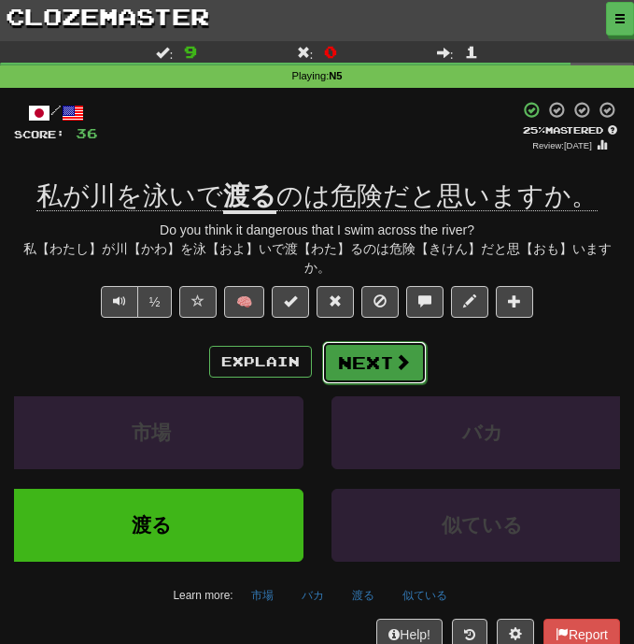
click at [376, 363] on button "Next" at bounding box center [374, 362] width 105 height 43
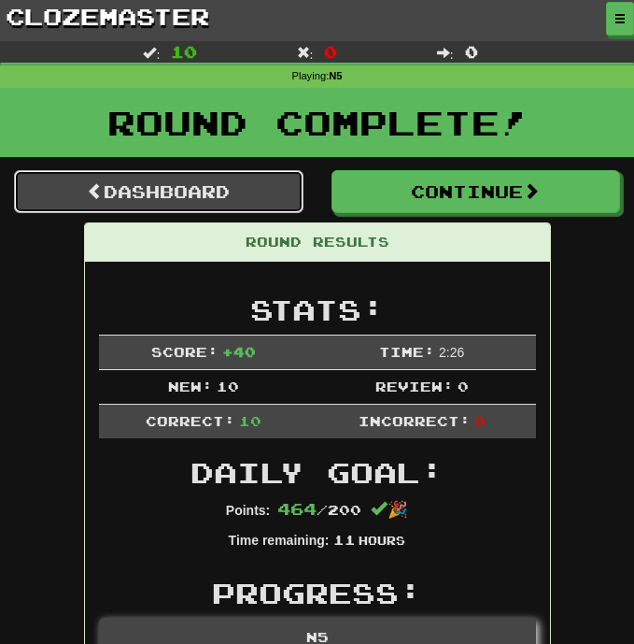
click at [237, 196] on link "Dashboard" at bounding box center [159, 191] width 290 height 43
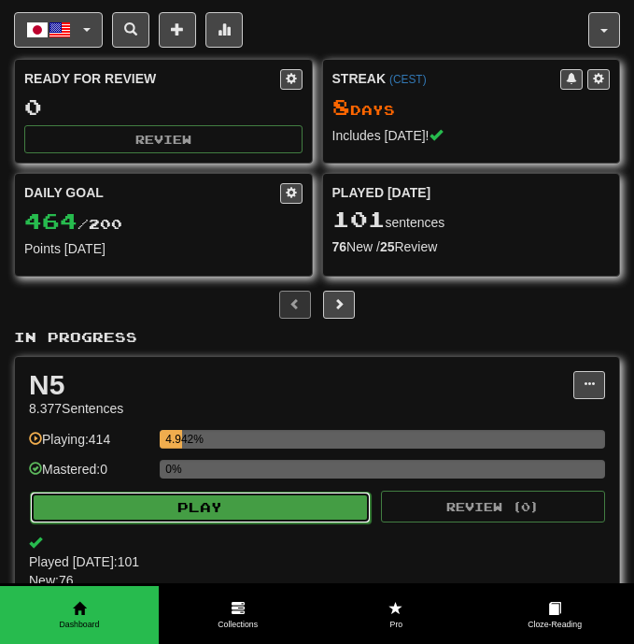
click at [234, 505] on button "Play" at bounding box center [200, 507] width 341 height 32
select select "**"
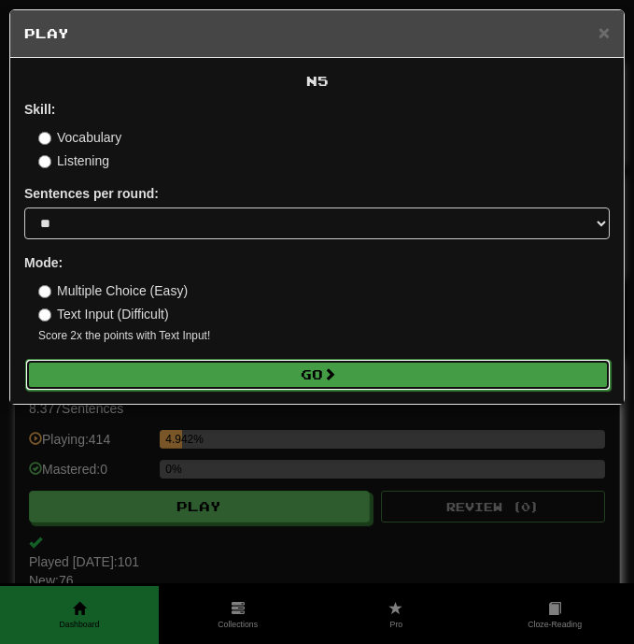
click at [315, 373] on button "Go" at bounding box center [318, 375] width 586 height 32
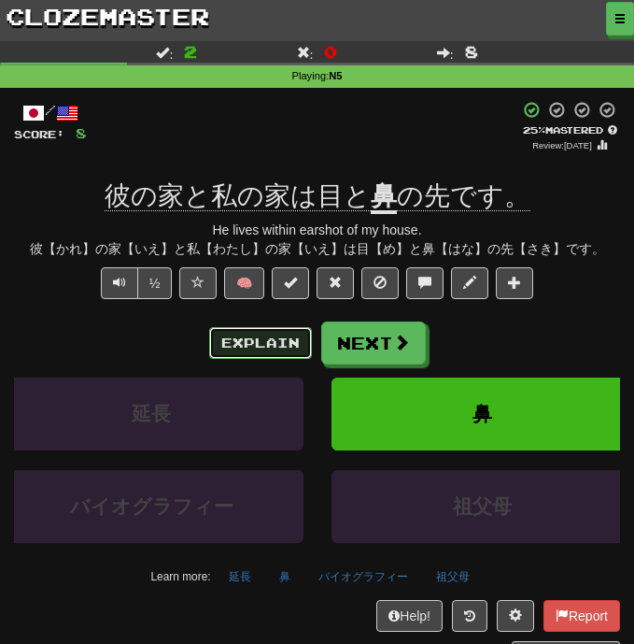
click at [283, 352] on button "Explain" at bounding box center [260, 343] width 103 height 32
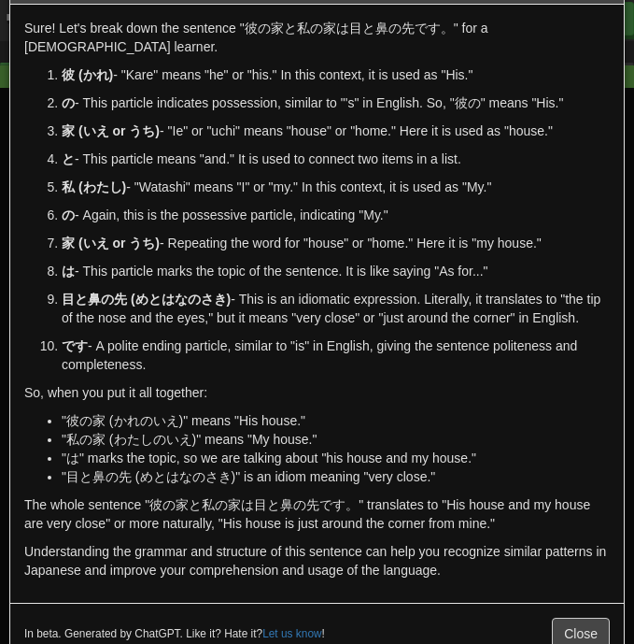
scroll to position [69, 0]
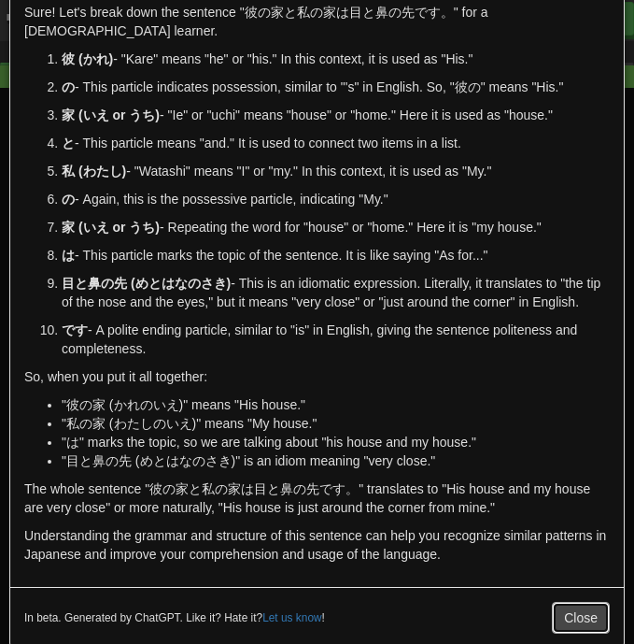
click at [587, 604] on button "Close" at bounding box center [581, 618] width 58 height 32
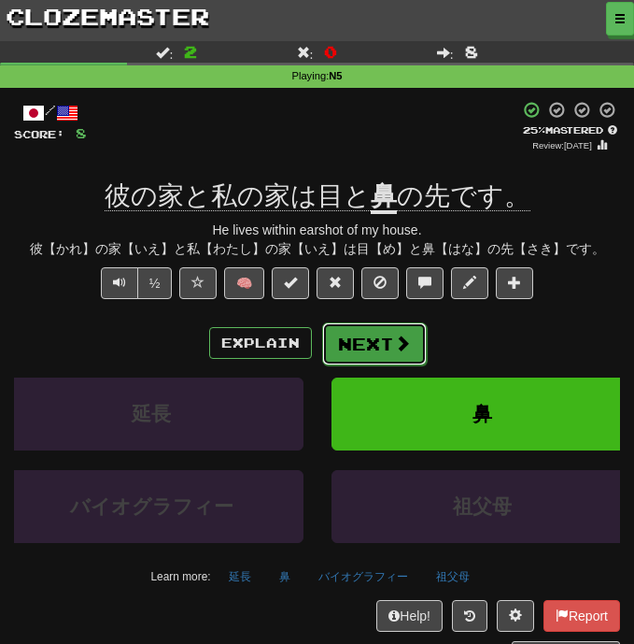
click at [379, 347] on button "Next" at bounding box center [374, 343] width 105 height 43
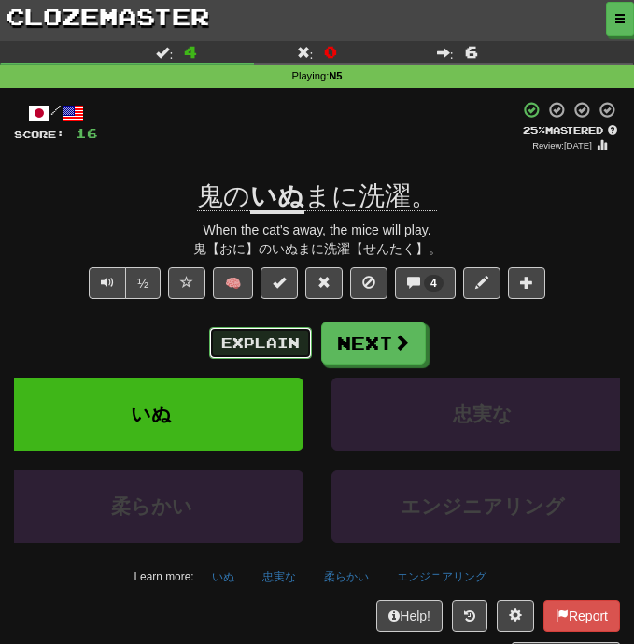
click at [260, 344] on button "Explain" at bounding box center [260, 343] width 103 height 32
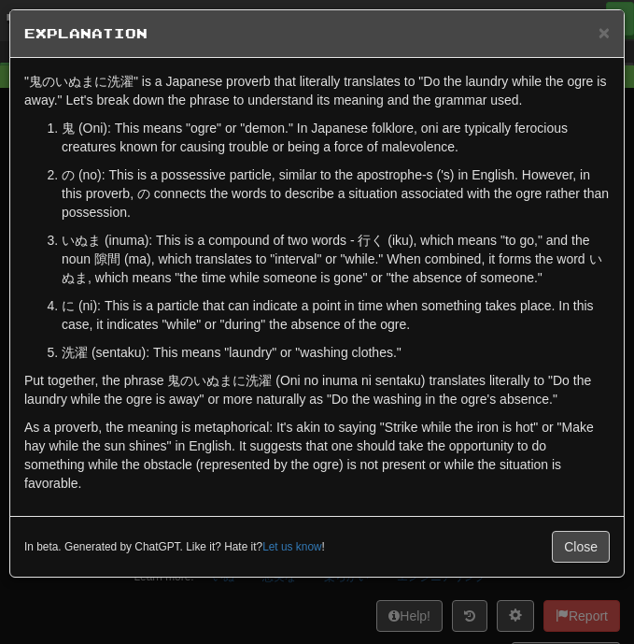
click at [345, 391] on p "Put together, the phrase 鬼のいぬまに洗濯 (Oni no inuma ni sentaku) translates literall…" at bounding box center [317, 389] width 586 height 37
click at [584, 552] on button "Close" at bounding box center [581, 547] width 58 height 32
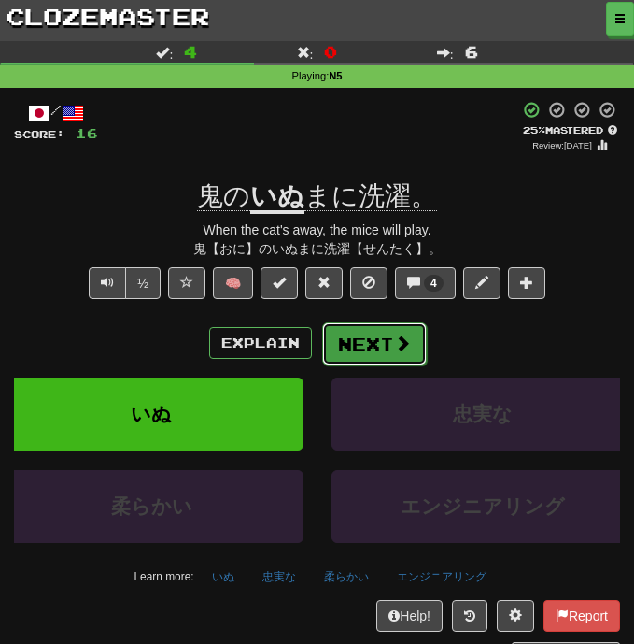
click at [386, 348] on button "Next" at bounding box center [374, 343] width 105 height 43
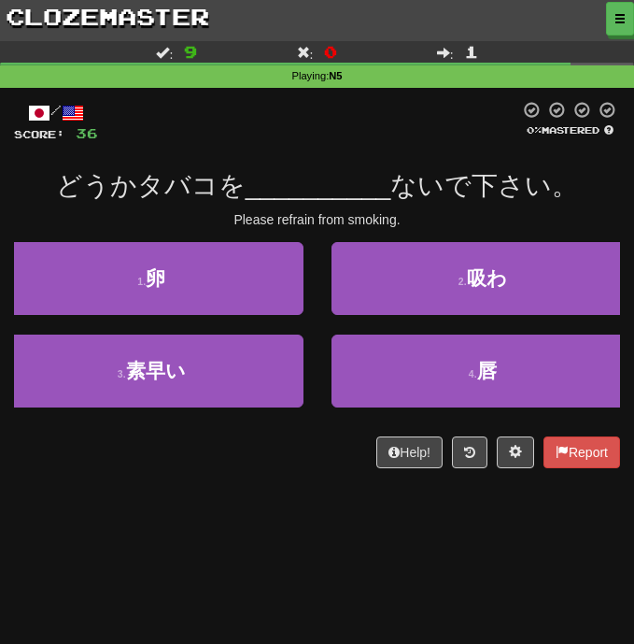
click at [287, 463] on div "Help! Report" at bounding box center [317, 452] width 606 height 32
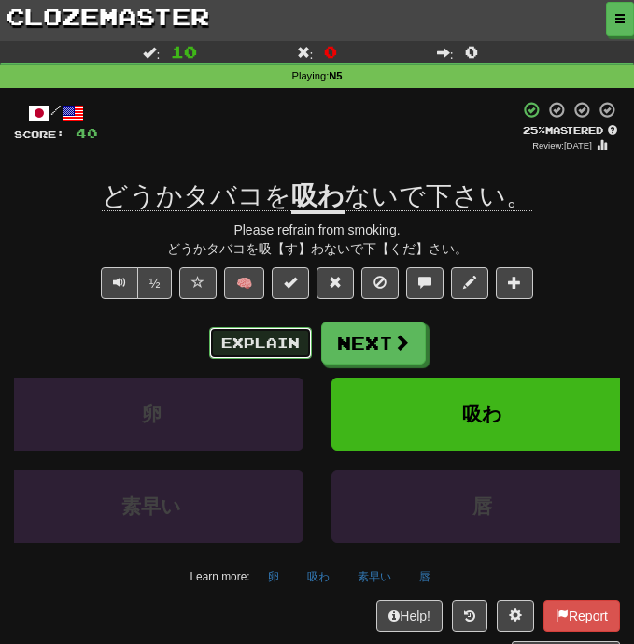
click at [258, 345] on button "Explain" at bounding box center [260, 343] width 103 height 32
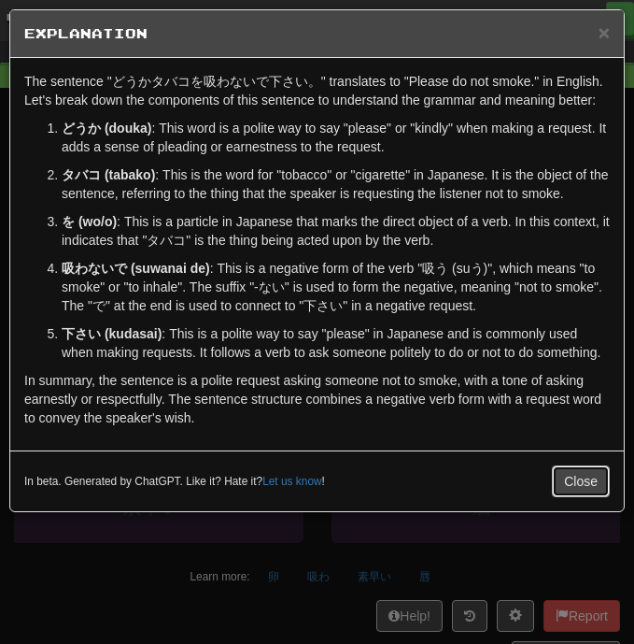
click at [590, 475] on button "Close" at bounding box center [581, 481] width 58 height 32
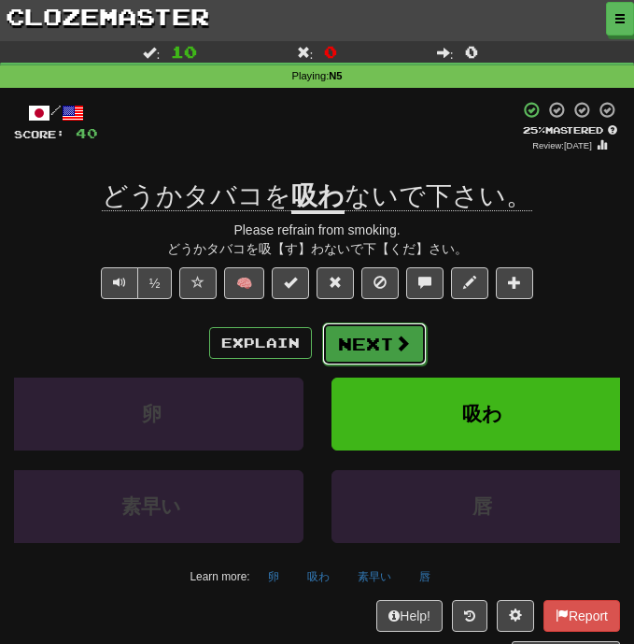
click at [407, 346] on span at bounding box center [402, 342] width 17 height 17
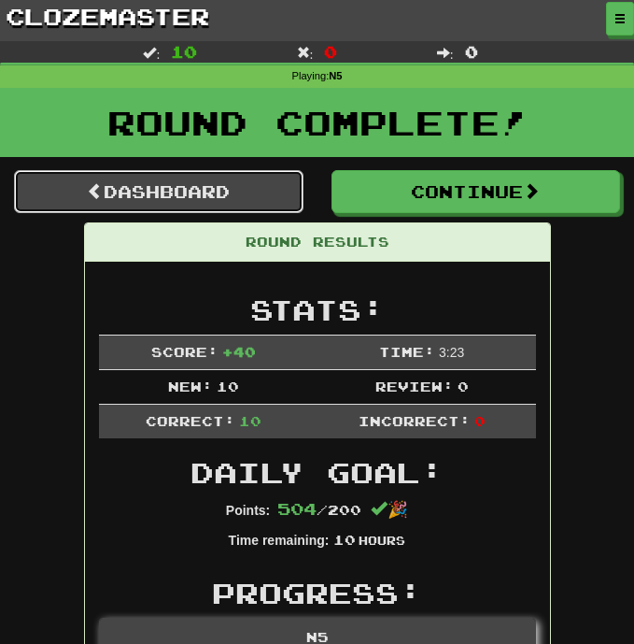
click at [177, 202] on link "Dashboard" at bounding box center [159, 191] width 290 height 43
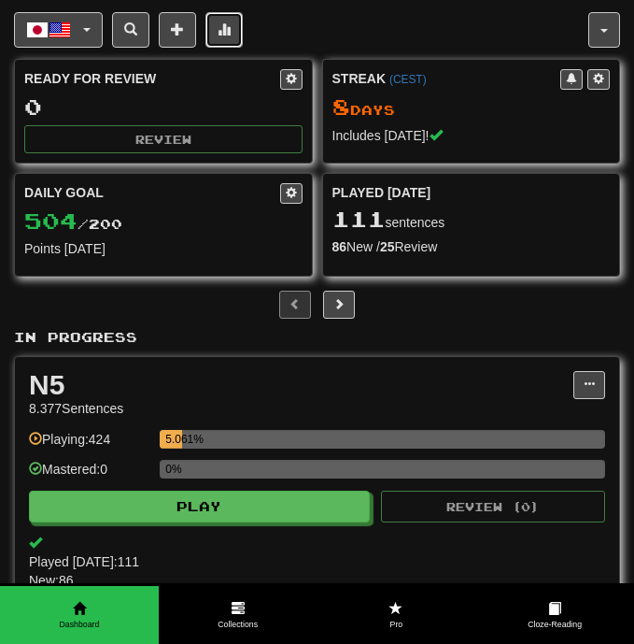
click at [217, 37] on button at bounding box center [224, 30] width 37 height 36
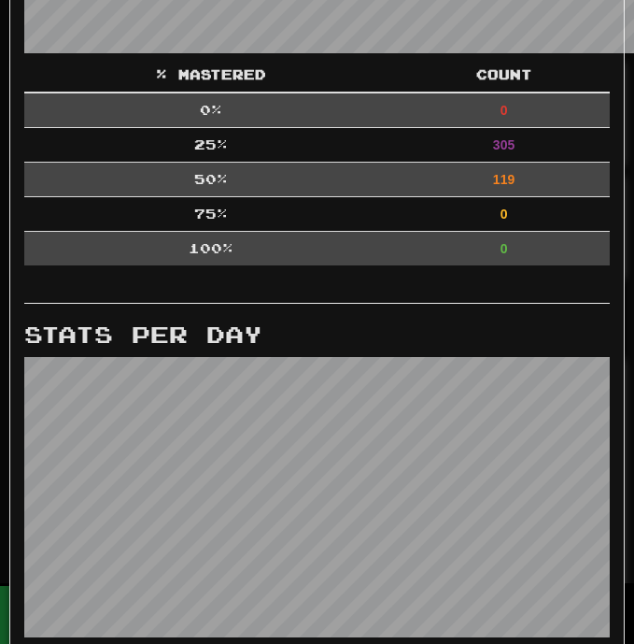
scroll to position [908, 0]
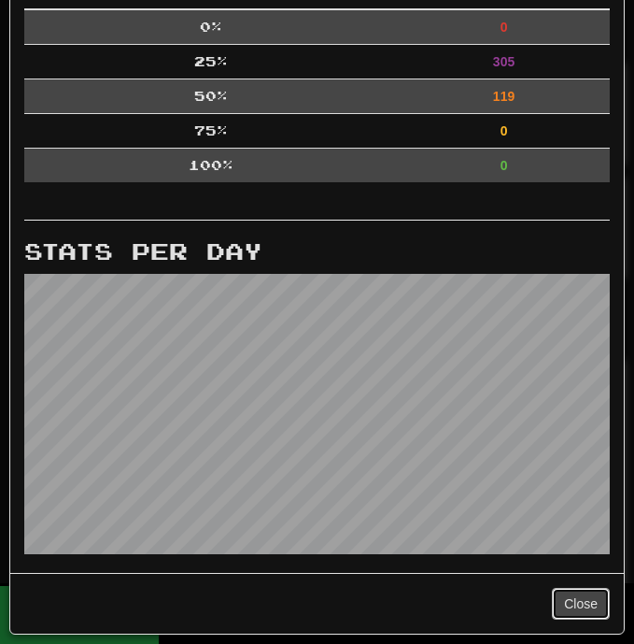
click at [562, 593] on button "Close" at bounding box center [581, 604] width 58 height 32
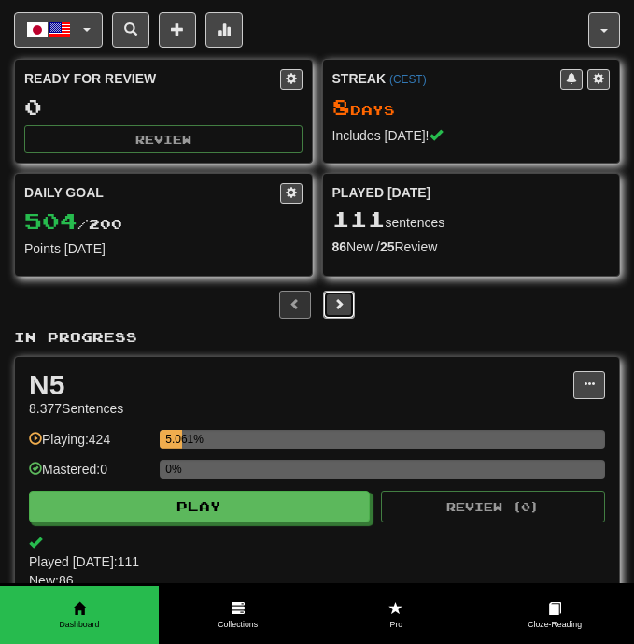
click at [334, 303] on span at bounding box center [339, 303] width 11 height 11
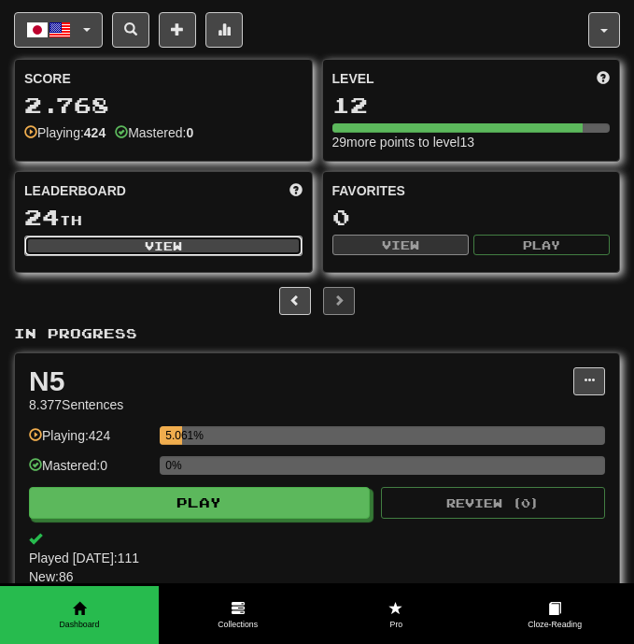
click at [194, 249] on button "View" at bounding box center [163, 245] width 278 height 21
select select "**********"
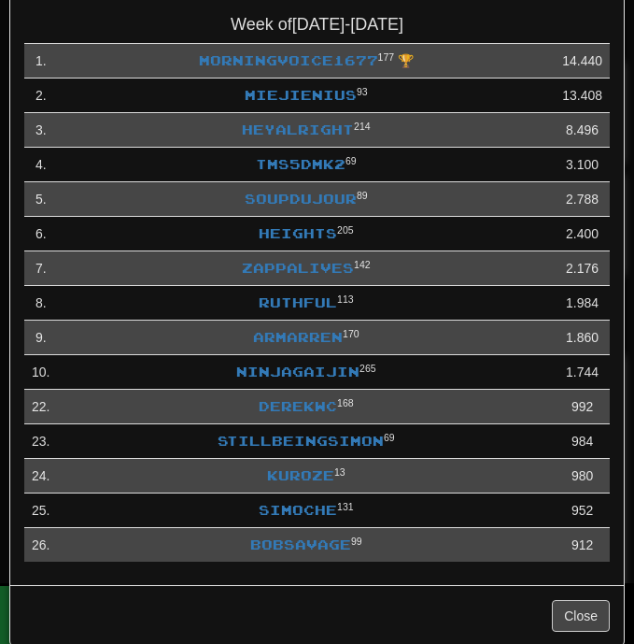
scroll to position [124, 0]
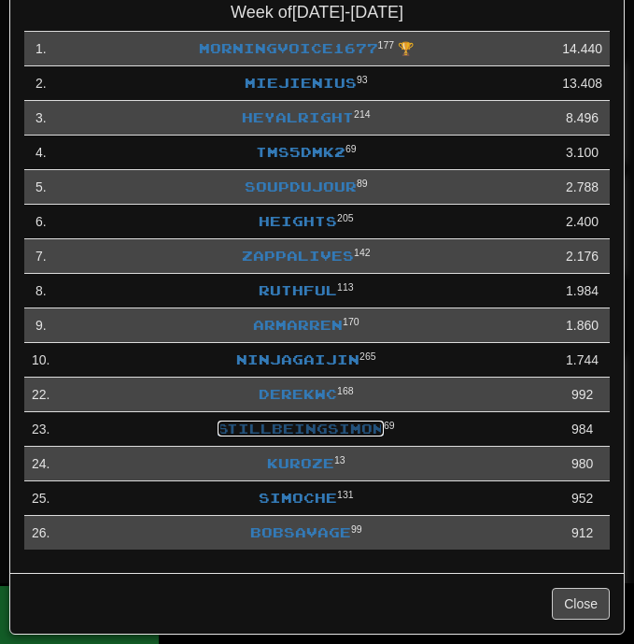
click at [347, 430] on link "StillBeingSimon" at bounding box center [301, 428] width 166 height 16
click at [407, 464] on td "kuroze 13" at bounding box center [306, 464] width 498 height 35
click at [576, 600] on button "Close" at bounding box center [581, 604] width 58 height 32
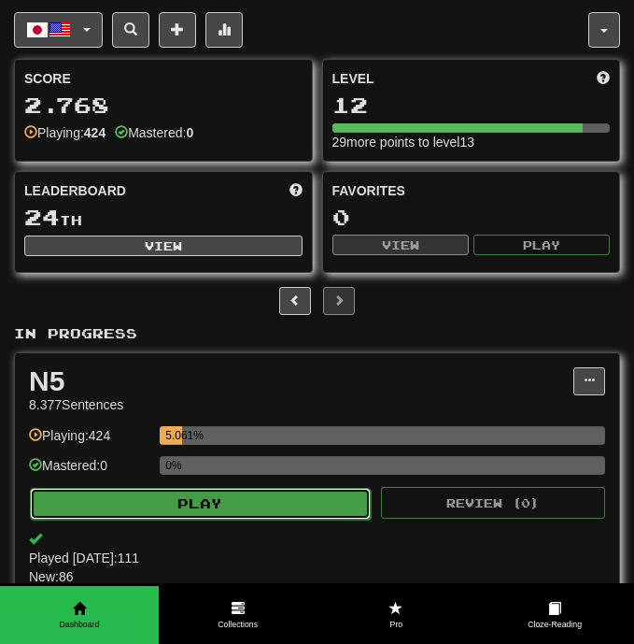
click at [267, 511] on button "Play" at bounding box center [200, 504] width 341 height 32
select select "**"
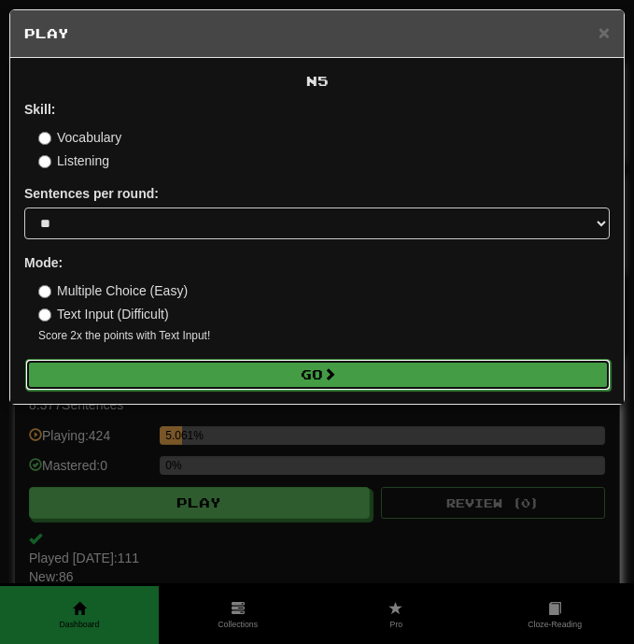
click at [328, 380] on span at bounding box center [329, 373] width 13 height 13
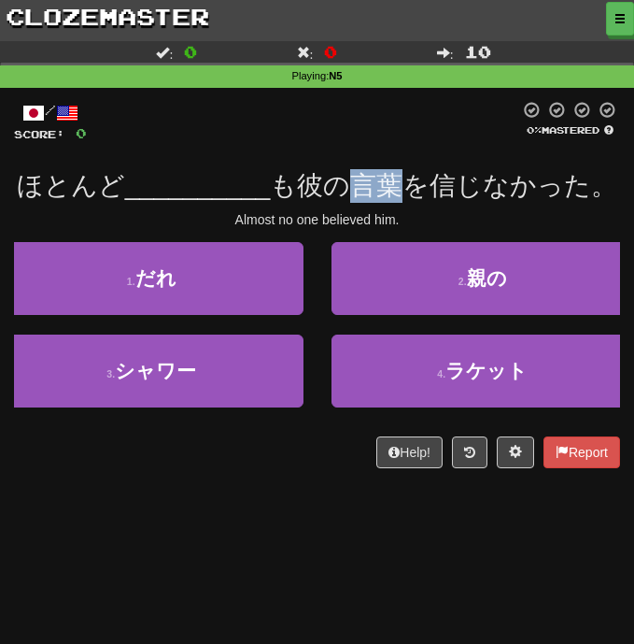
drag, startPoint x: 403, startPoint y: 178, endPoint x: 363, endPoint y: 184, distance: 40.6
click at [363, 184] on span "も彼の言葉を信じなかった。" at bounding box center [444, 185] width 348 height 29
click at [360, 192] on span "も彼の言葉を信じなかった。" at bounding box center [444, 185] width 348 height 29
drag, startPoint x: 405, startPoint y: 189, endPoint x: 359, endPoint y: 187, distance: 45.8
click at [359, 187] on span "も彼の言葉を信じなかった。" at bounding box center [444, 185] width 348 height 29
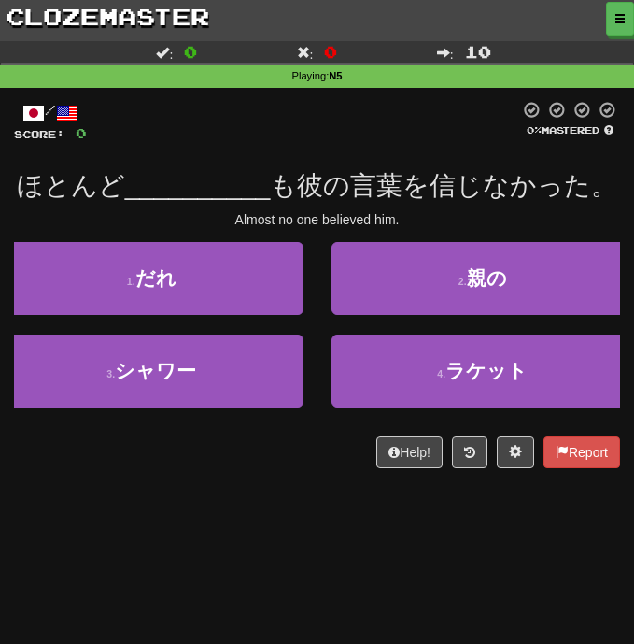
click at [314, 246] on div "1 . だれ" at bounding box center [152, 288] width 332 height 92
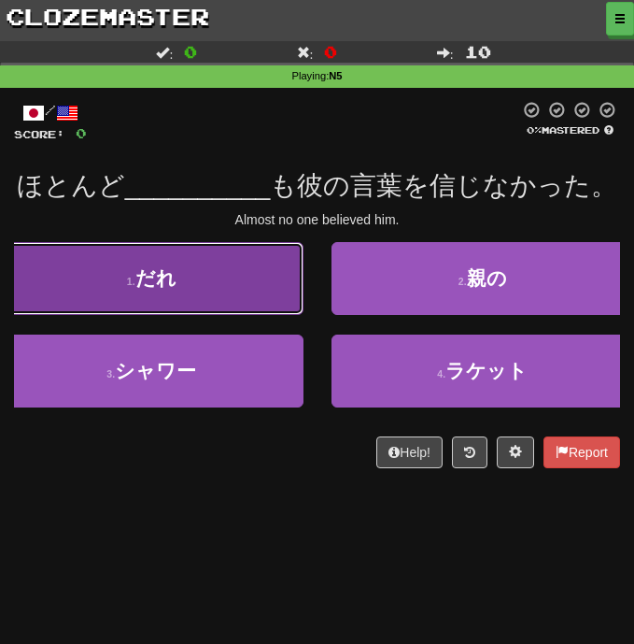
click at [241, 275] on button "1 . だれ" at bounding box center [152, 278] width 304 height 73
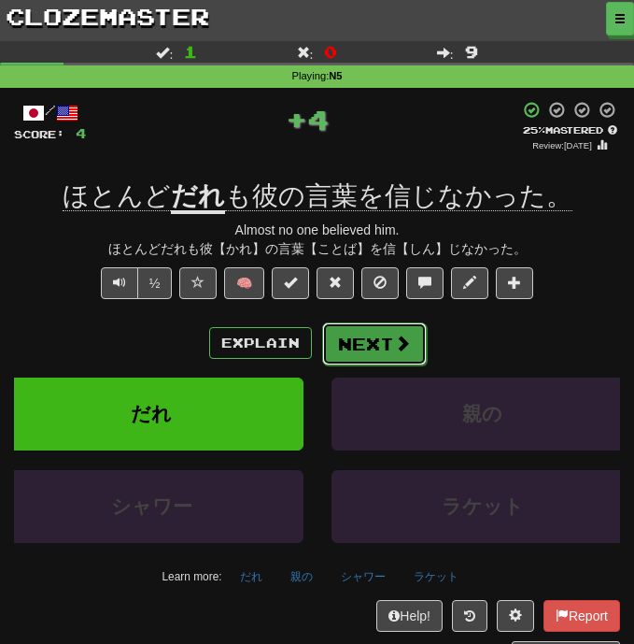
click at [356, 337] on button "Next" at bounding box center [374, 343] width 105 height 43
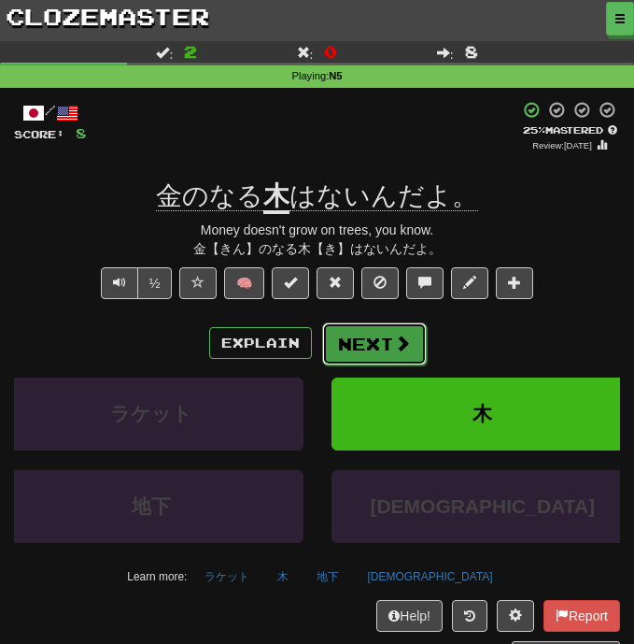
click at [377, 352] on button "Next" at bounding box center [374, 343] width 105 height 43
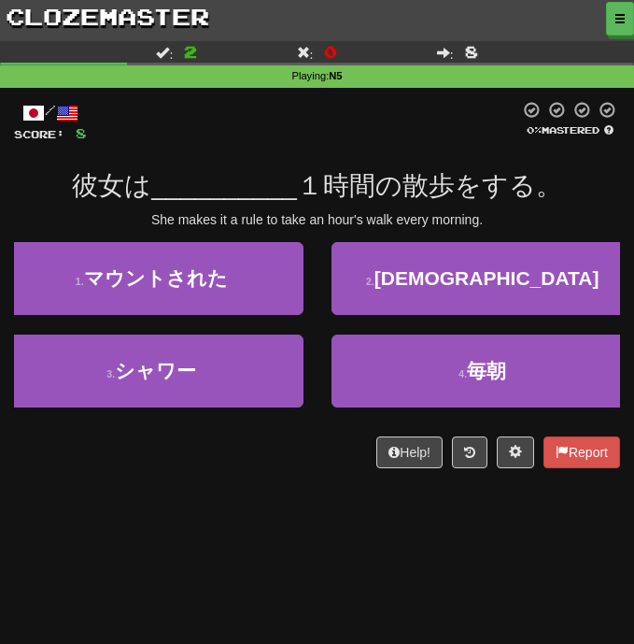
click at [579, 187] on div "彼女は __________ １時間の散歩をする。" at bounding box center [317, 186] width 606 height 34
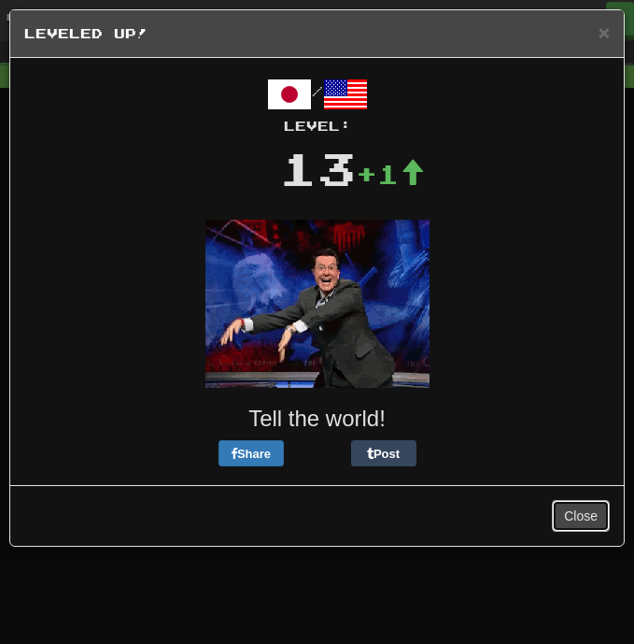
click at [583, 522] on button "Close" at bounding box center [581, 516] width 58 height 32
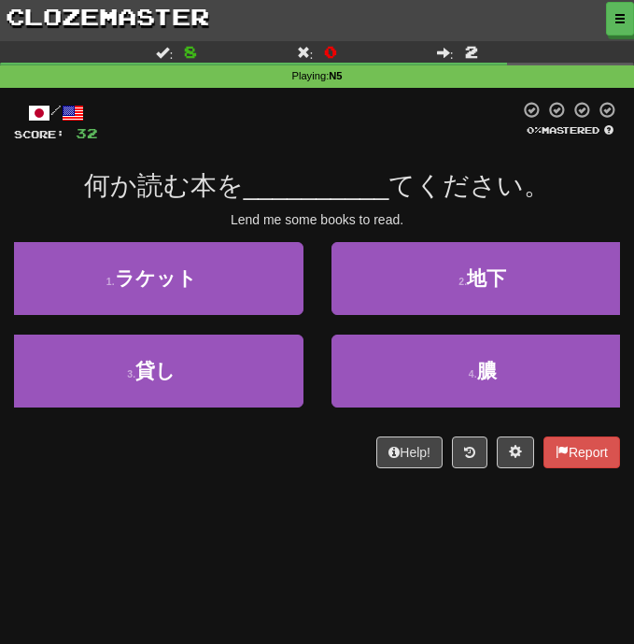
click at [296, 524] on div "Dashboard Clozemaster kuroze / Toggle Dropdown Dashboard Leaderboard Activity F…" at bounding box center [317, 322] width 634 height 644
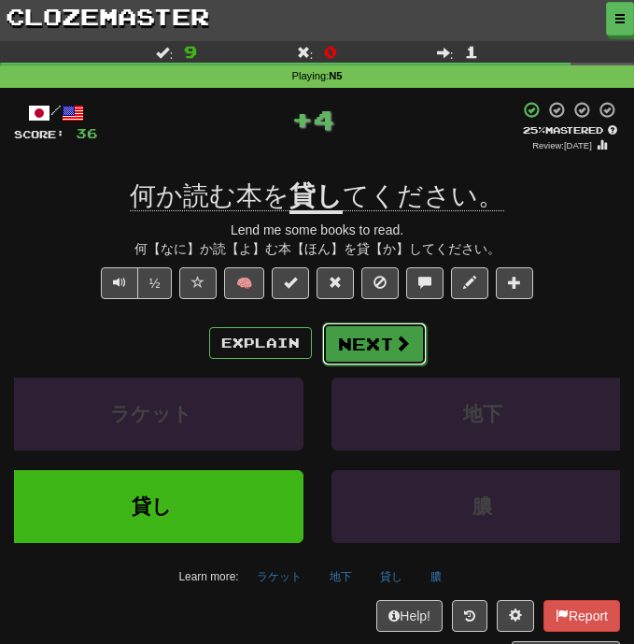
click at [369, 358] on button "Next" at bounding box center [374, 343] width 105 height 43
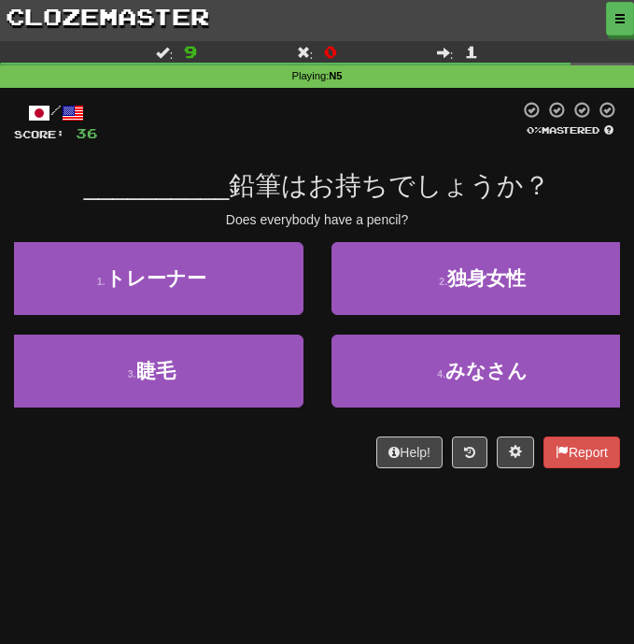
click at [263, 476] on div "/ Score: 36 0 % Mastered __________ 鉛筆はお持ちでしょうか？ Does everybody have a pencil? …" at bounding box center [317, 291] width 606 height 406
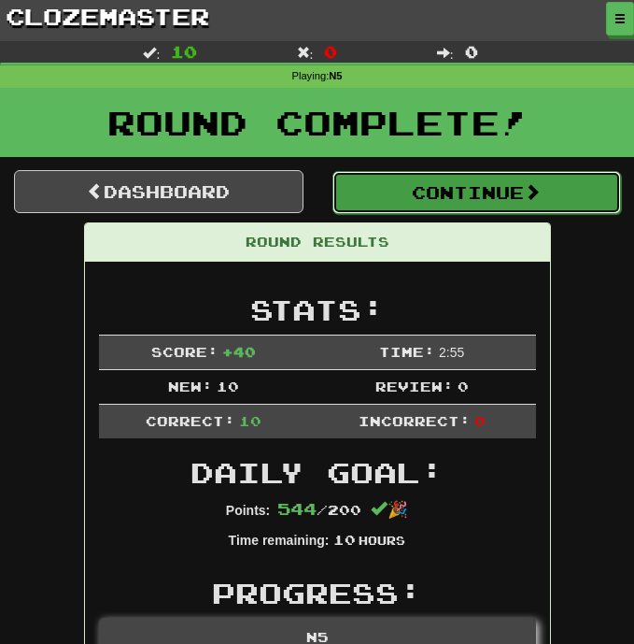
click at [457, 194] on button "Continue" at bounding box center [478, 192] width 290 height 43
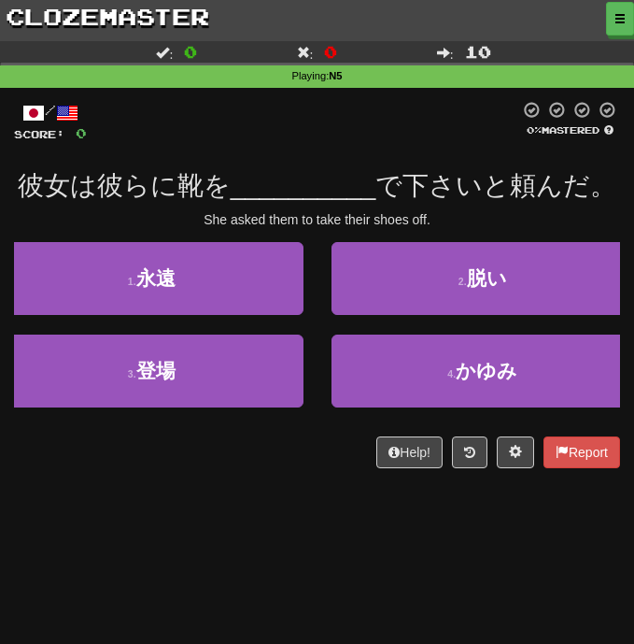
click at [185, 449] on div "Help! Report" at bounding box center [317, 452] width 606 height 32
click at [192, 441] on div "Help! Report" at bounding box center [317, 452] width 606 height 32
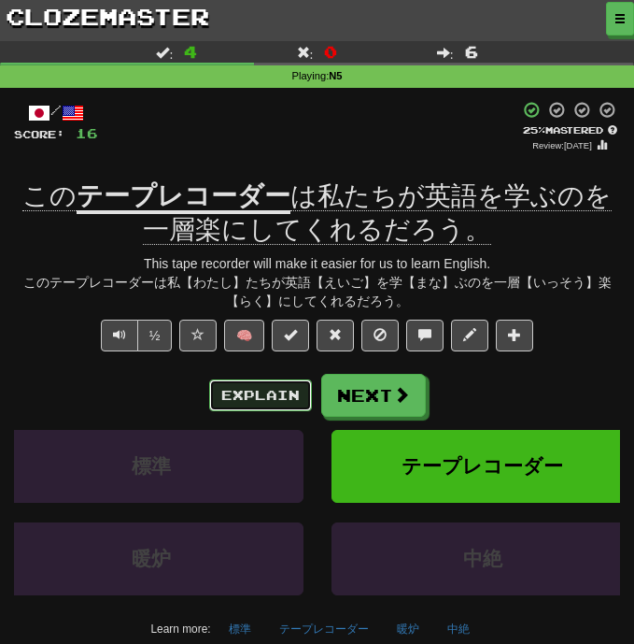
click at [258, 383] on button "Explain" at bounding box center [260, 395] width 103 height 32
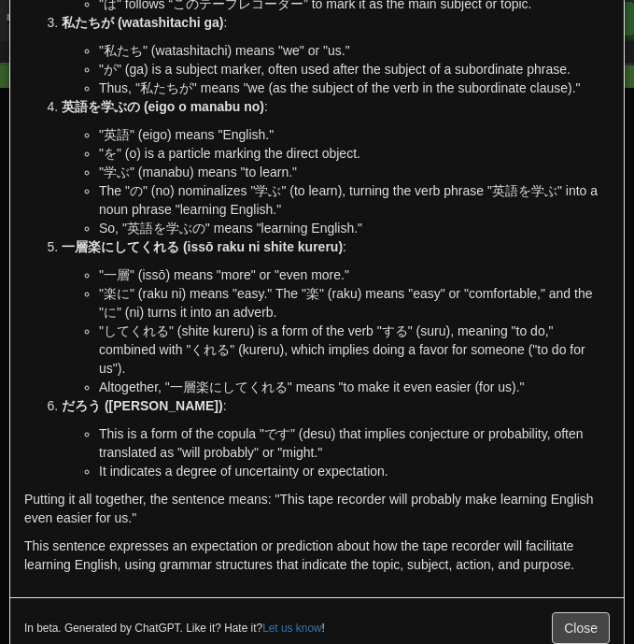
scroll to position [310, 0]
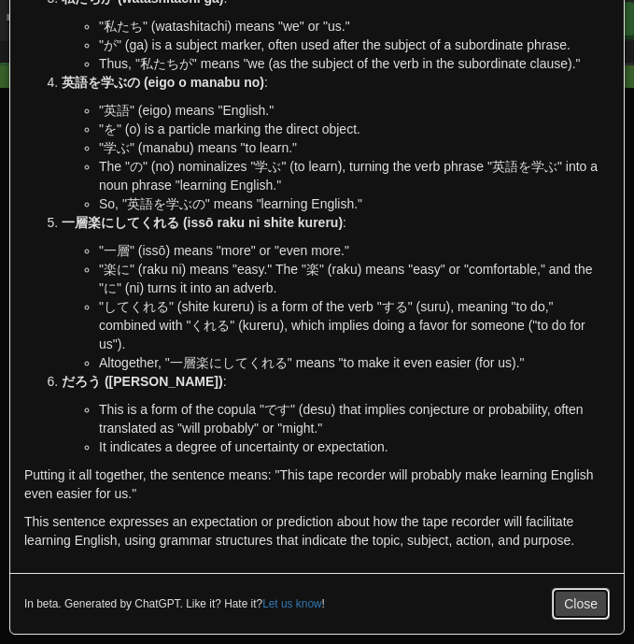
click at [592, 609] on button "Close" at bounding box center [581, 604] width 58 height 32
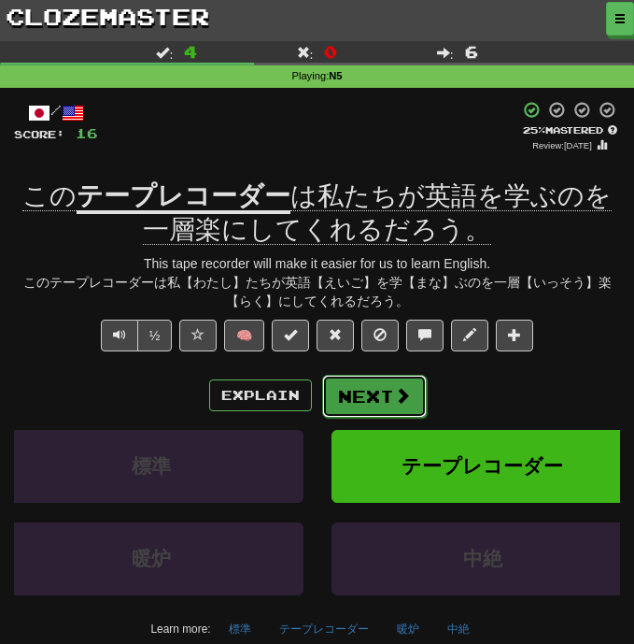
click at [389, 400] on button "Next" at bounding box center [374, 396] width 105 height 43
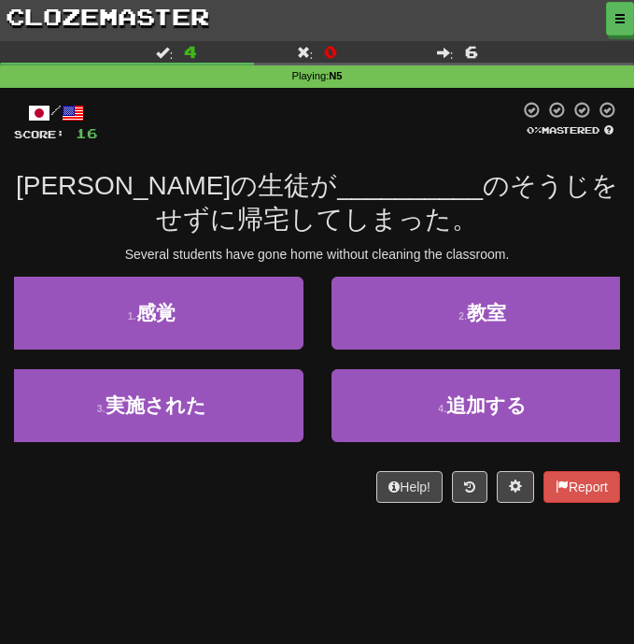
click at [470, 212] on div "数人の生徒が __________ のそうじをせずに帰宅してしまった。" at bounding box center [317, 203] width 606 height 68
click at [540, 238] on div "/ Score: 16 0 % Mastered 数人の生徒が __________ のそうじをせずに帰宅してしまった。 Several students h…" at bounding box center [317, 301] width 606 height 401
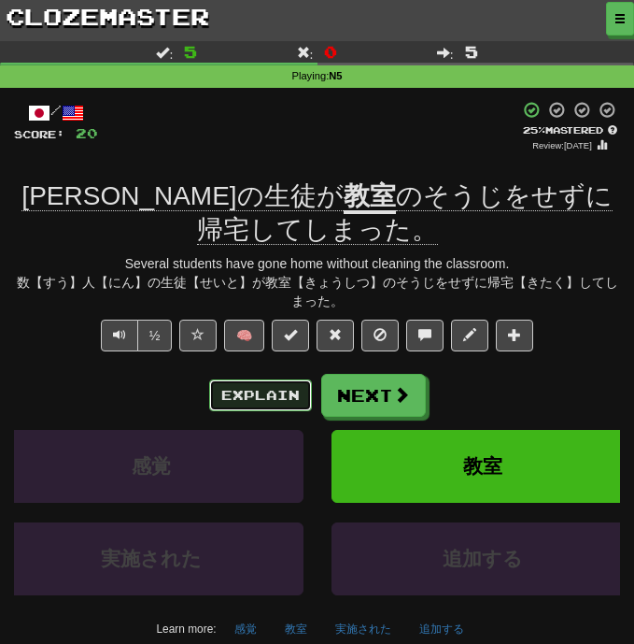
click at [268, 404] on button "Explain" at bounding box center [260, 395] width 103 height 32
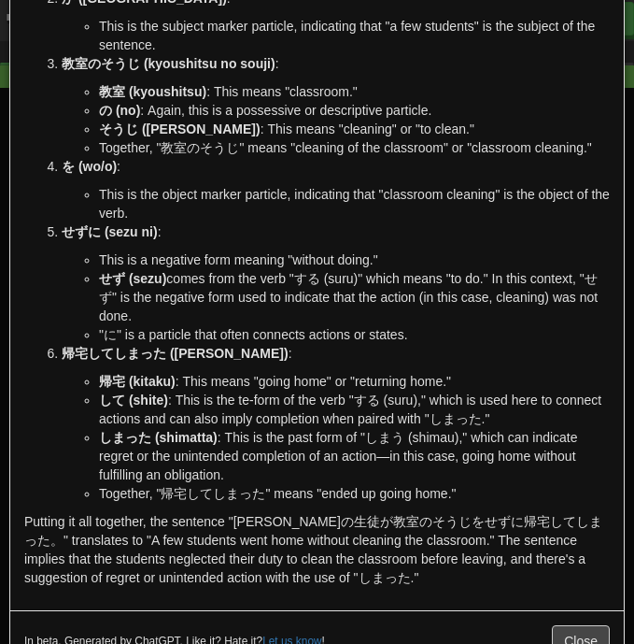
scroll to position [315, 0]
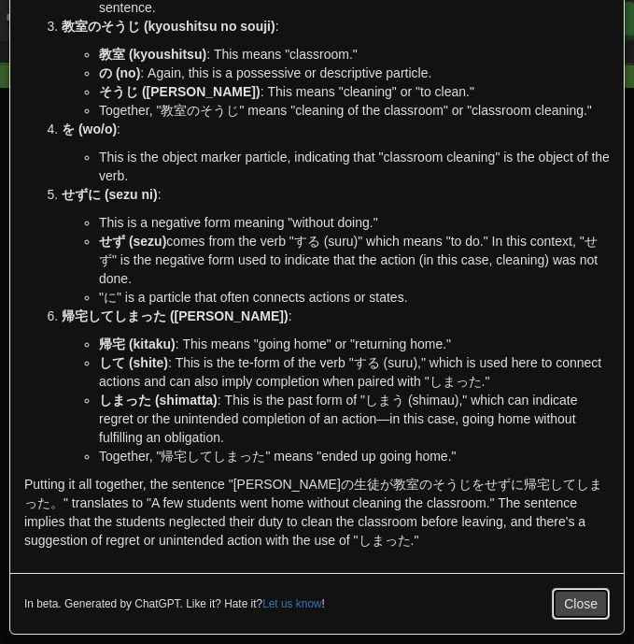
click at [601, 604] on button "Close" at bounding box center [581, 604] width 58 height 32
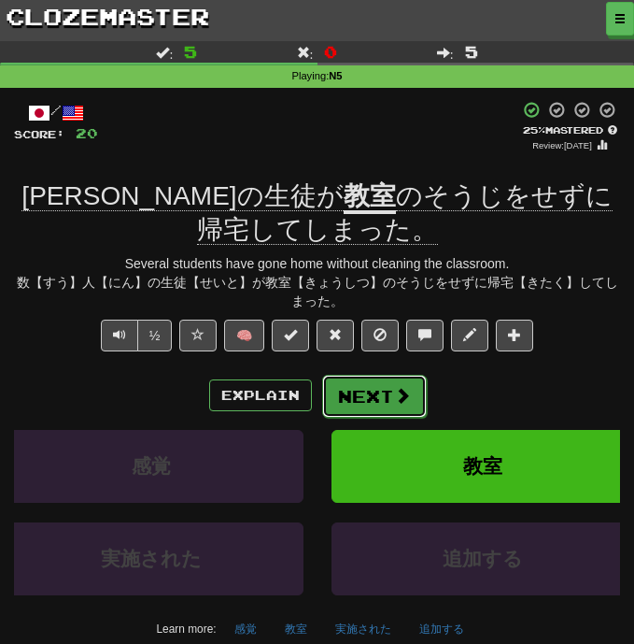
click at [397, 398] on span at bounding box center [402, 395] width 17 height 17
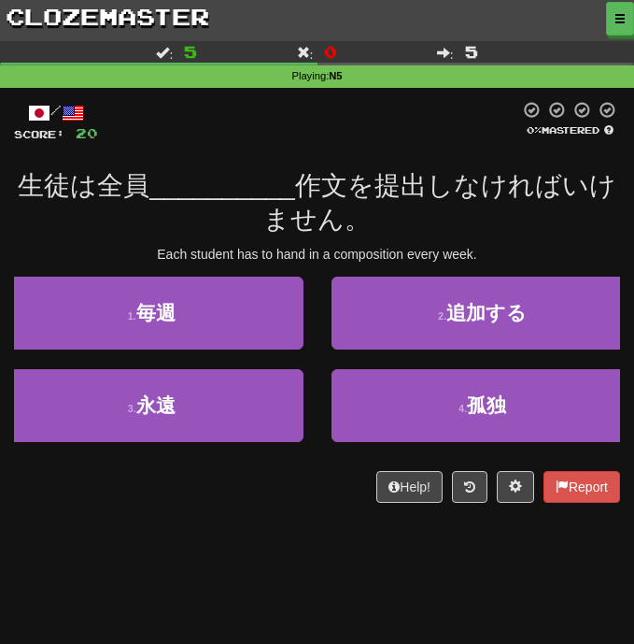
click at [419, 225] on div "生徒は全員 __________ 作文を提出しなければいけません。" at bounding box center [317, 203] width 606 height 68
drag, startPoint x: 297, startPoint y: 185, endPoint x: 345, endPoint y: 192, distance: 48.2
click at [345, 192] on div "生徒は全員 __________ 作文を提出しなければいけません。" at bounding box center [317, 203] width 606 height 68
click at [362, 200] on span "作文を提出しなければいけません。" at bounding box center [439, 202] width 353 height 63
drag, startPoint x: 377, startPoint y: 187, endPoint x: 409, endPoint y: 193, distance: 33.3
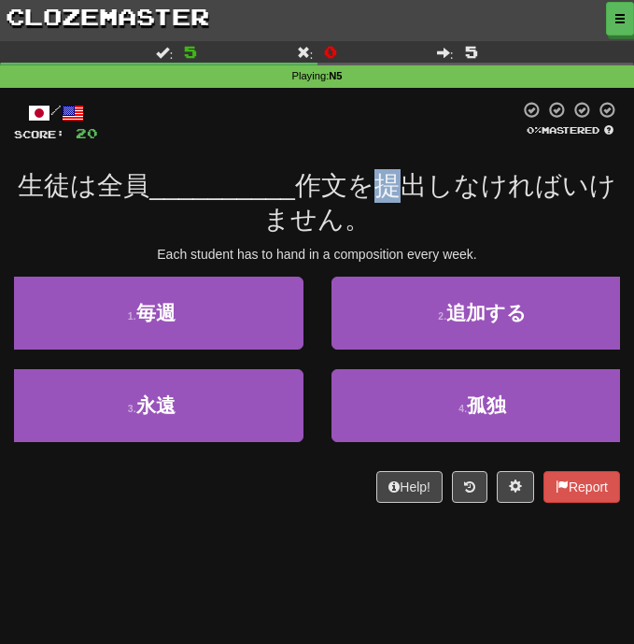
click at [409, 193] on span "作文を提出しなければいけません。" at bounding box center [439, 202] width 353 height 63
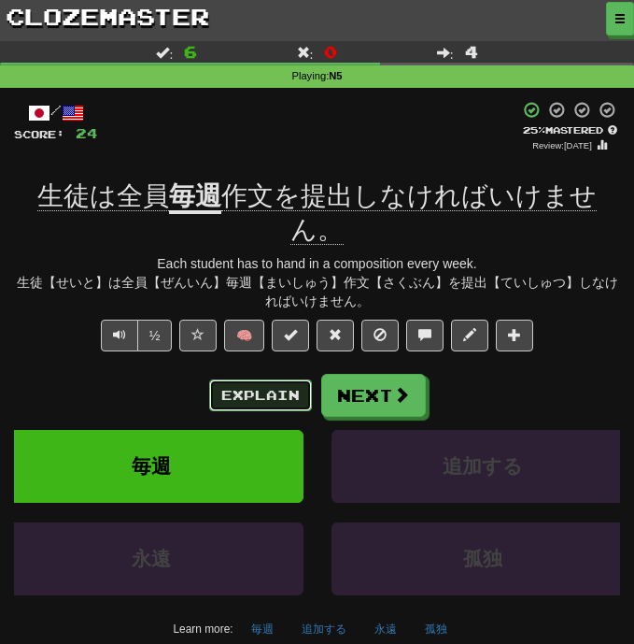
click at [272, 379] on button "Explain" at bounding box center [260, 395] width 103 height 32
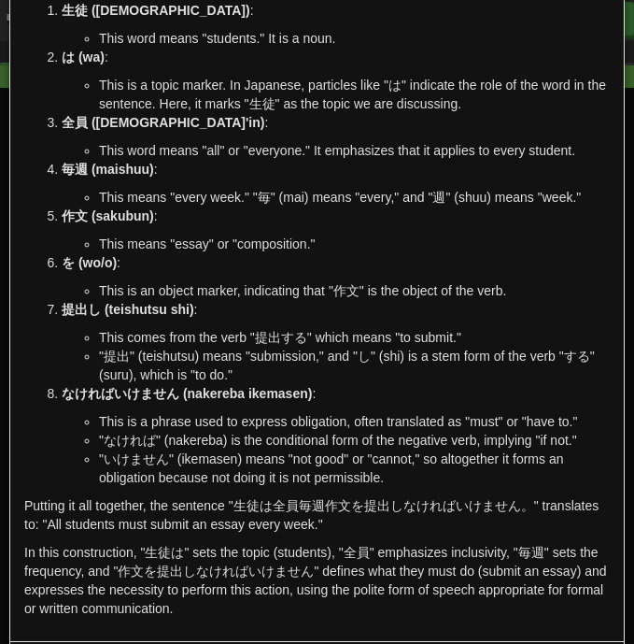
scroll to position [190, 0]
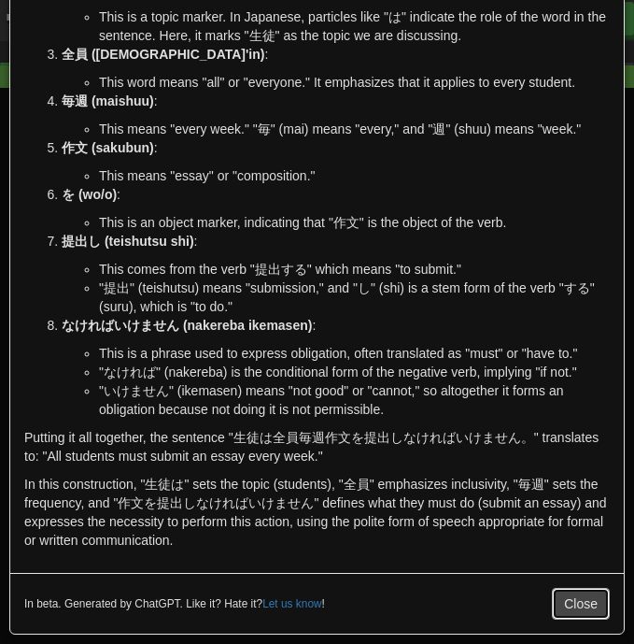
click at [578, 609] on button "Close" at bounding box center [581, 604] width 58 height 32
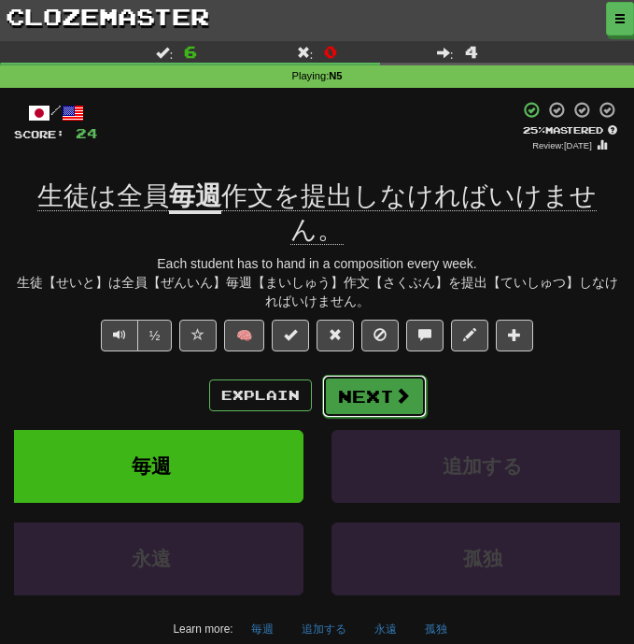
click at [396, 375] on button "Next" at bounding box center [374, 396] width 105 height 43
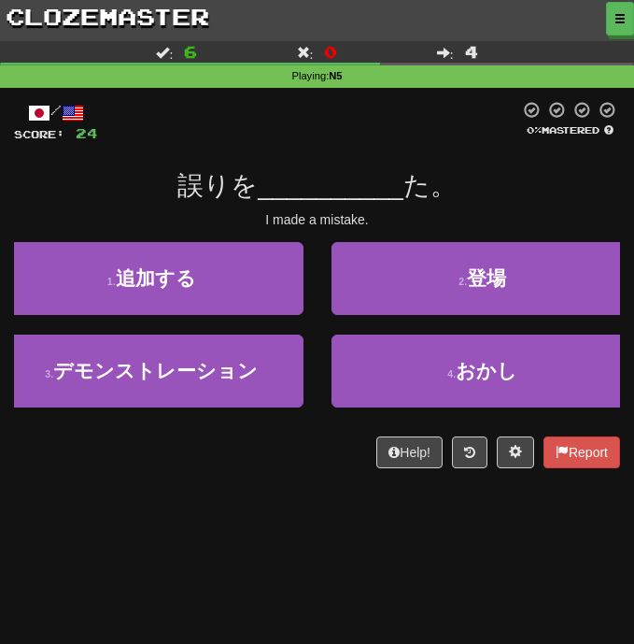
click at [514, 212] on div "I made a mistake." at bounding box center [317, 219] width 606 height 19
click at [501, 195] on div "誤りを __________ た。" at bounding box center [317, 186] width 606 height 34
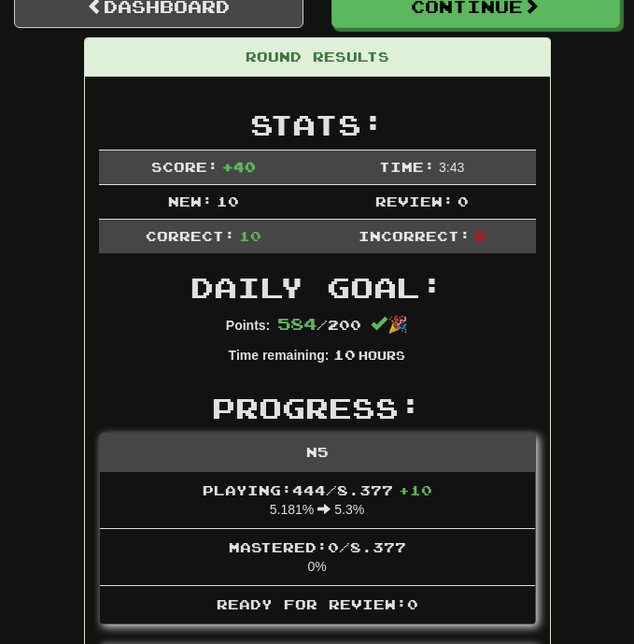
scroll to position [0, 0]
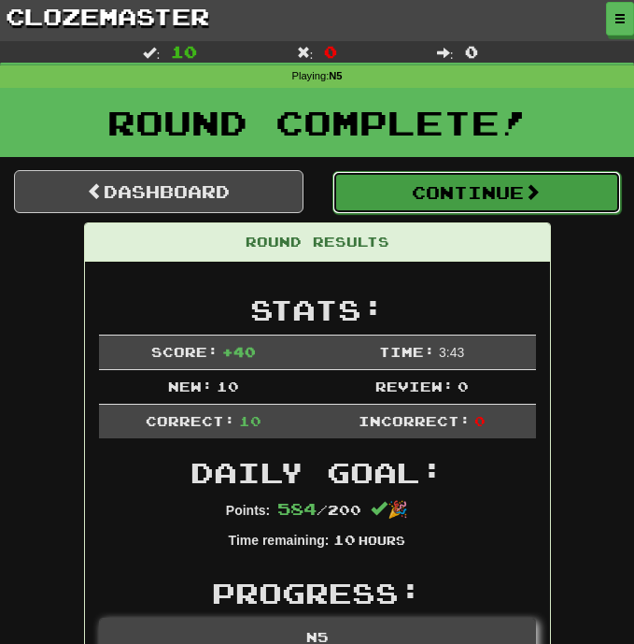
click at [487, 185] on button "Continue" at bounding box center [478, 192] width 290 height 43
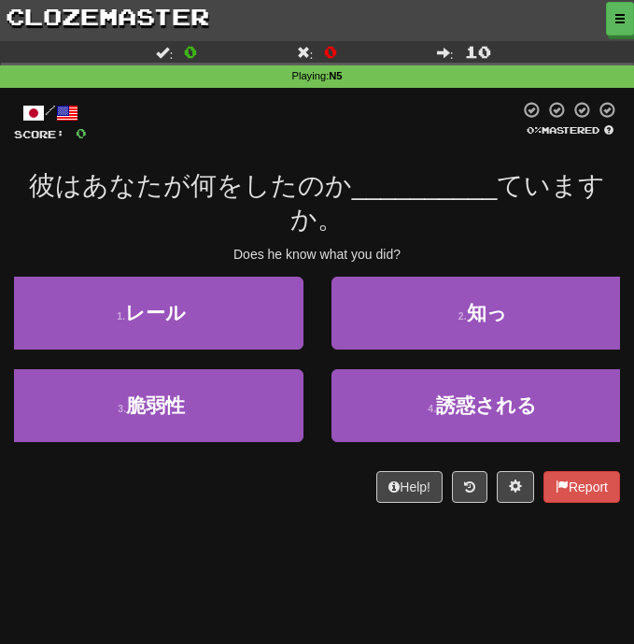
click at [497, 249] on div "Does he know what you did?" at bounding box center [317, 254] width 606 height 19
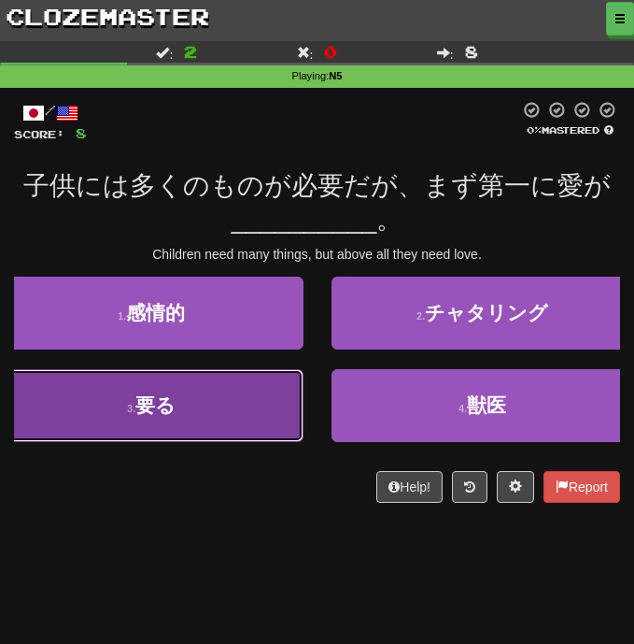
click at [219, 424] on button "3 . 要る" at bounding box center [152, 405] width 304 height 73
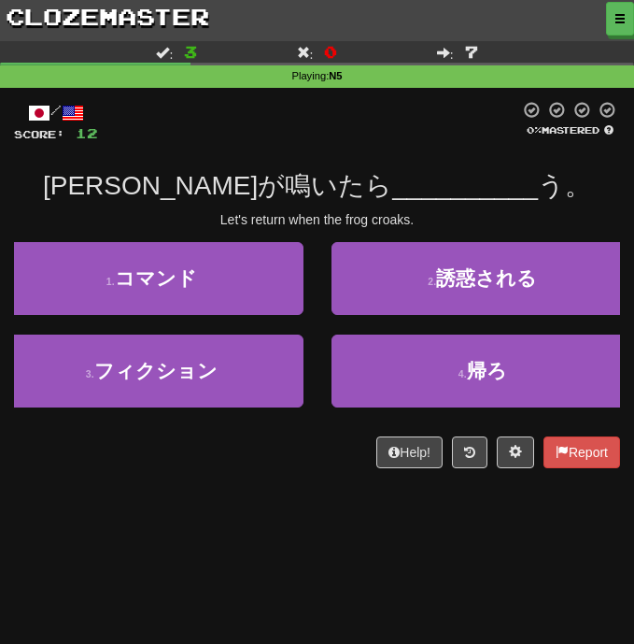
click at [435, 493] on div "/ Score: 12 0 % Mastered カエルが鳴いたら __________ う。 Let's return when the frog croa…" at bounding box center [317, 291] width 606 height 406
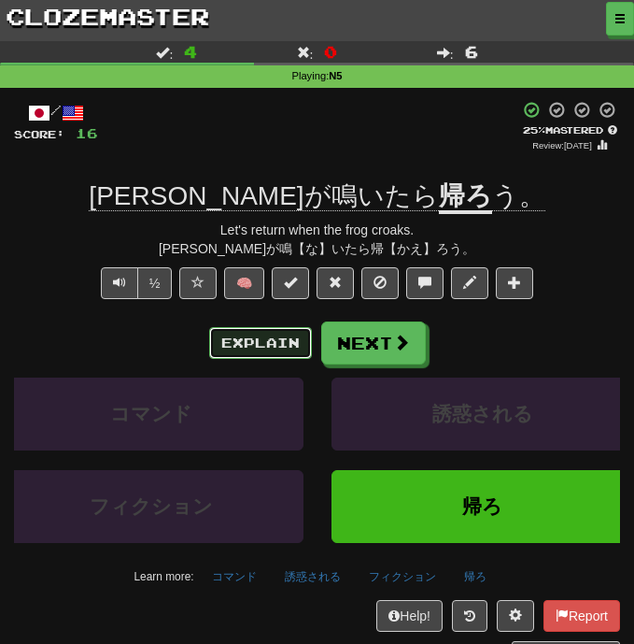
click at [259, 344] on button "Explain" at bounding box center [260, 343] width 103 height 32
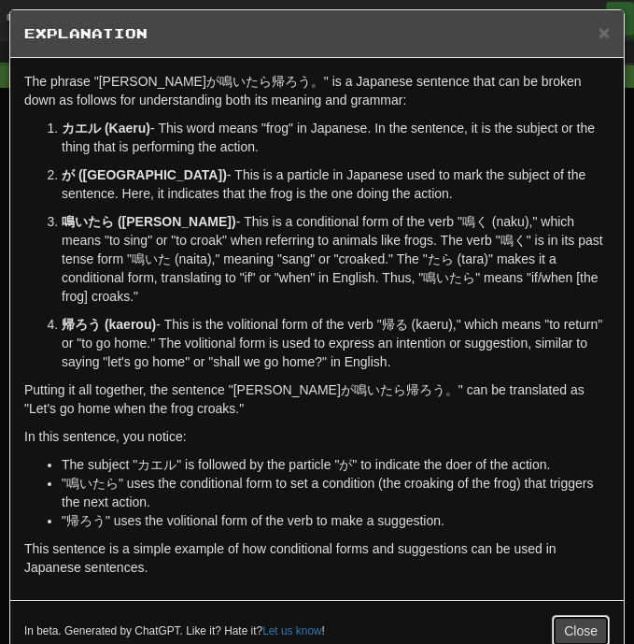
click at [589, 622] on button "Close" at bounding box center [581, 631] width 58 height 32
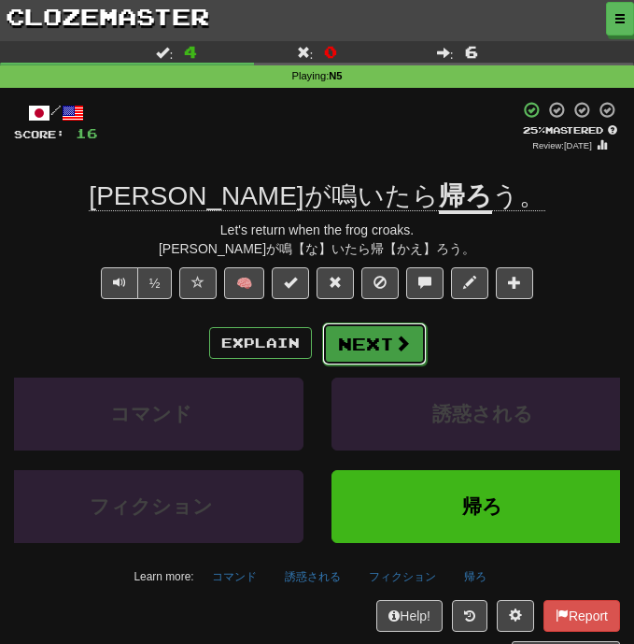
click at [387, 357] on button "Next" at bounding box center [374, 343] width 105 height 43
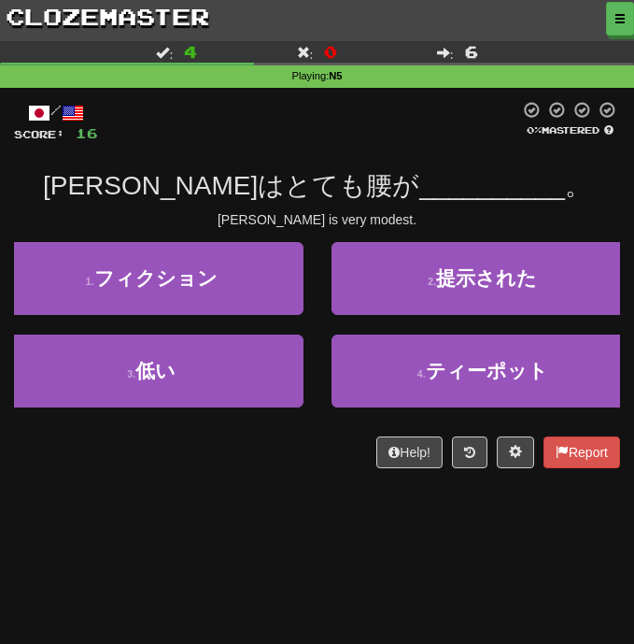
click at [291, 477] on div "/ Score: 16 0 % Mastered トムはとても腰が __________ 。 Tom is very modest. 1 . フィクション 2…" at bounding box center [317, 291] width 606 height 406
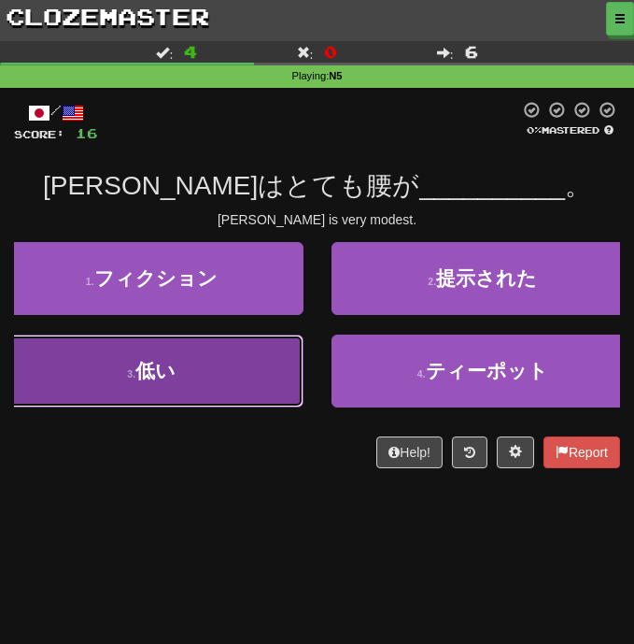
click at [192, 390] on button "3 . 低い" at bounding box center [152, 370] width 304 height 73
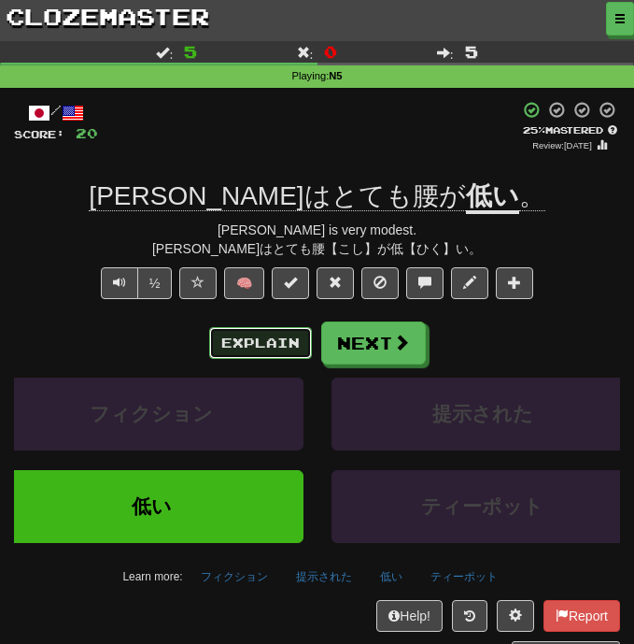
click at [264, 343] on button "Explain" at bounding box center [260, 343] width 103 height 32
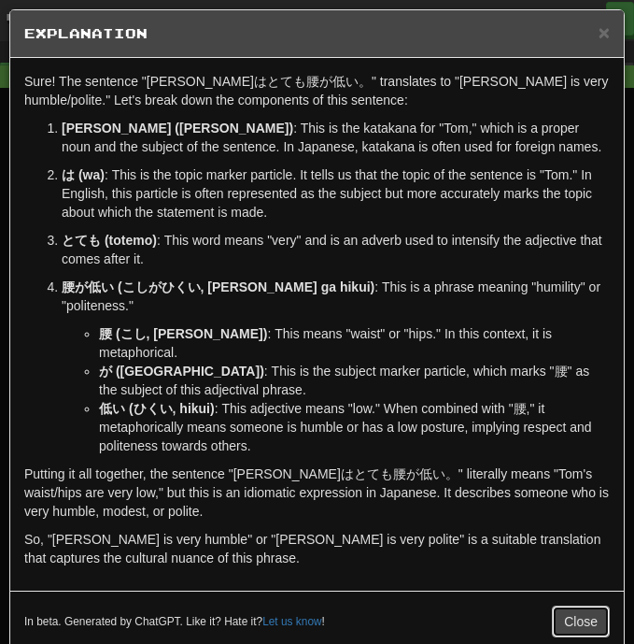
click at [583, 605] on button "Close" at bounding box center [581, 621] width 58 height 32
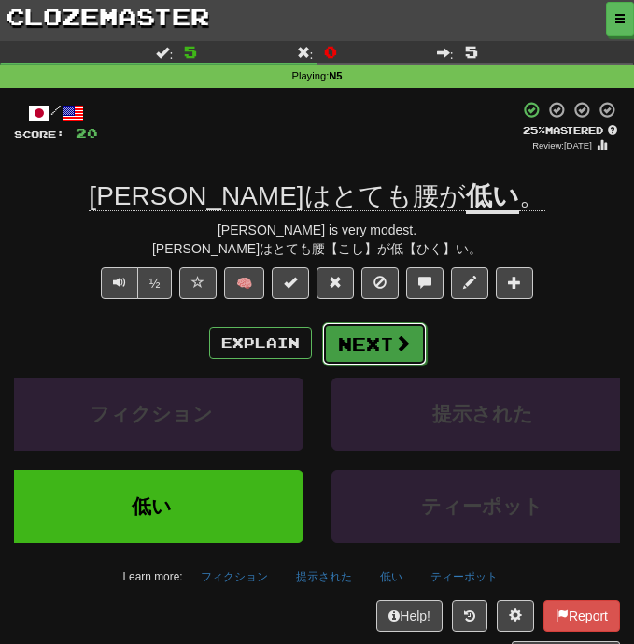
click at [395, 356] on button "Next" at bounding box center [374, 343] width 105 height 43
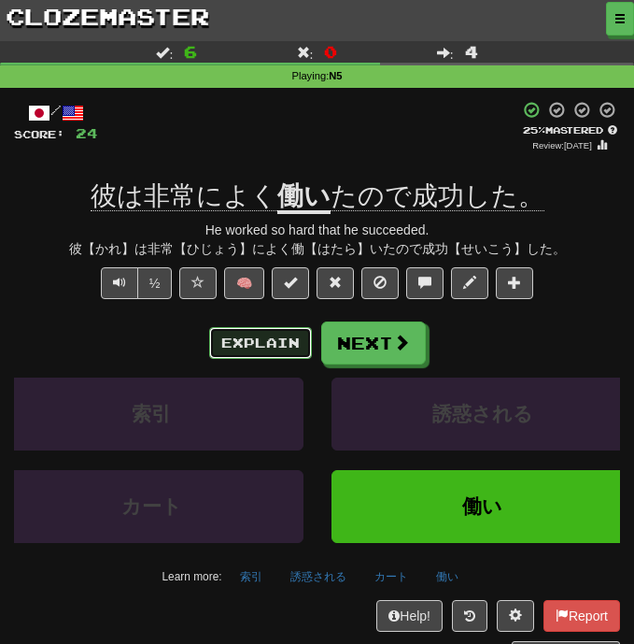
click at [256, 341] on button "Explain" at bounding box center [260, 343] width 103 height 32
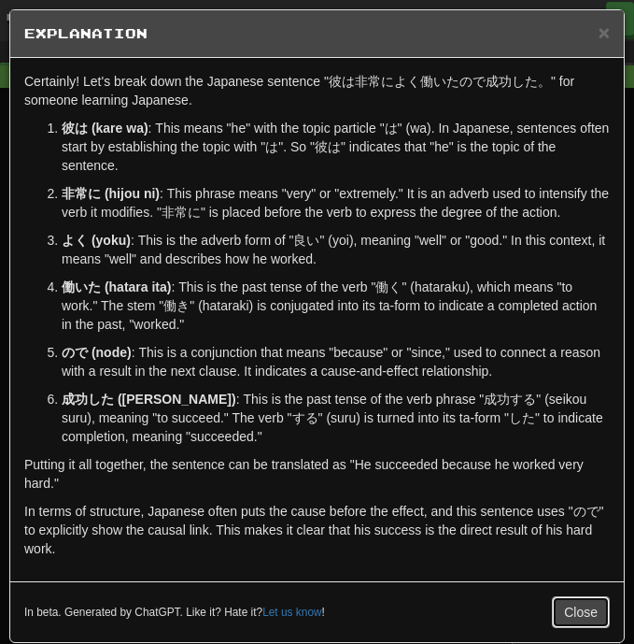
click at [572, 604] on button "Close" at bounding box center [581, 612] width 58 height 32
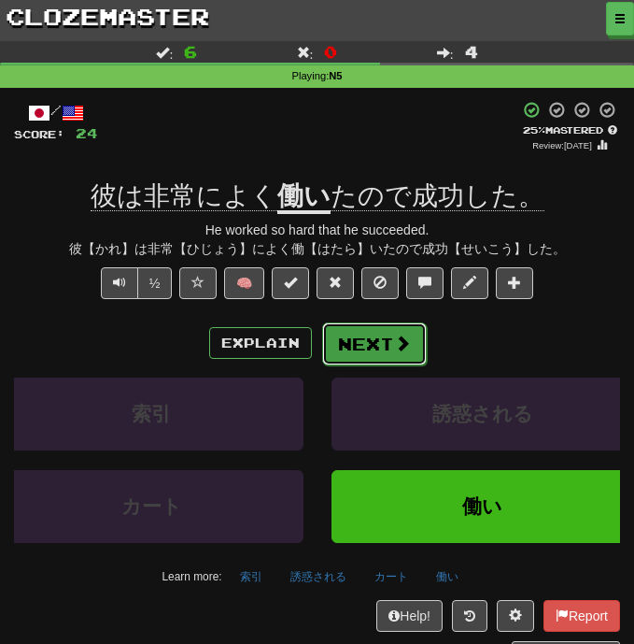
click at [381, 340] on button "Next" at bounding box center [374, 343] width 105 height 43
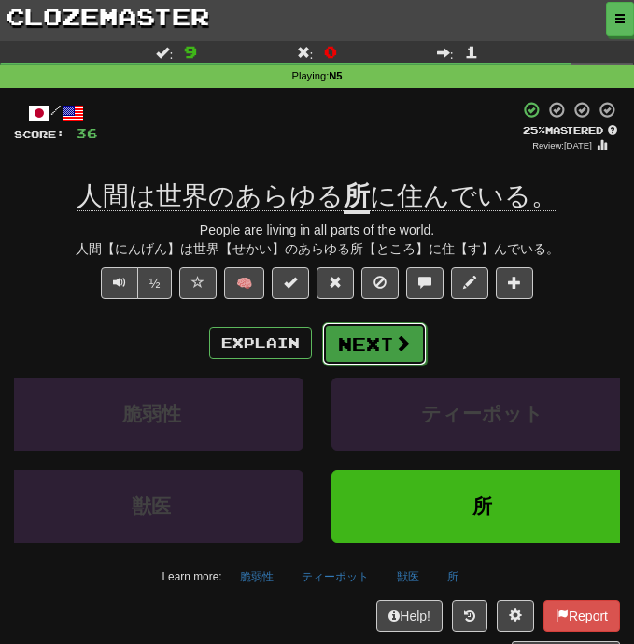
click at [371, 344] on button "Next" at bounding box center [374, 343] width 105 height 43
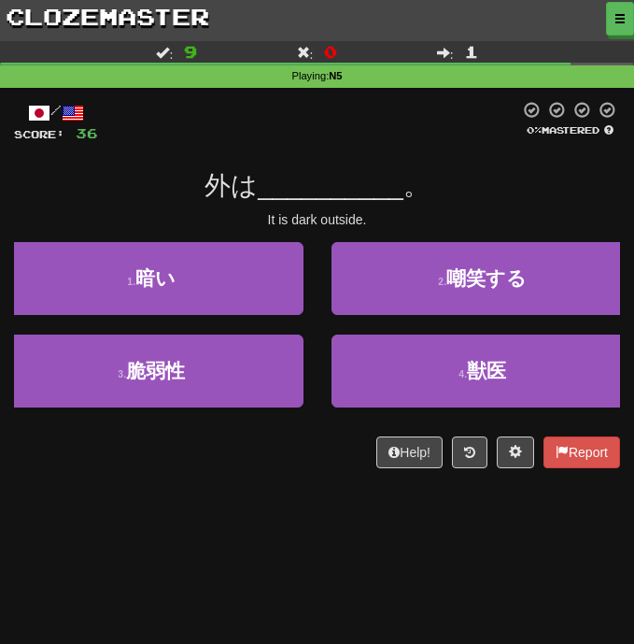
click at [116, 200] on div "外は __________ 。" at bounding box center [317, 186] width 606 height 34
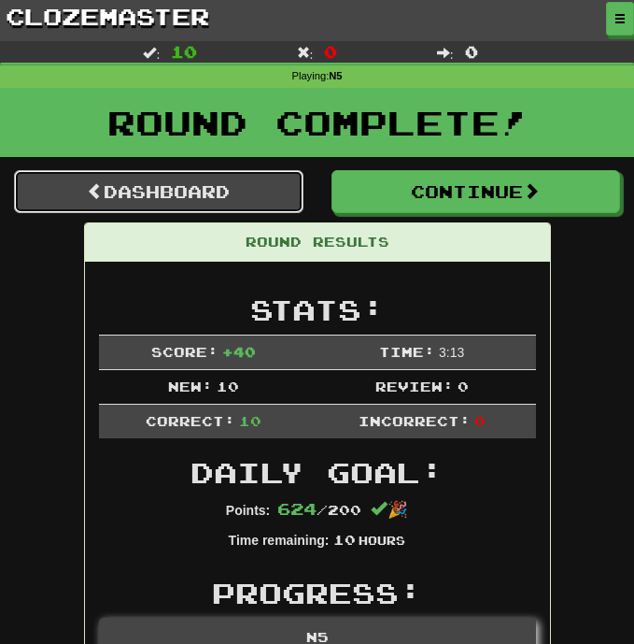
click at [165, 197] on link "Dashboard" at bounding box center [159, 191] width 290 height 43
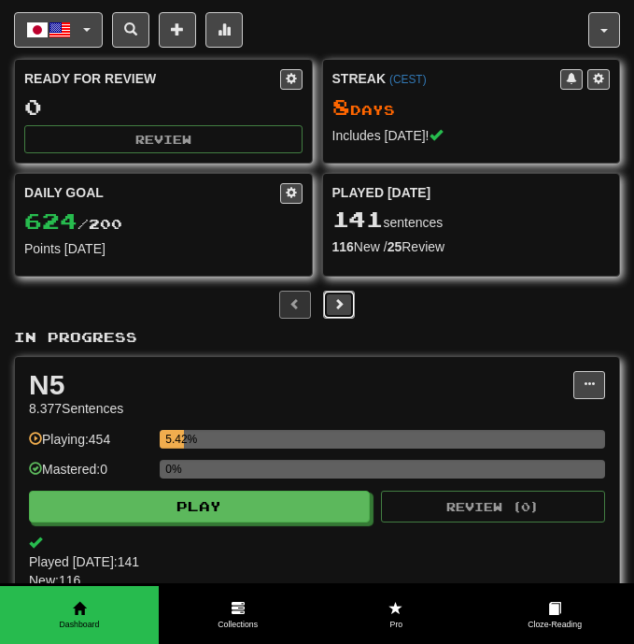
click at [346, 308] on button at bounding box center [339, 305] width 32 height 28
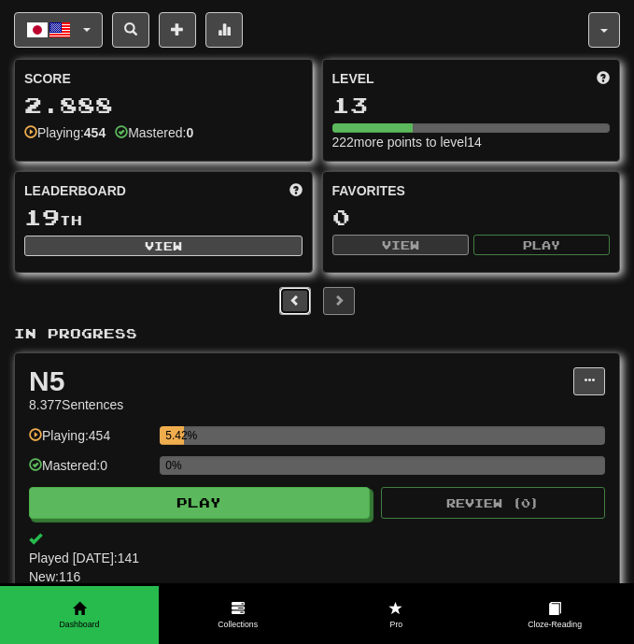
click at [292, 303] on span at bounding box center [295, 299] width 11 height 11
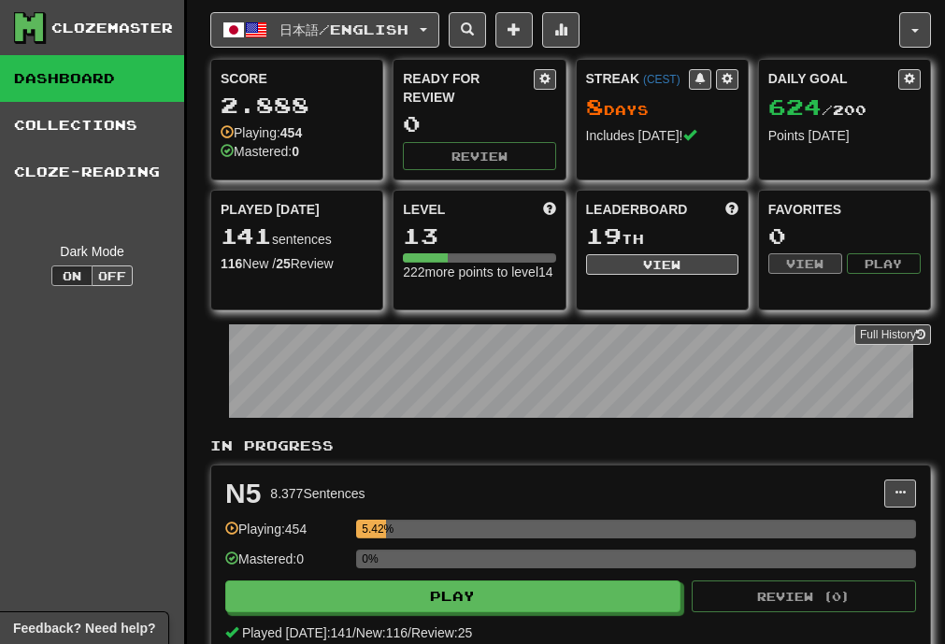
scroll to position [129, 0]
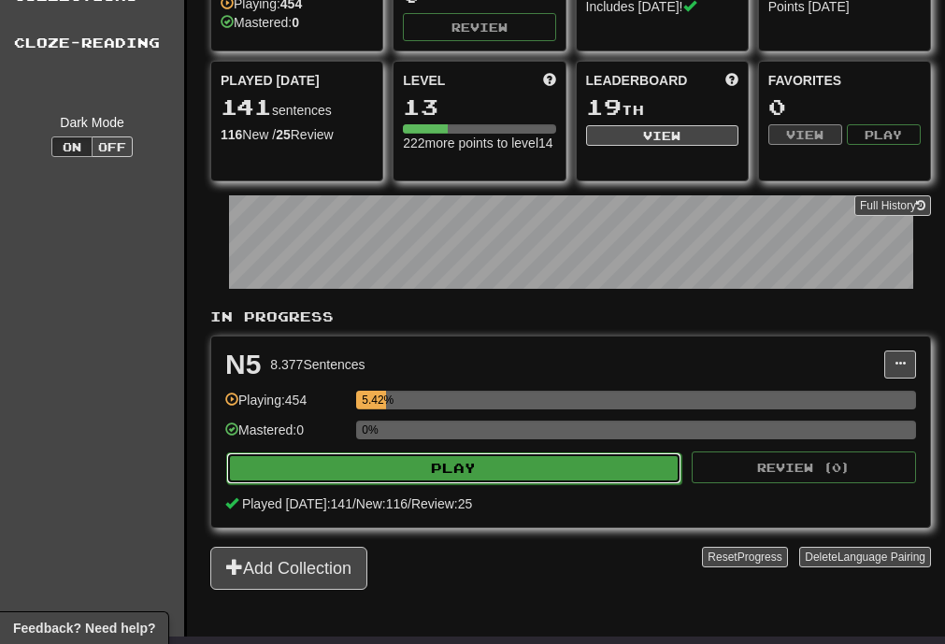
click at [491, 469] on button "Play" at bounding box center [453, 468] width 455 height 32
select select "**"
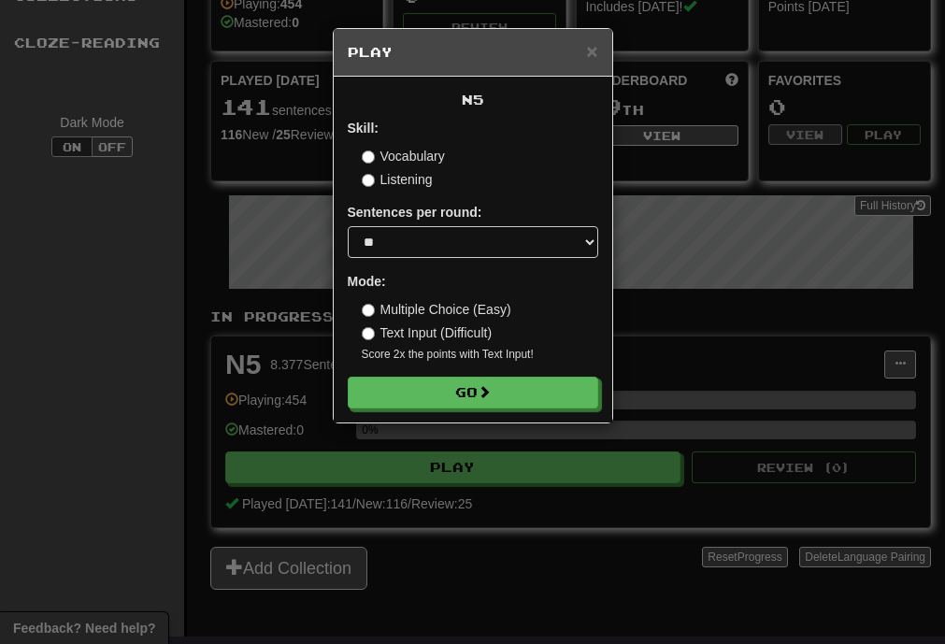
click at [387, 181] on label "Listening" at bounding box center [397, 179] width 71 height 19
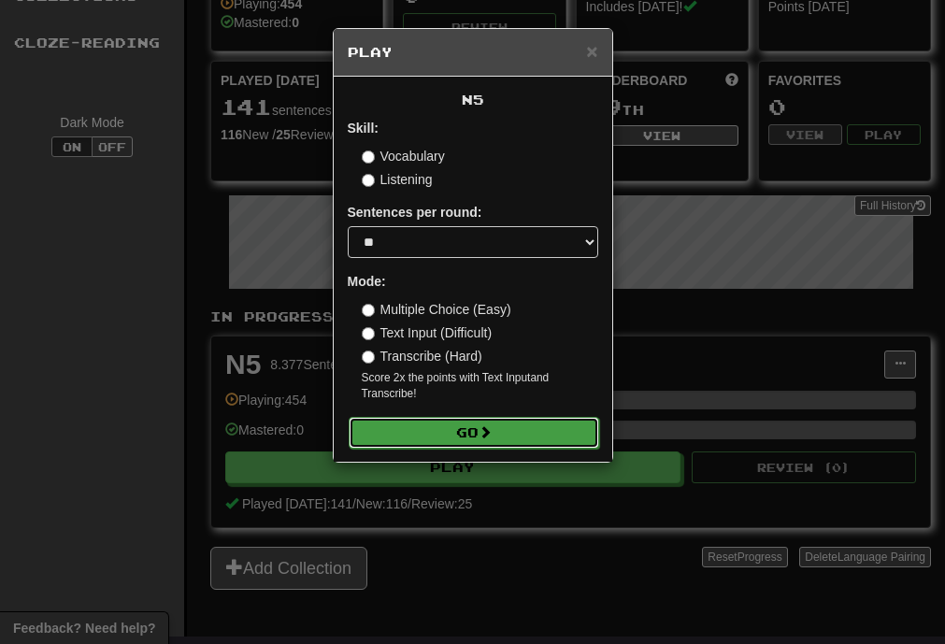
click at [471, 444] on button "Go" at bounding box center [473, 433] width 250 height 32
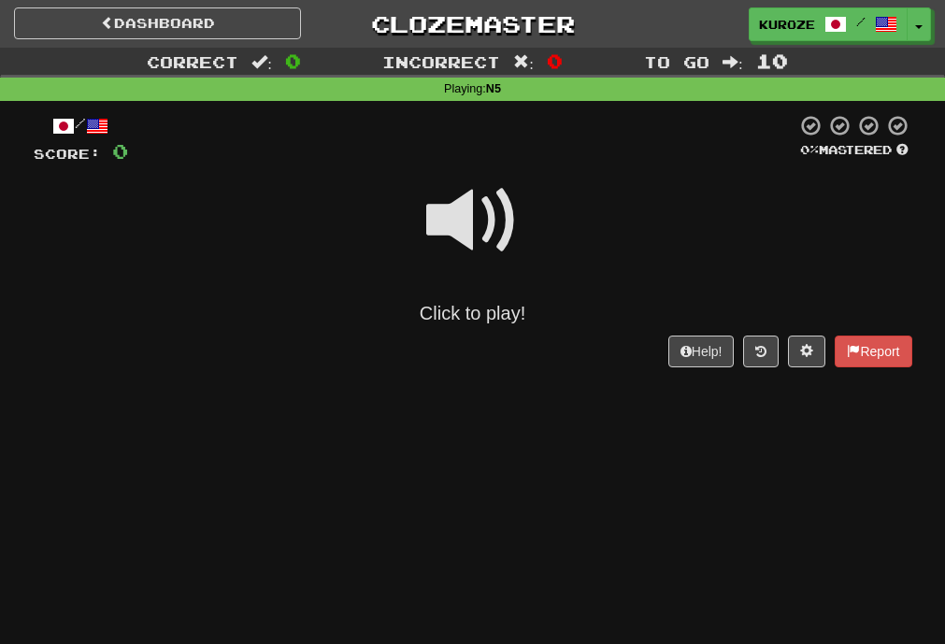
click at [483, 264] on span at bounding box center [472, 220] width 93 height 93
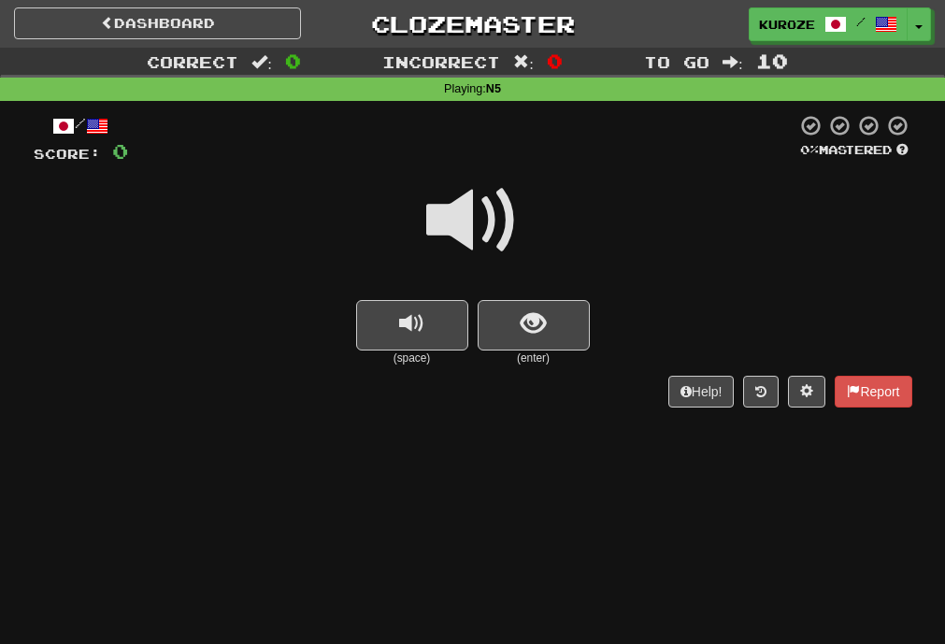
click at [475, 238] on span at bounding box center [472, 220] width 93 height 93
click at [206, 23] on link "Dashboard" at bounding box center [157, 23] width 287 height 32
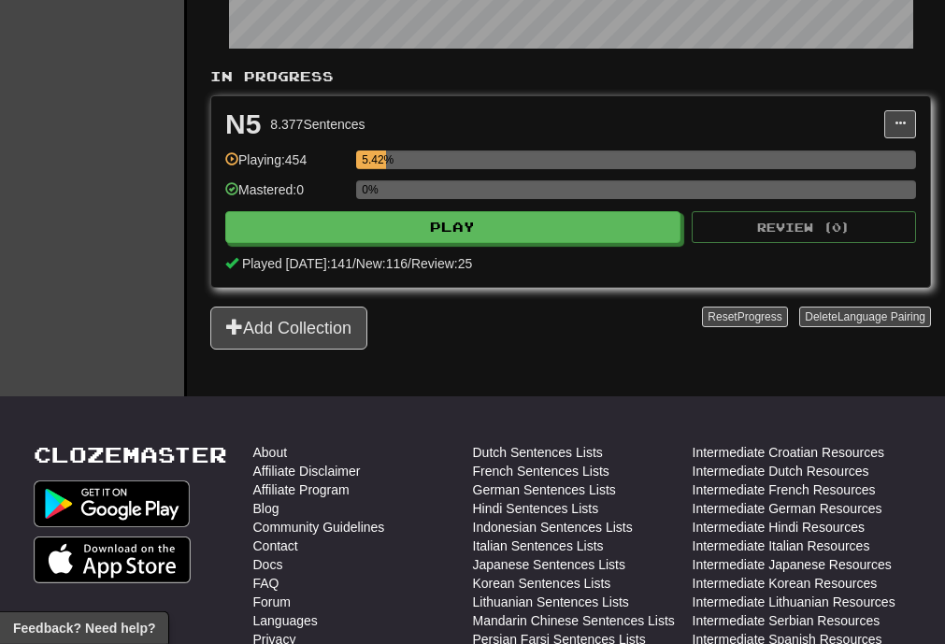
scroll to position [387, 0]
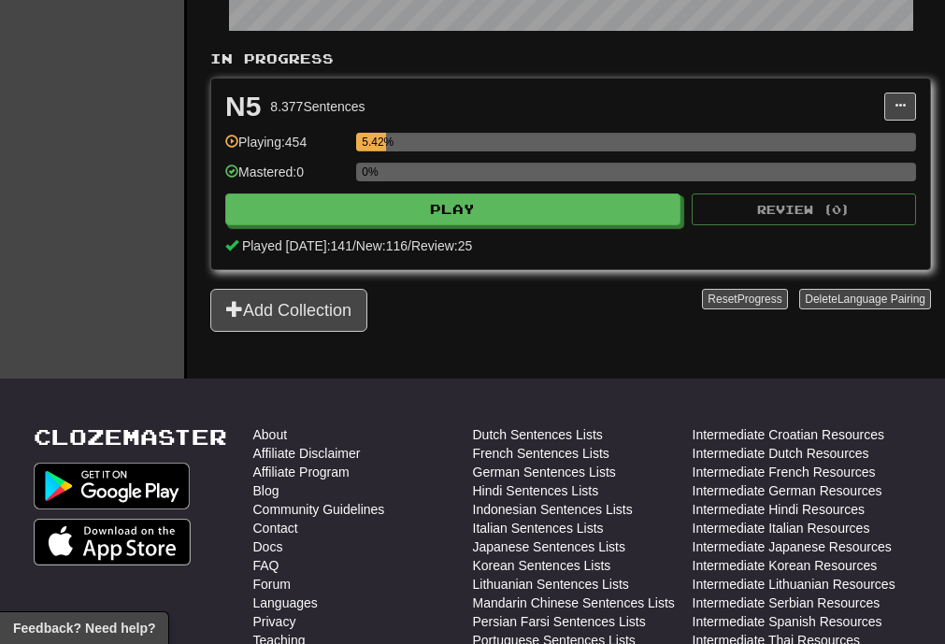
click at [528, 92] on div "N5 8.377 Sentences Manage Sentences Unpin from Dashboard Playing: 454 5.42% Mas…" at bounding box center [570, 173] width 718 height 191
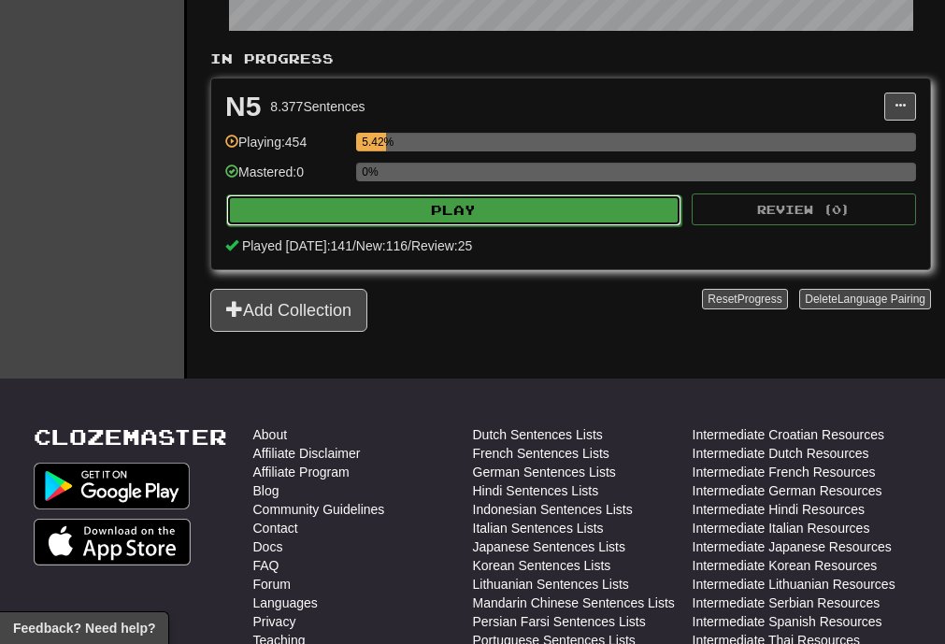
click at [516, 206] on button "Play" at bounding box center [453, 210] width 455 height 32
select select "**"
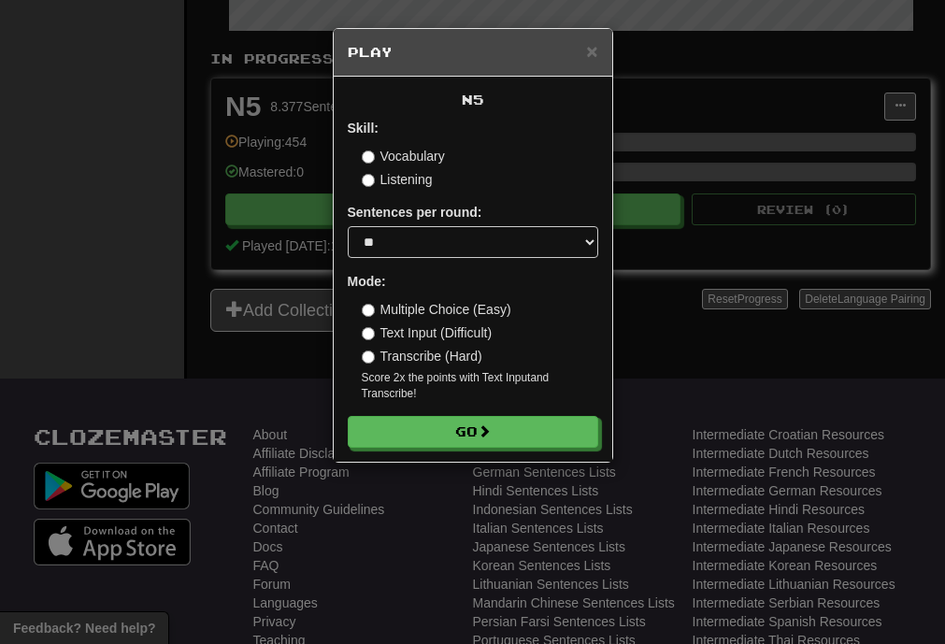
click at [398, 163] on label "Vocabulary" at bounding box center [403, 156] width 83 height 19
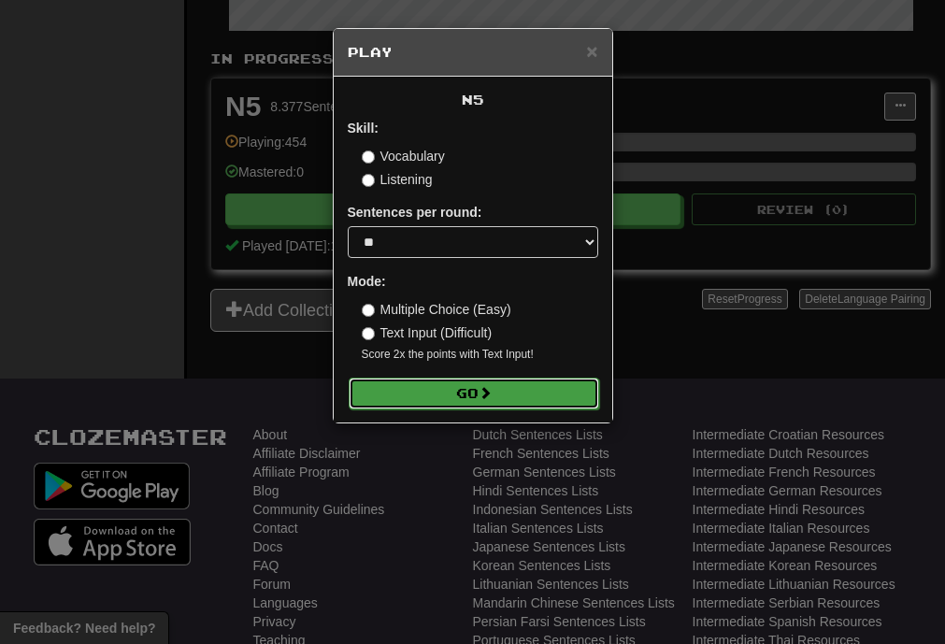
click at [473, 393] on button "Go" at bounding box center [473, 393] width 250 height 32
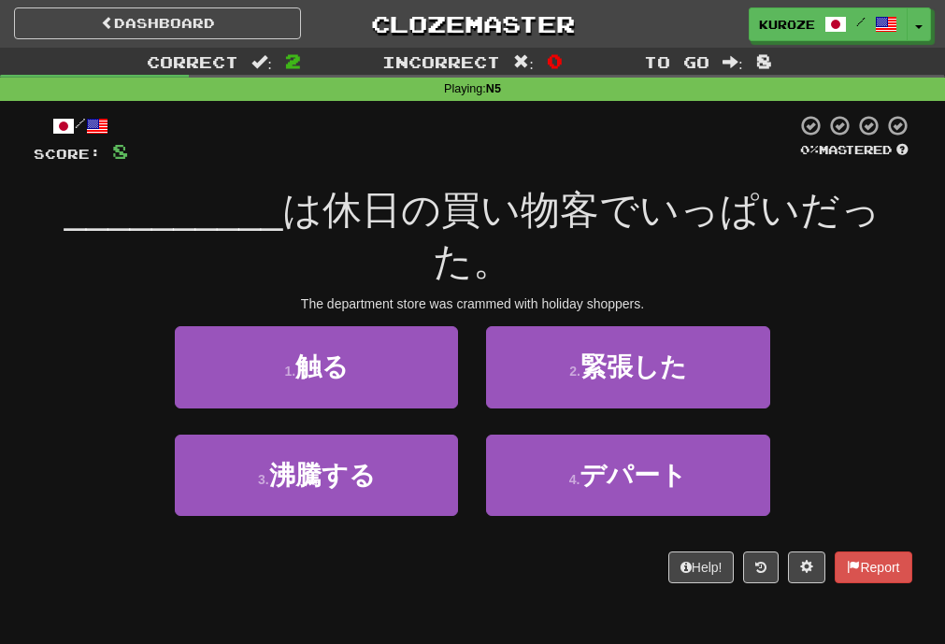
click at [843, 262] on div "__________ は休日の買い物客でいっぱいだった。" at bounding box center [473, 236] width 878 height 102
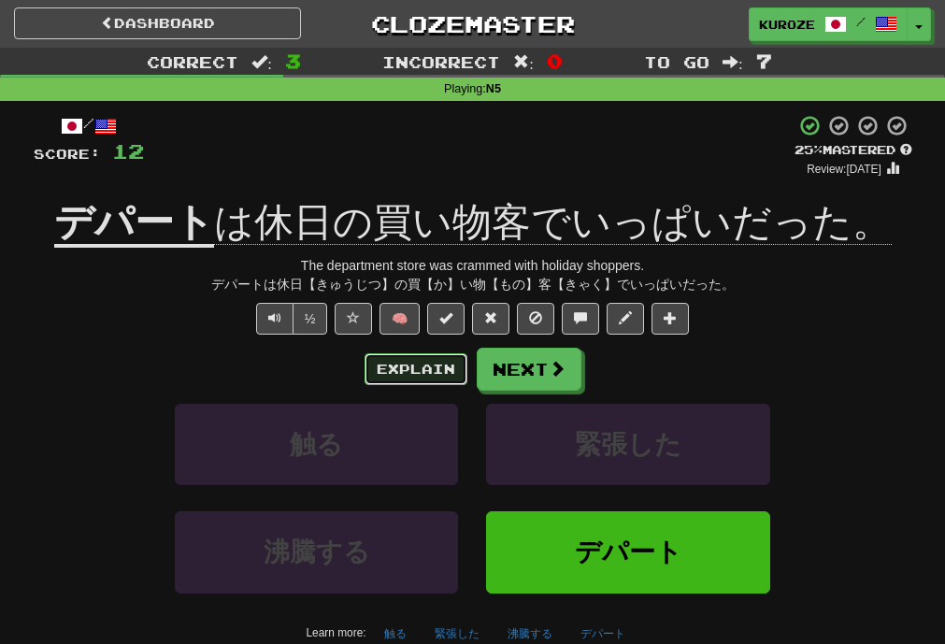
click at [397, 370] on button "Explain" at bounding box center [415, 369] width 103 height 32
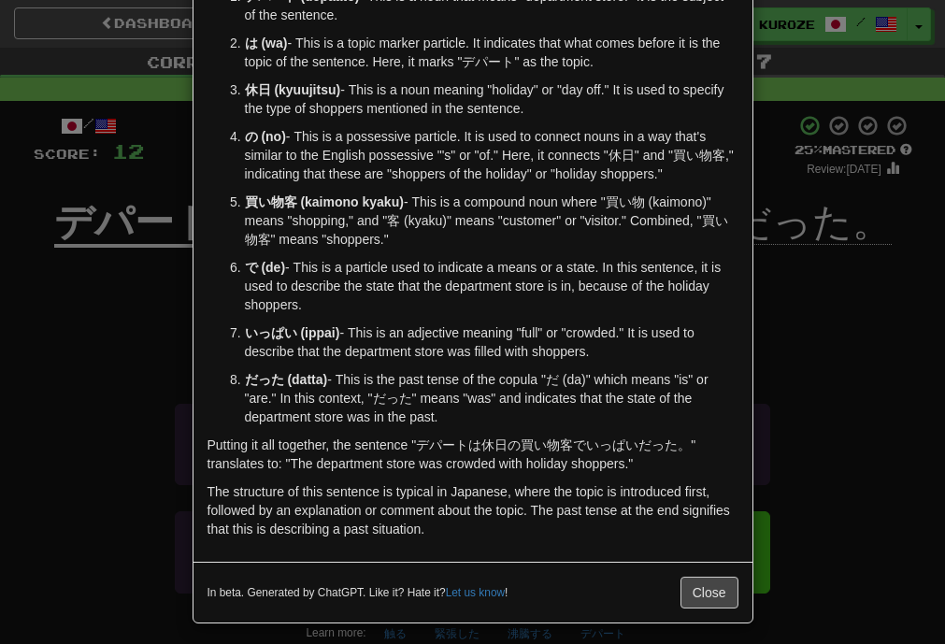
scroll to position [162, 0]
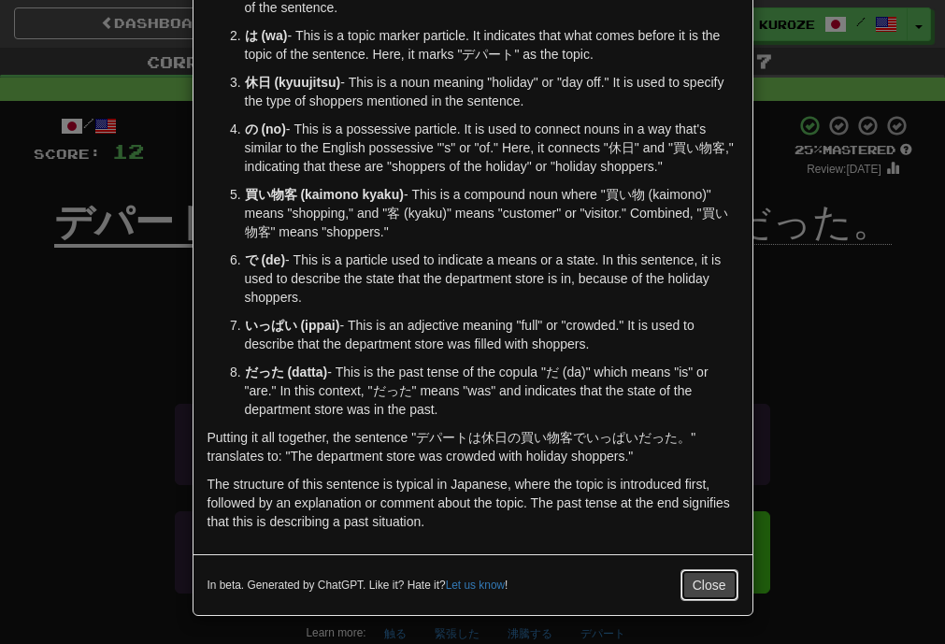
click at [715, 588] on button "Close" at bounding box center [709, 585] width 58 height 32
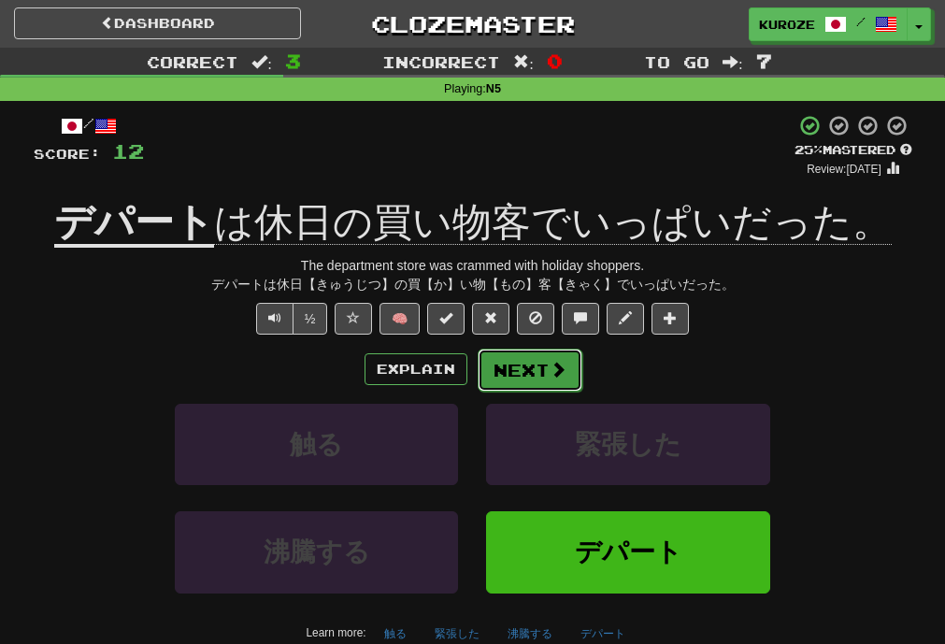
click at [535, 377] on button "Next" at bounding box center [529, 369] width 105 height 43
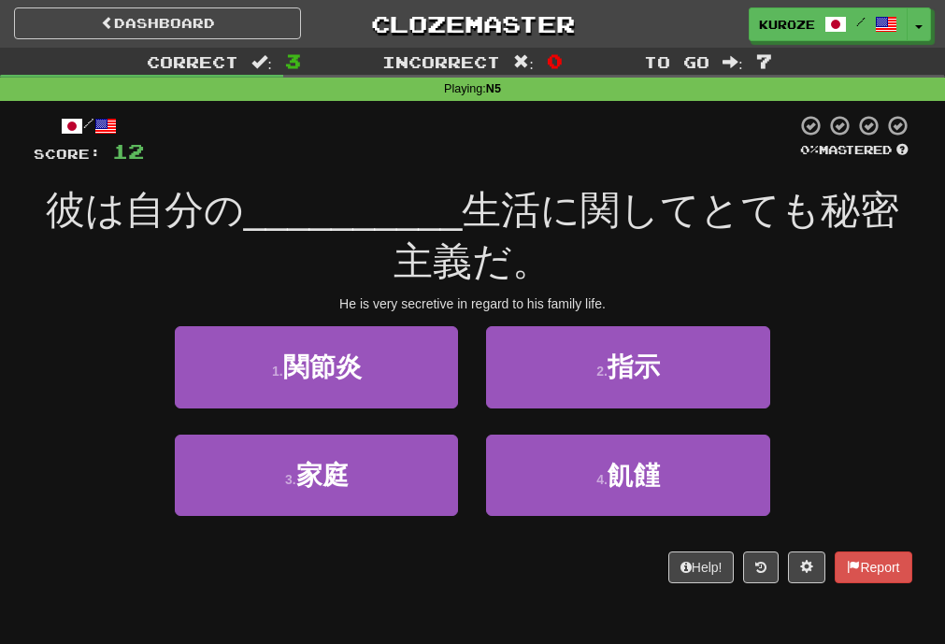
click at [664, 256] on div "彼は自分の __________ 生活に関してとても秘密主義だ。" at bounding box center [473, 236] width 878 height 102
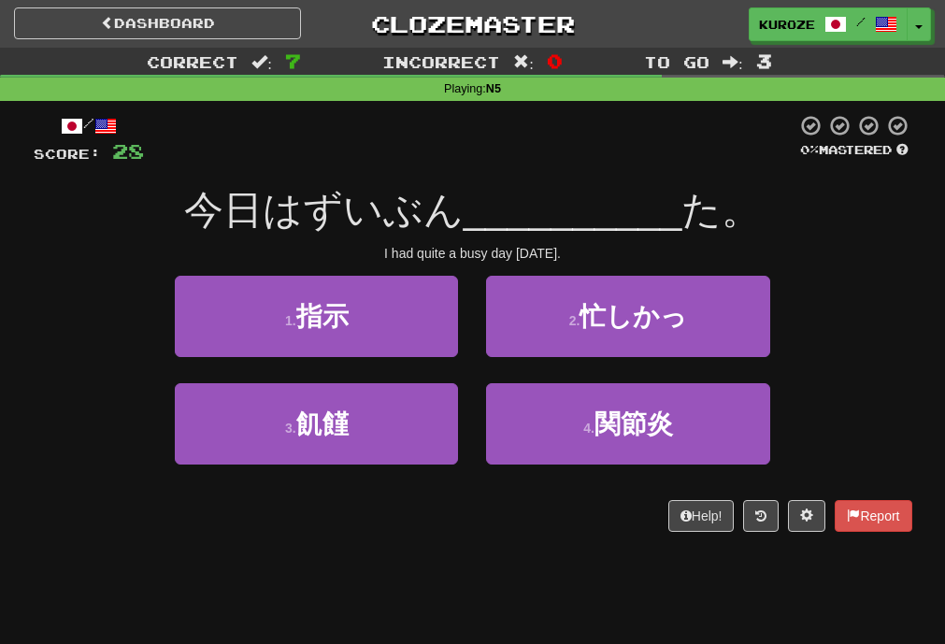
click at [890, 244] on div "/ Score: 28 0 % Mastered 今日はずいぶん __________ た。 I had quite a busy day today. 1 …" at bounding box center [473, 323] width 878 height 418
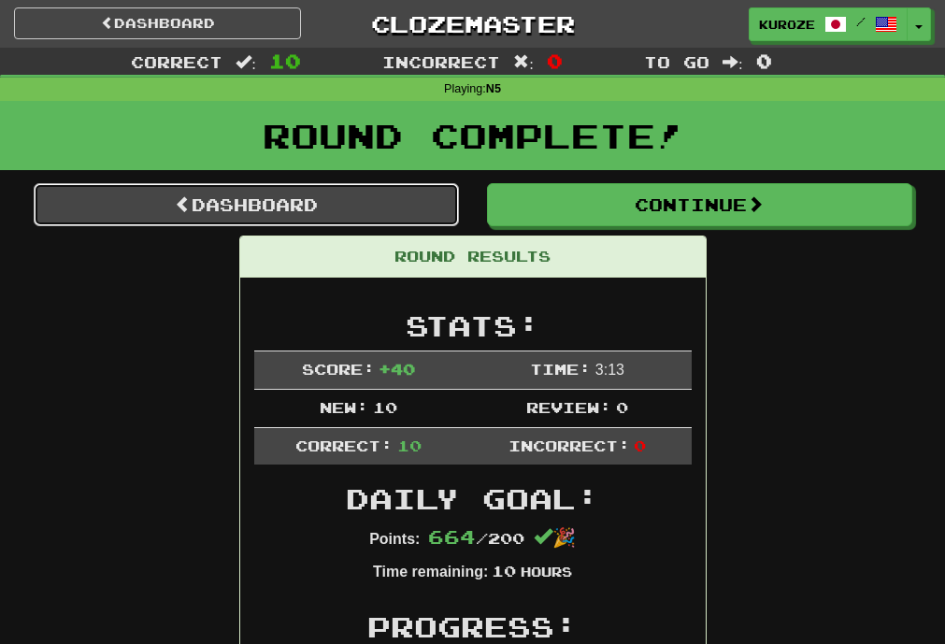
click at [420, 221] on link "Dashboard" at bounding box center [246, 204] width 425 height 43
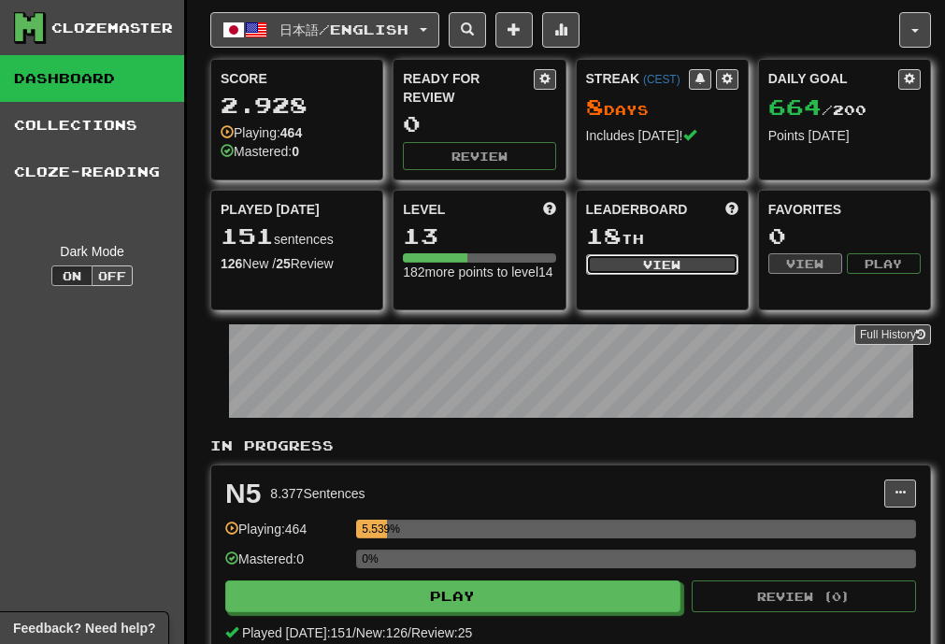
click at [647, 261] on button "View" at bounding box center [662, 264] width 152 height 21
select select "**********"
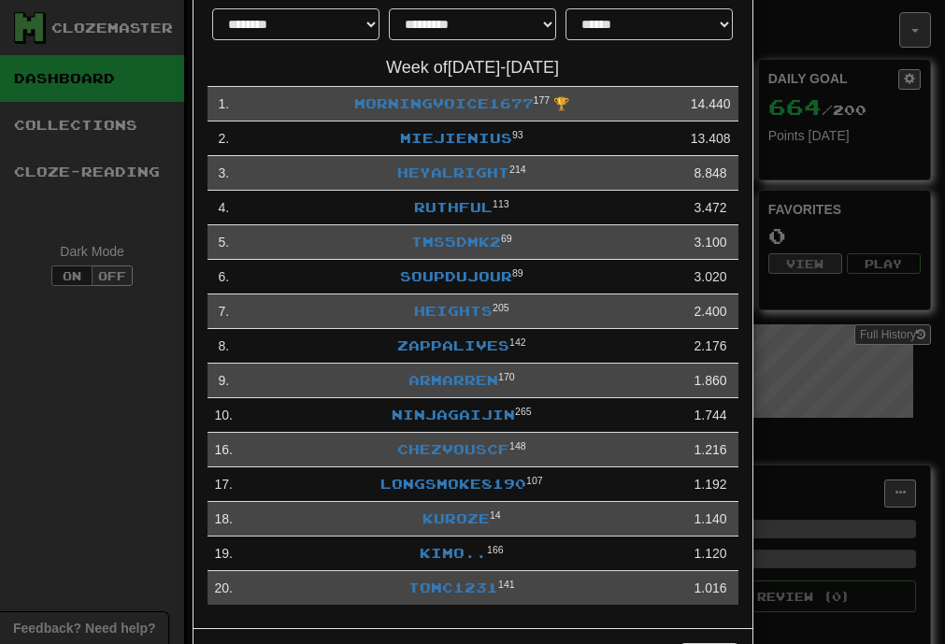
scroll to position [162, 0]
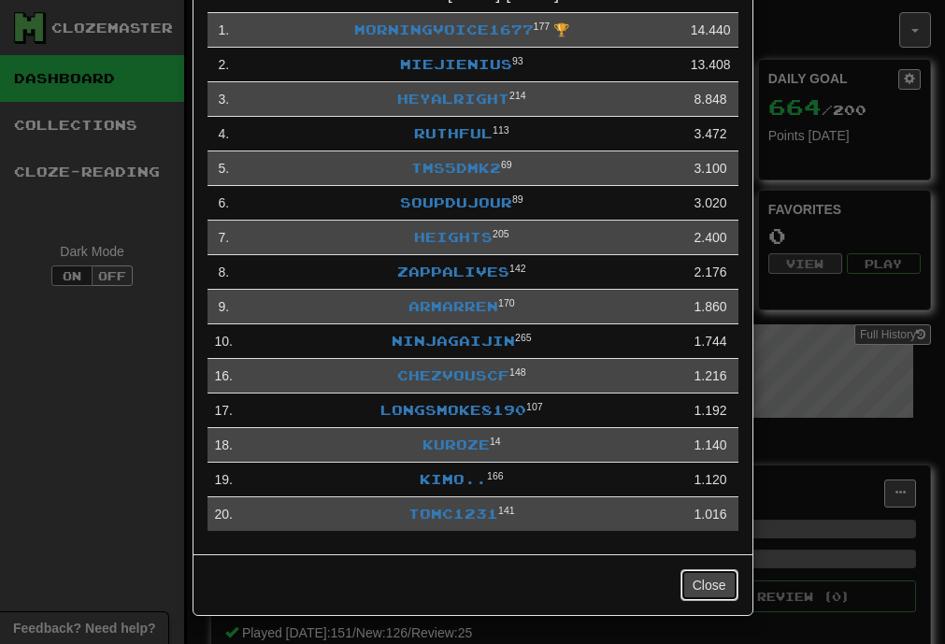
click at [724, 591] on button "Close" at bounding box center [709, 585] width 58 height 32
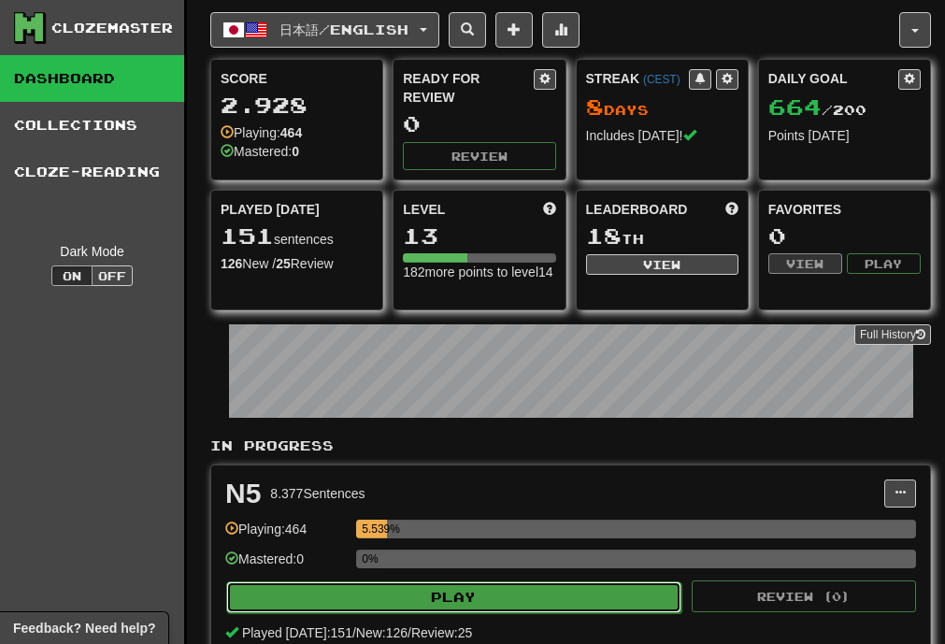
click at [527, 593] on button "Play" at bounding box center [453, 597] width 455 height 32
select select "**"
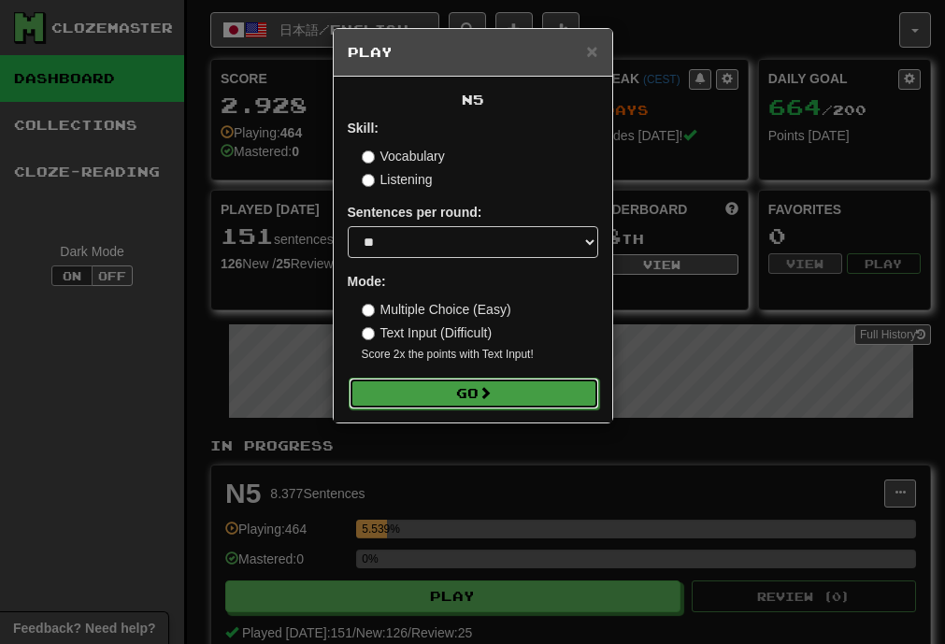
click at [475, 392] on button "Go" at bounding box center [473, 393] width 250 height 32
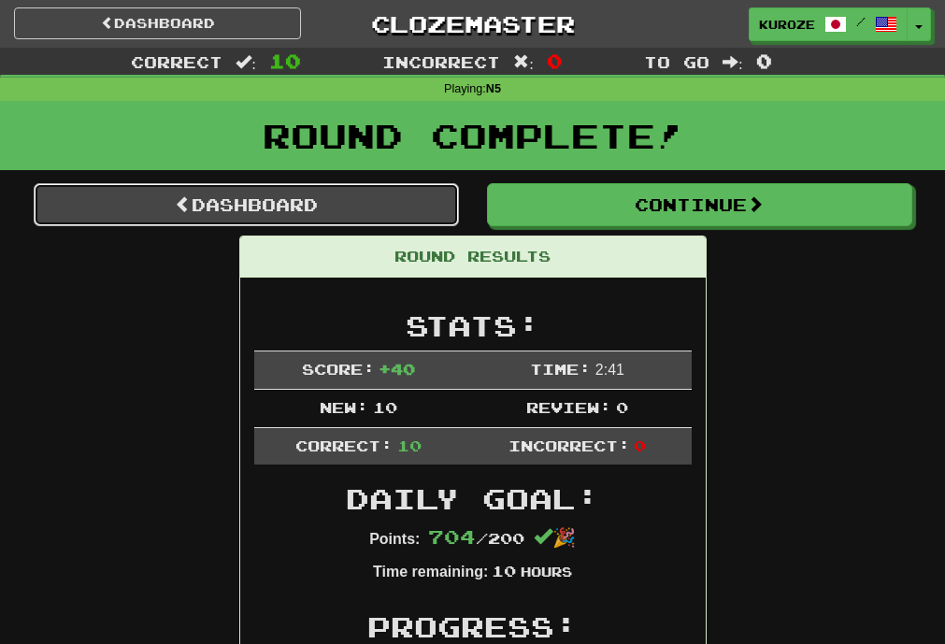
click at [376, 206] on link "Dashboard" at bounding box center [246, 204] width 425 height 43
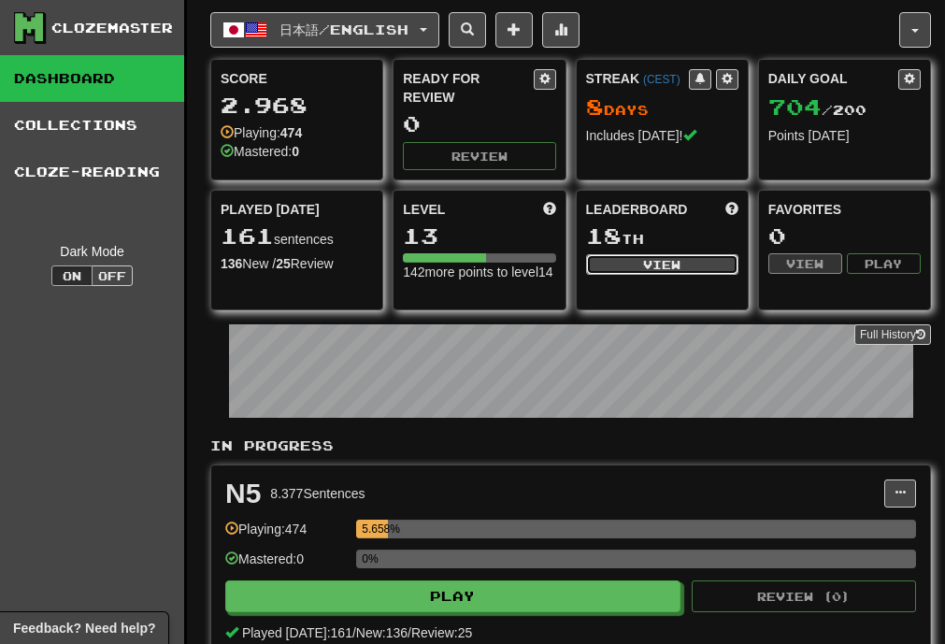
click at [635, 267] on button "View" at bounding box center [662, 264] width 152 height 21
select select "**********"
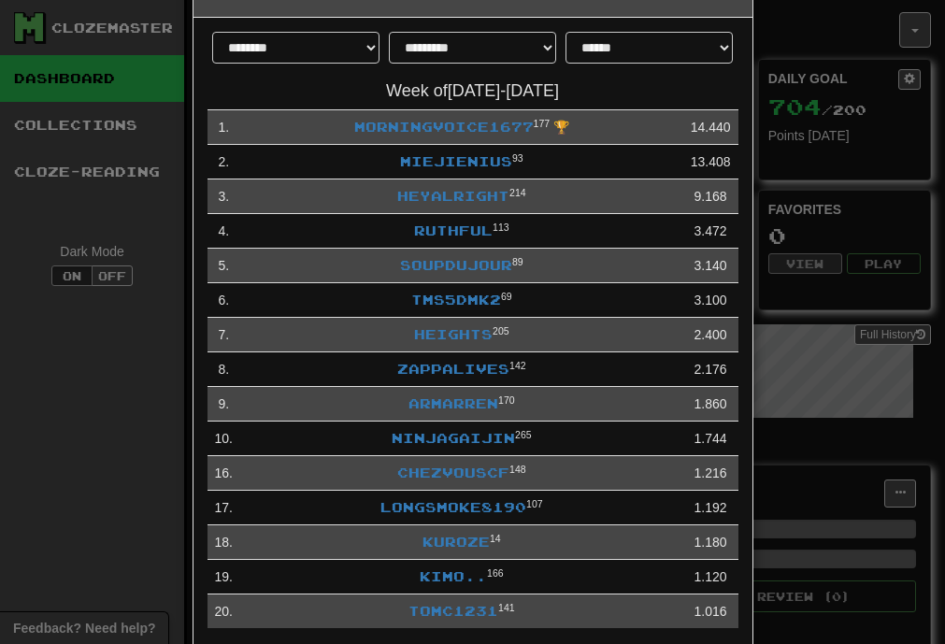
scroll to position [118, 0]
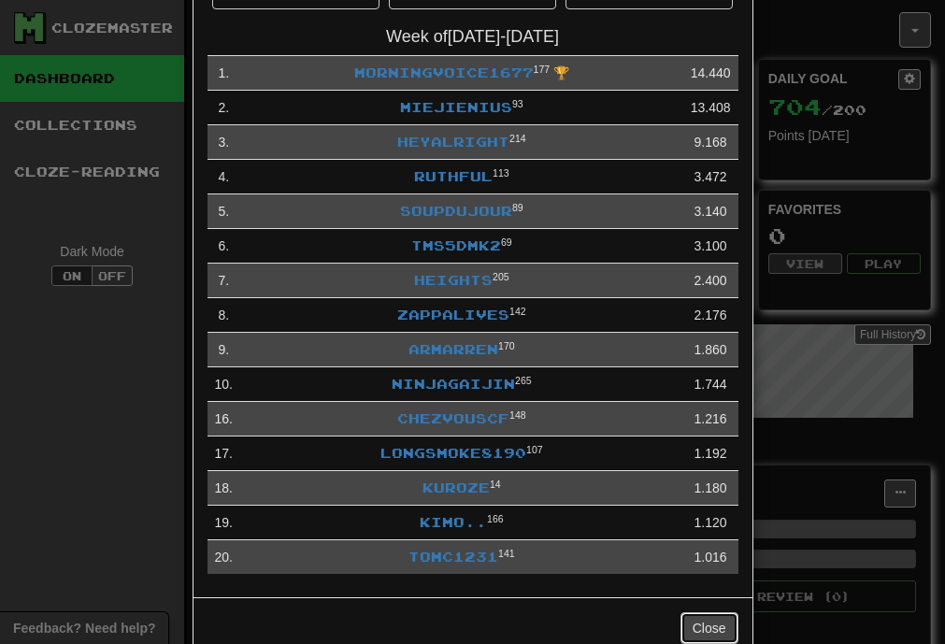
click at [711, 626] on button "Close" at bounding box center [709, 628] width 58 height 32
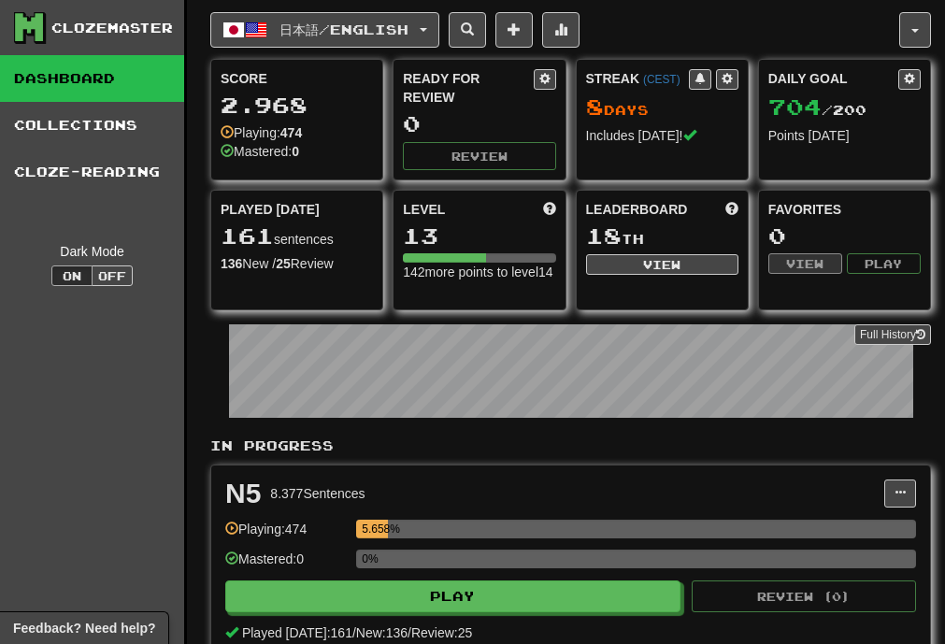
scroll to position [129, 0]
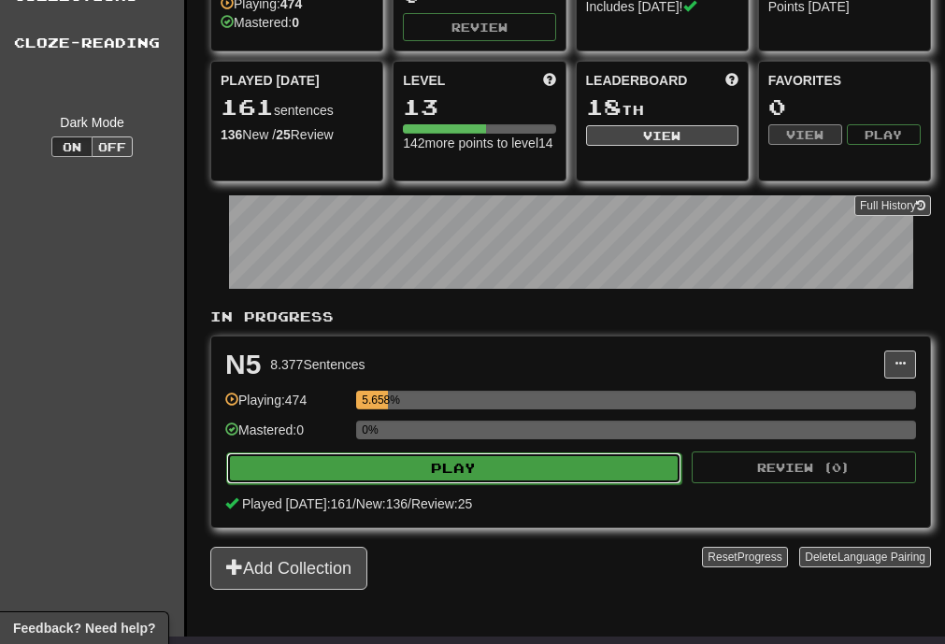
click at [494, 463] on button "Play" at bounding box center [453, 468] width 455 height 32
select select "**"
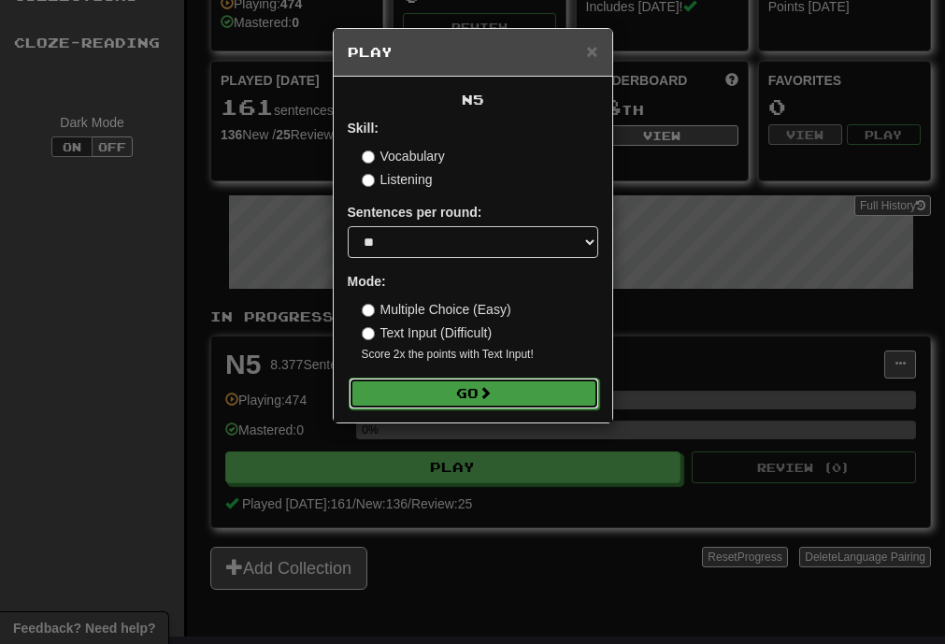
click at [483, 388] on button "Go" at bounding box center [473, 393] width 250 height 32
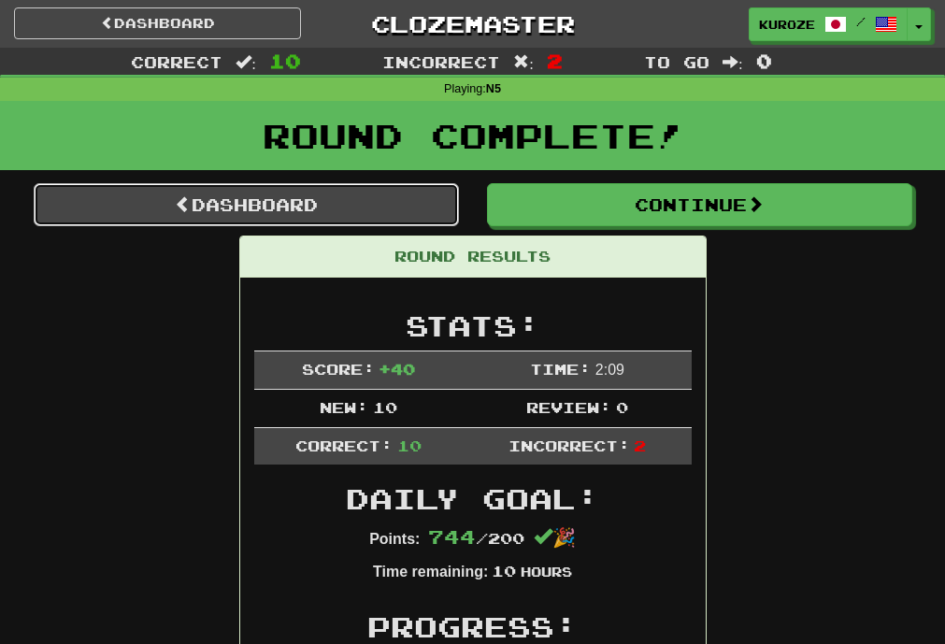
click at [341, 201] on link "Dashboard" at bounding box center [246, 204] width 425 height 43
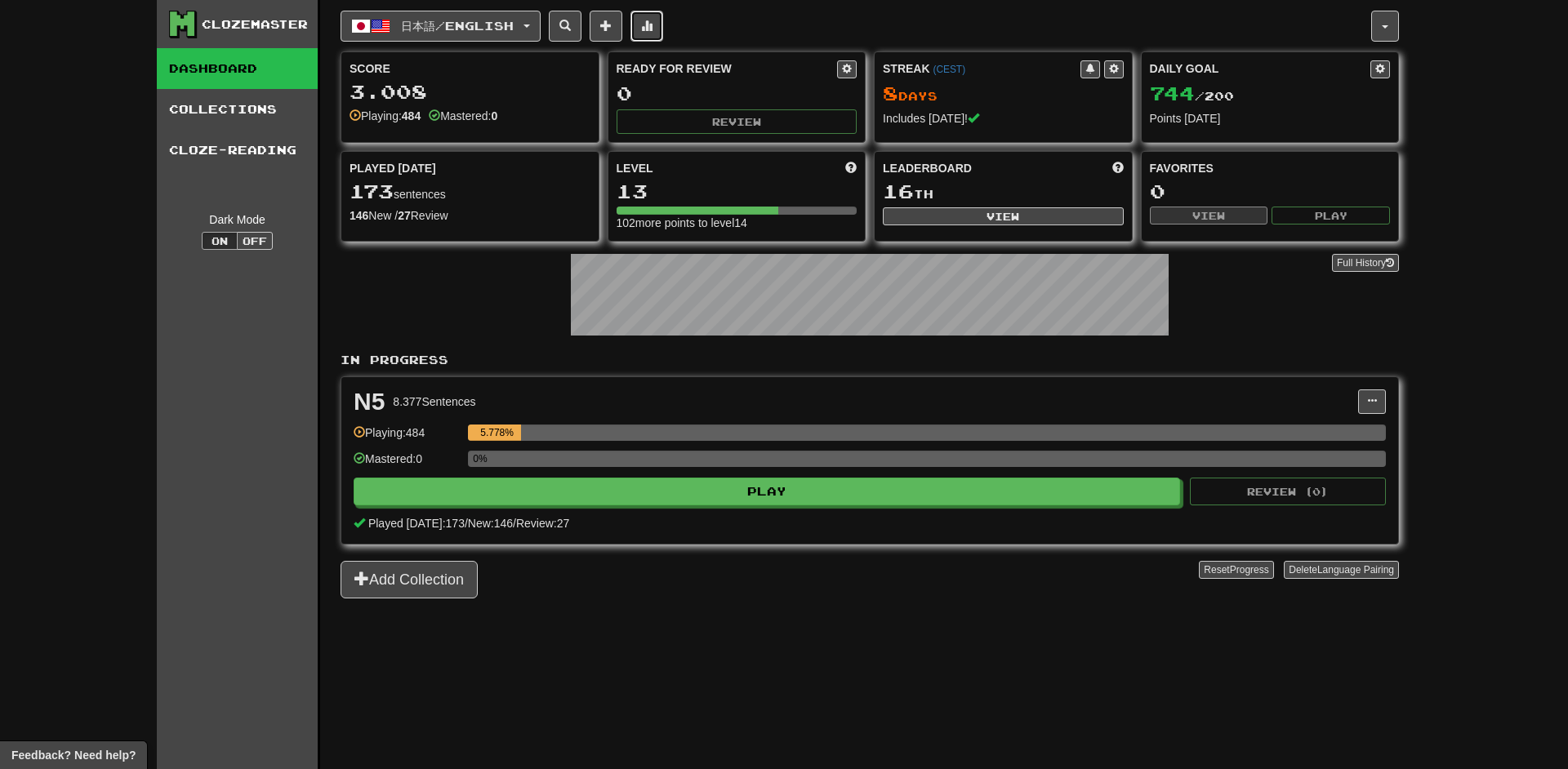
click at [653, 22] on span at bounding box center [646, 24] width 11 height 11
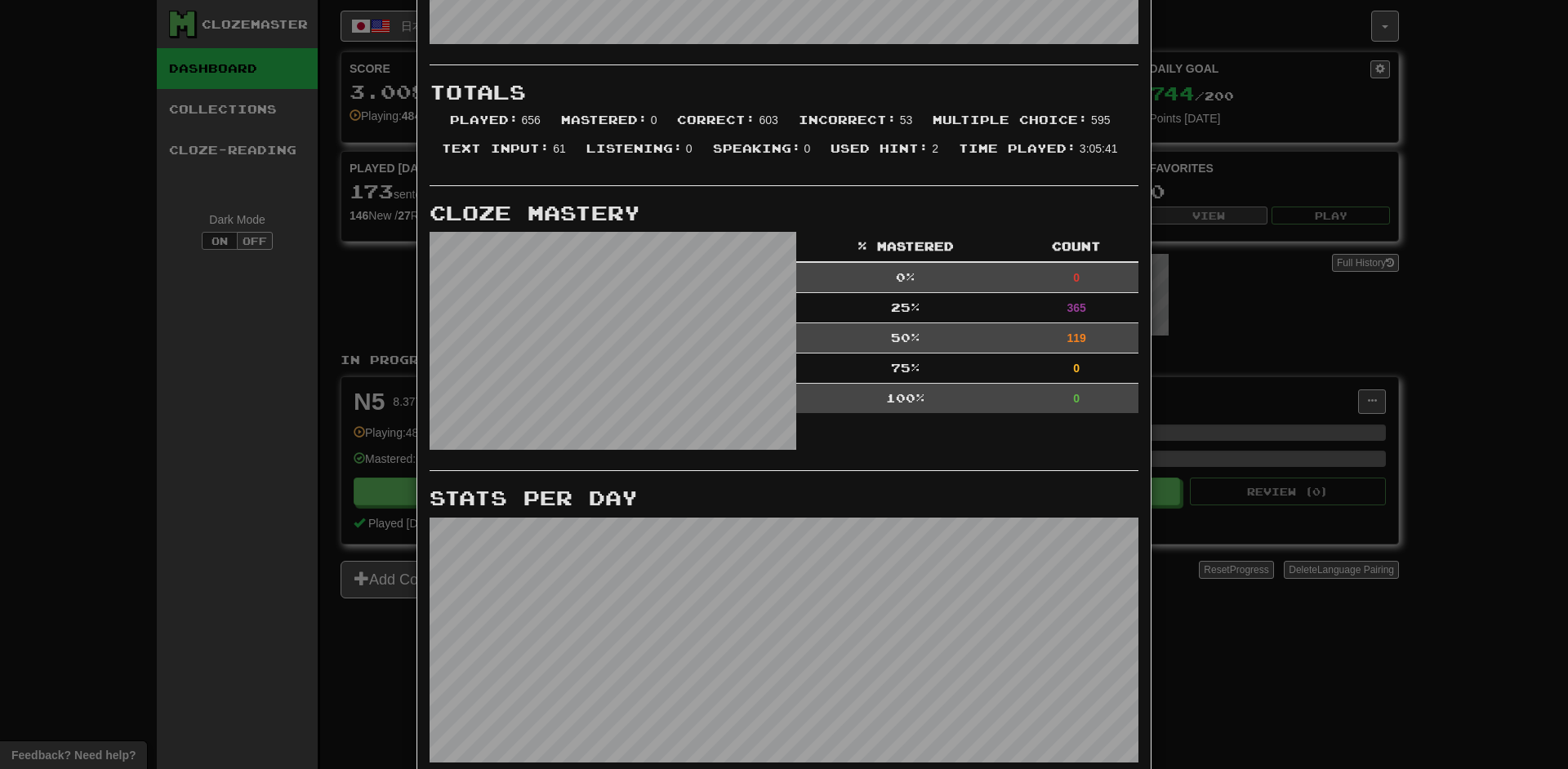
scroll to position [396, 0]
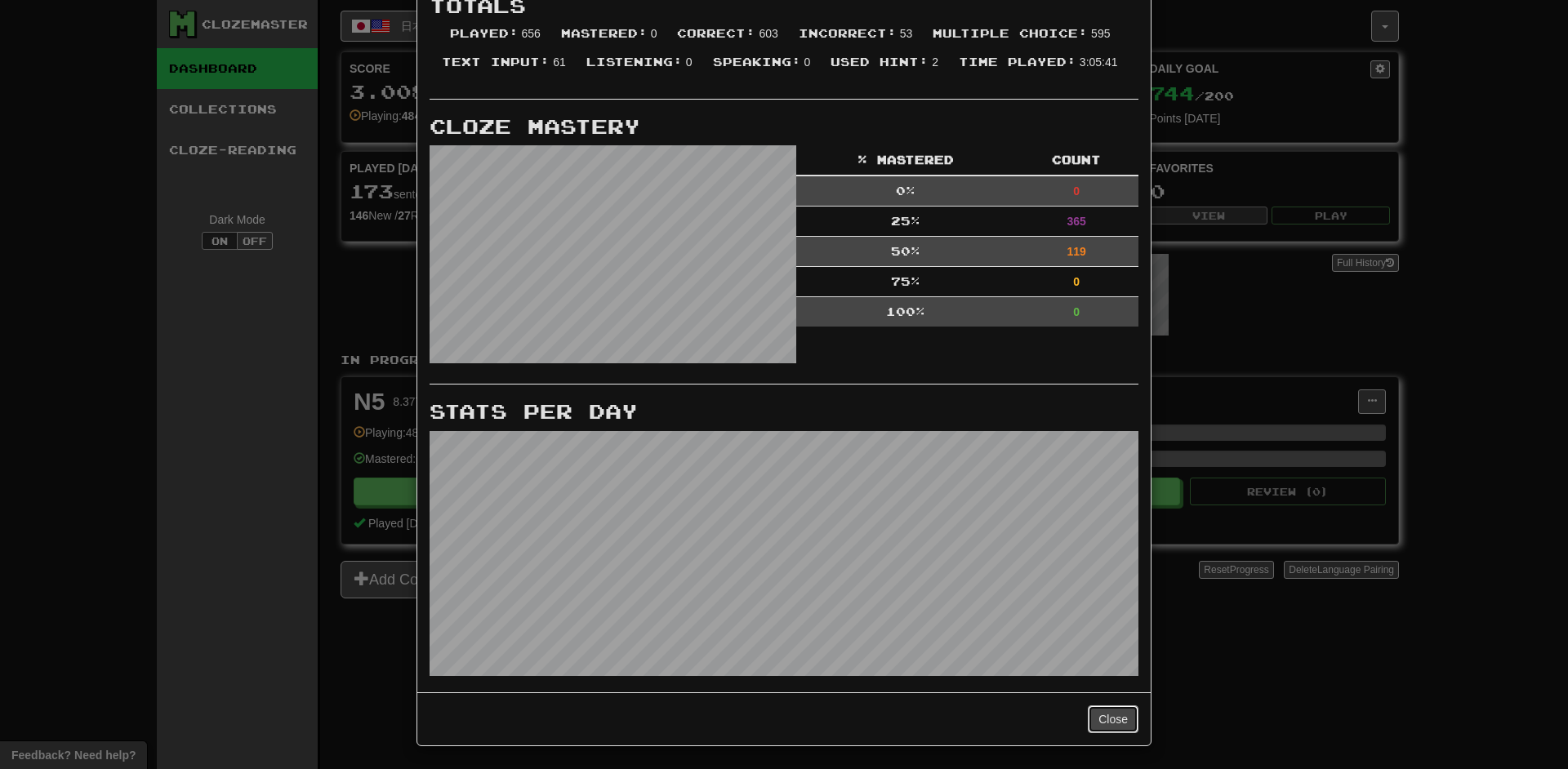
click at [825, 562] on button "Close" at bounding box center [1113, 719] width 51 height 28
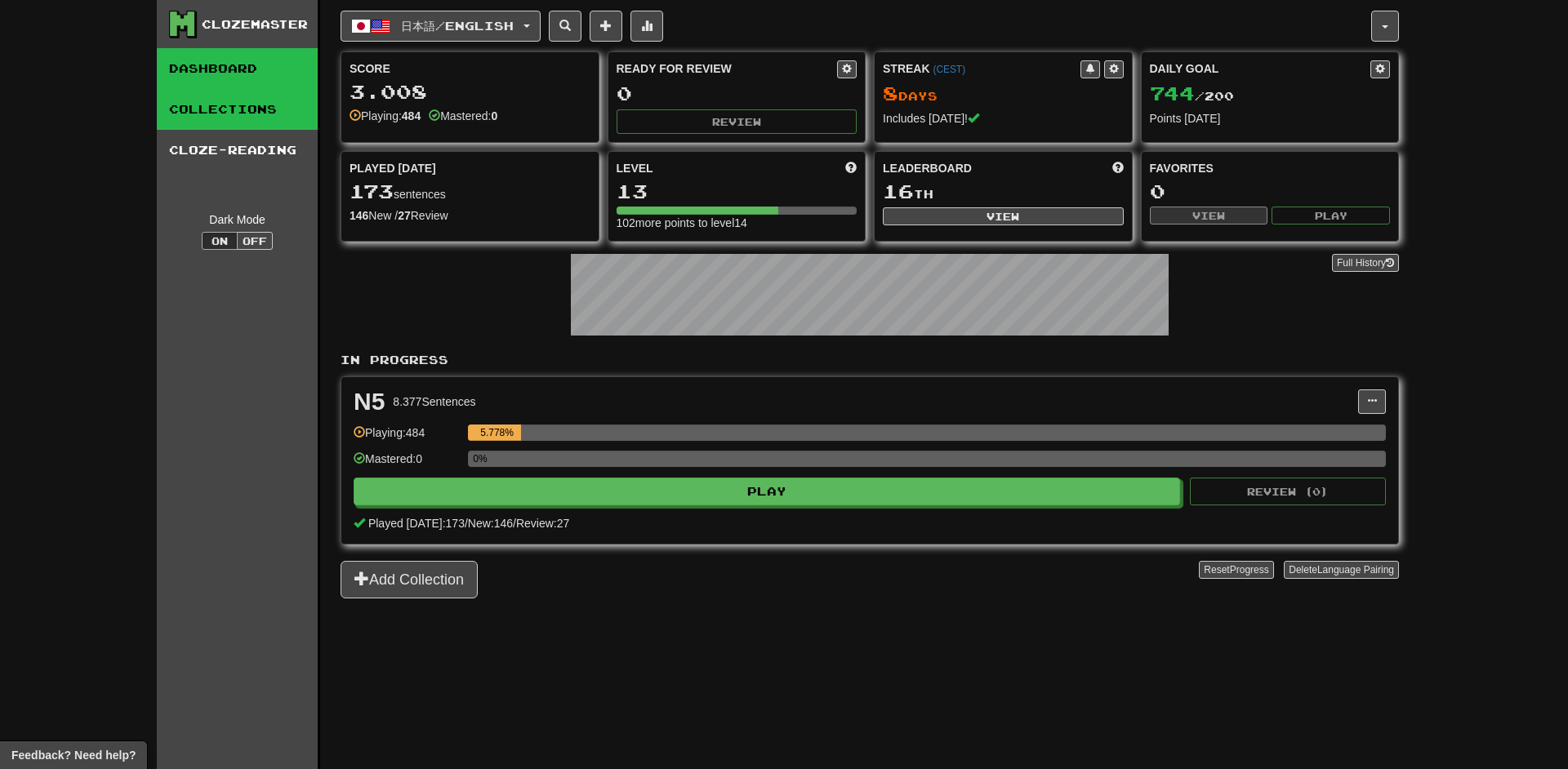
click at [283, 113] on link "Collections" at bounding box center [237, 109] width 161 height 41
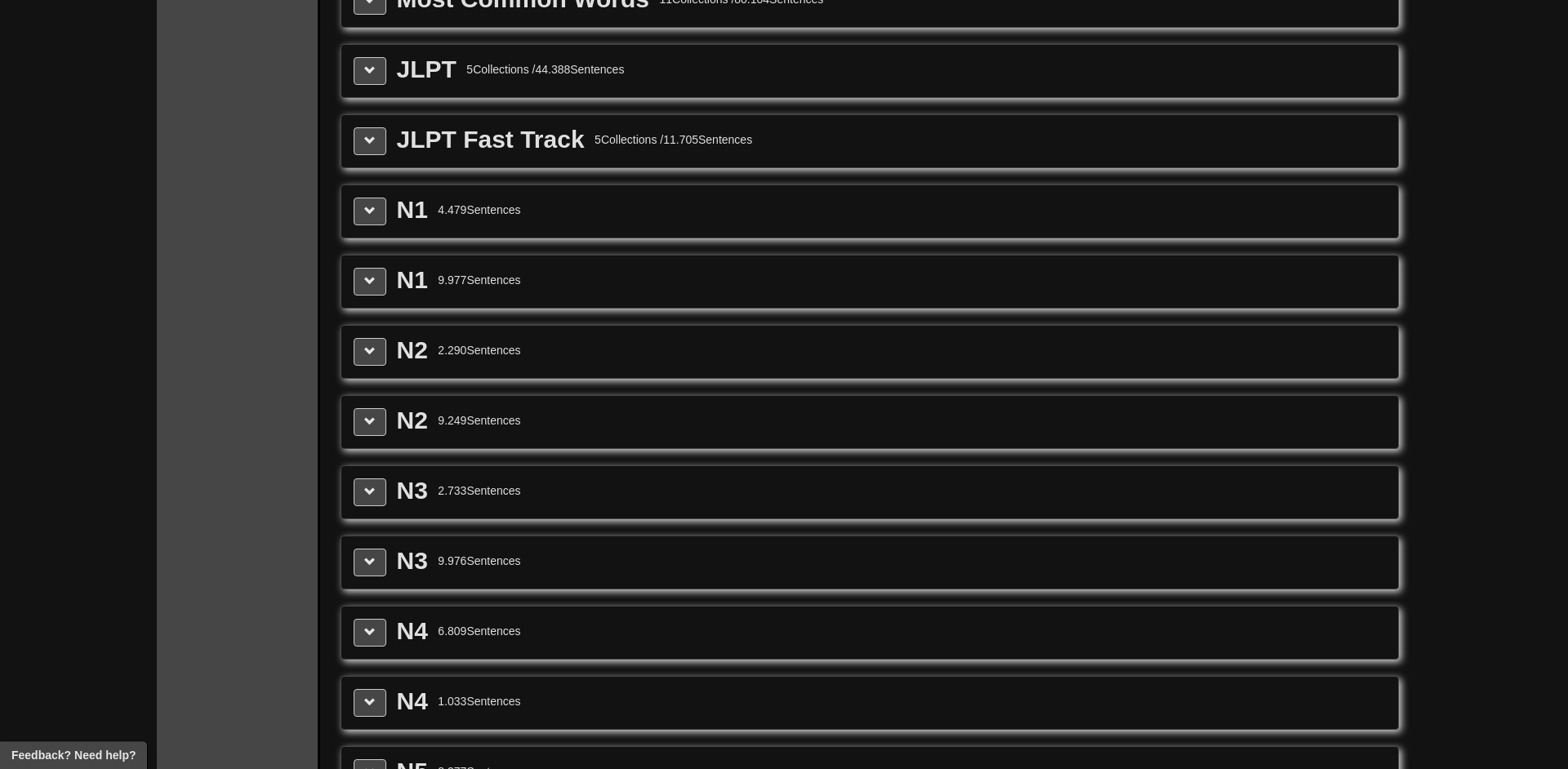
scroll to position [1803, 0]
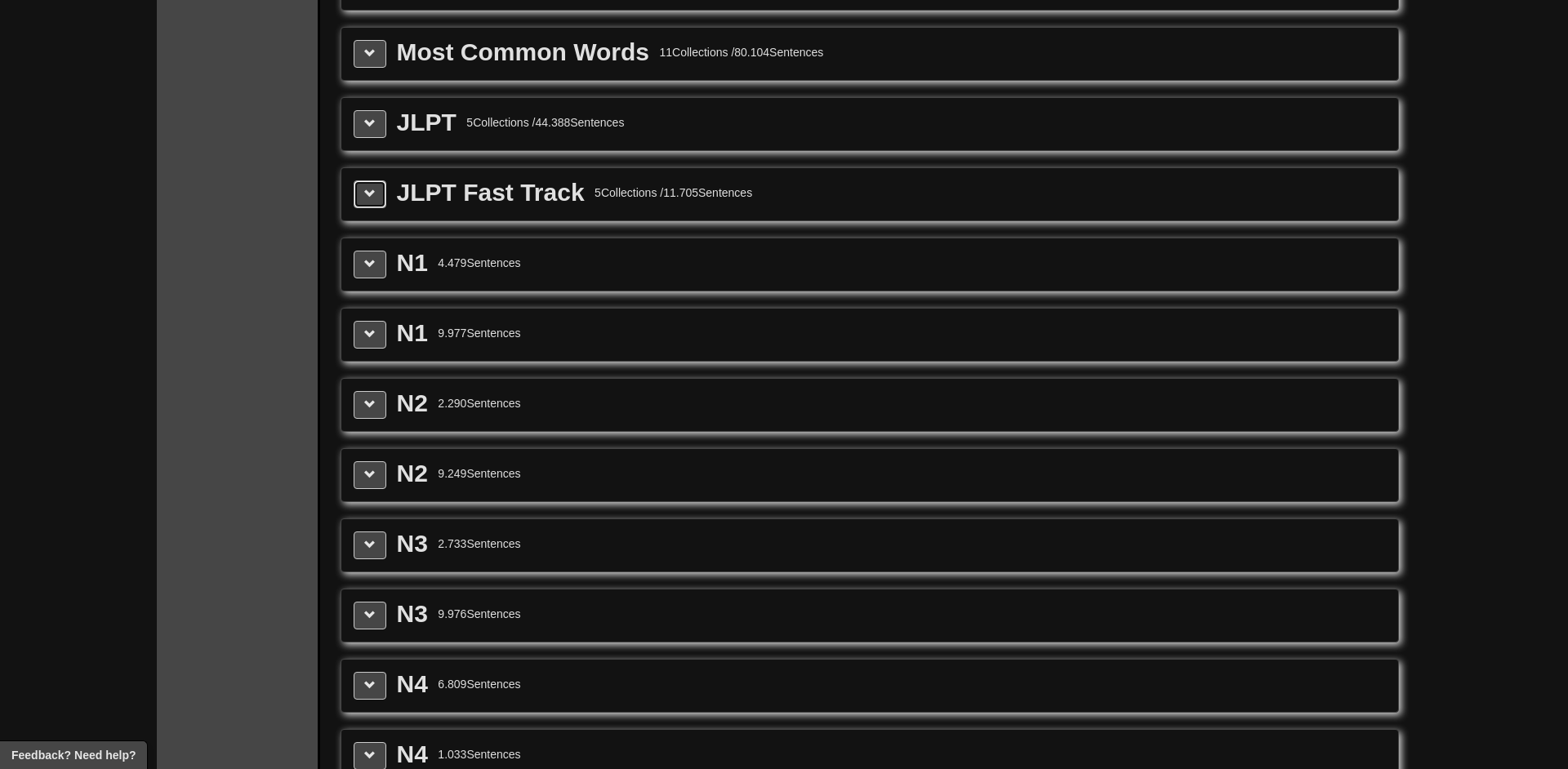
click at [369, 203] on button at bounding box center [370, 194] width 32 height 28
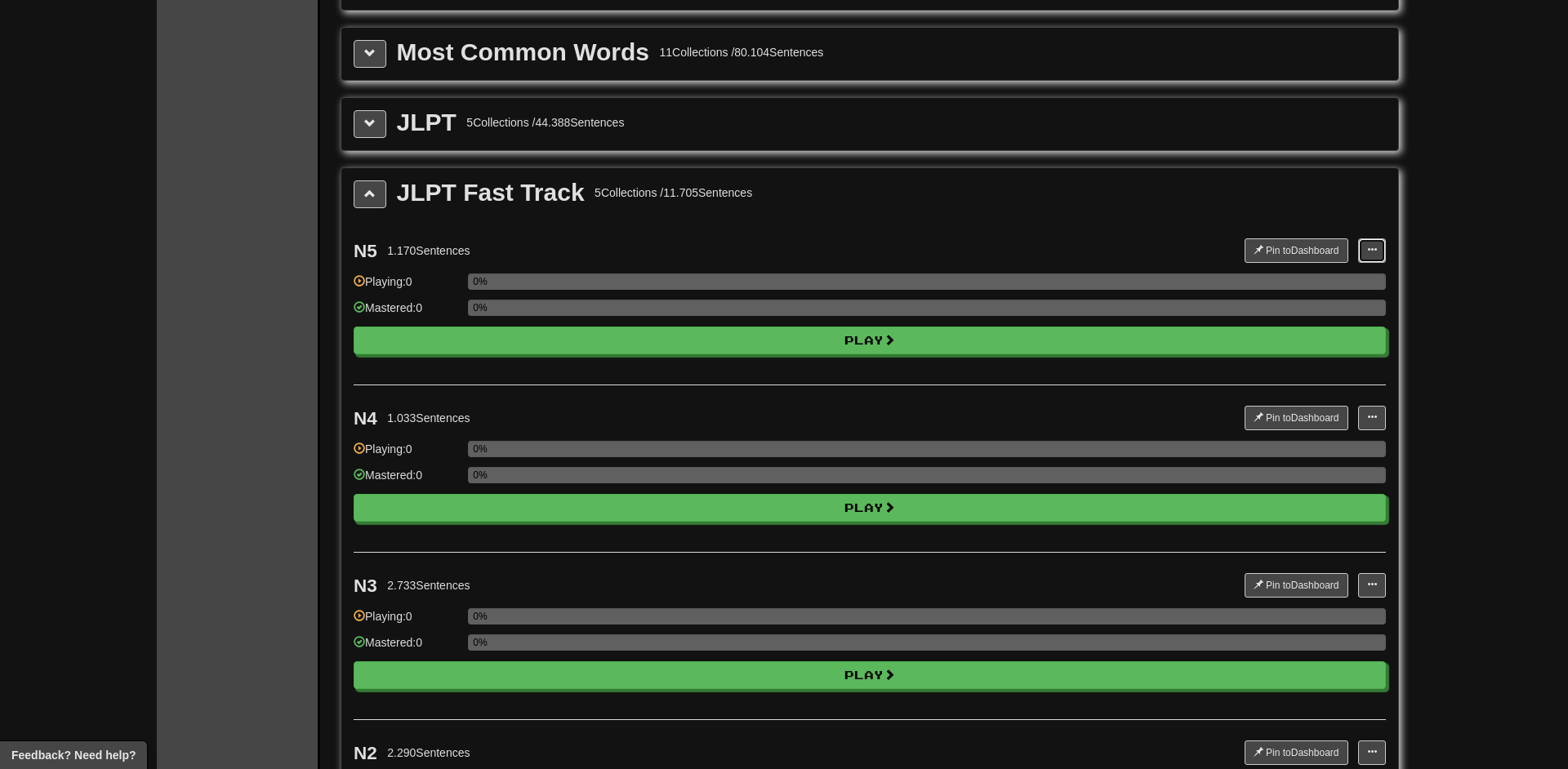
click at [825, 252] on button at bounding box center [1372, 251] width 28 height 24
click at [825, 281] on span "Manage Sentences" at bounding box center [1319, 280] width 99 height 13
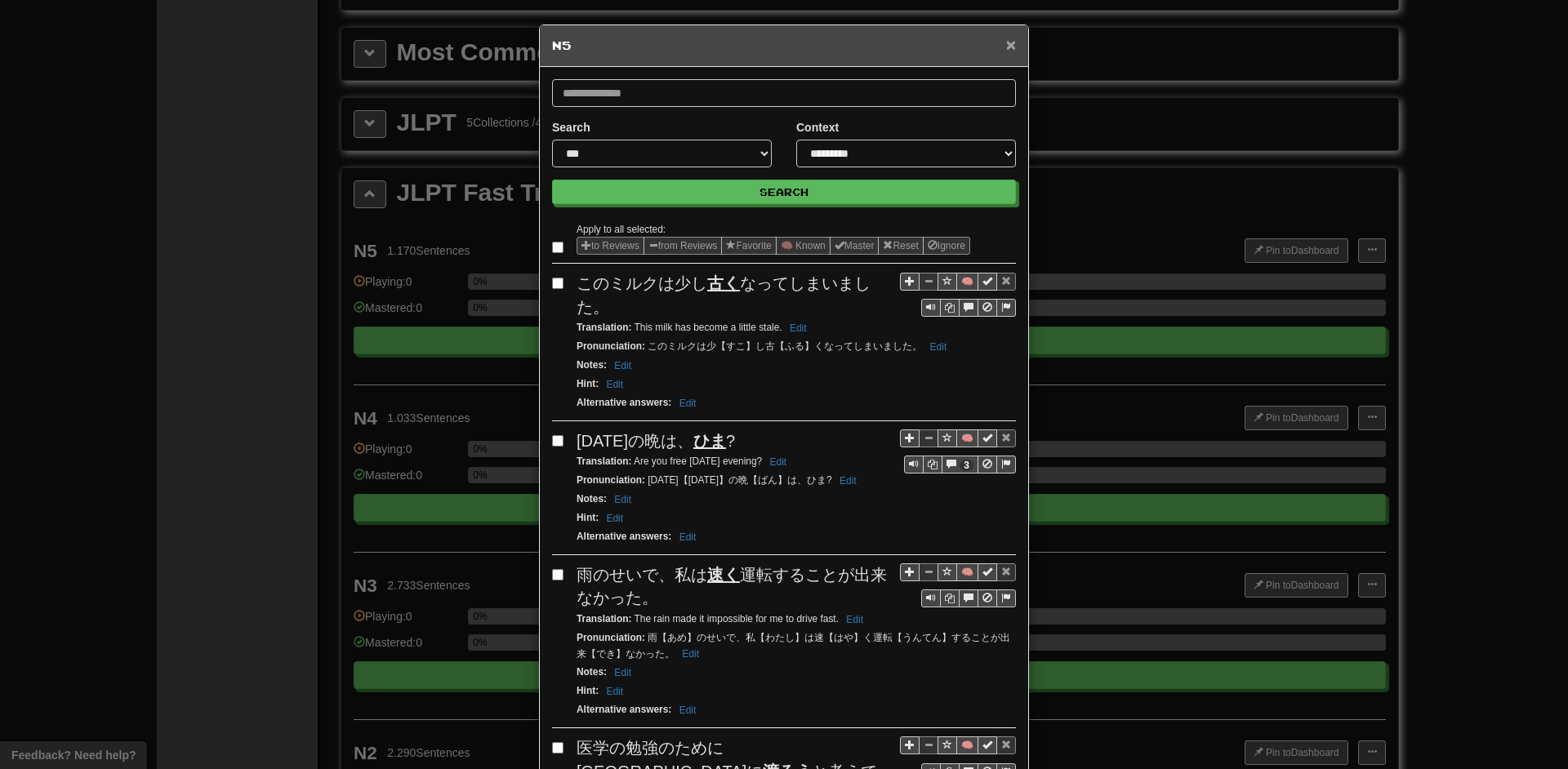
click at [825, 45] on span "×" at bounding box center [1010, 44] width 10 height 18
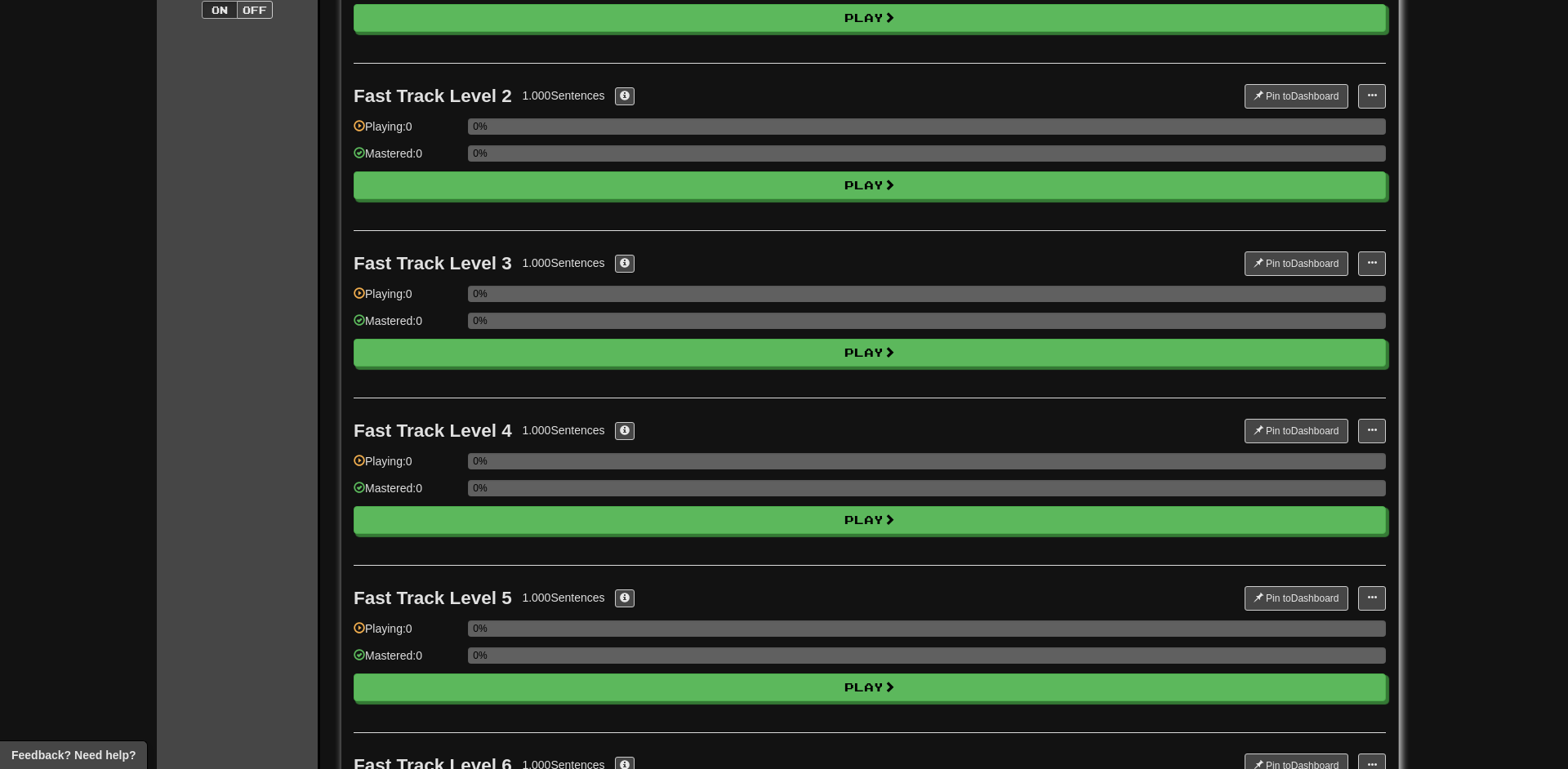
scroll to position [0, 0]
